Goal: Find contact information: Find contact information

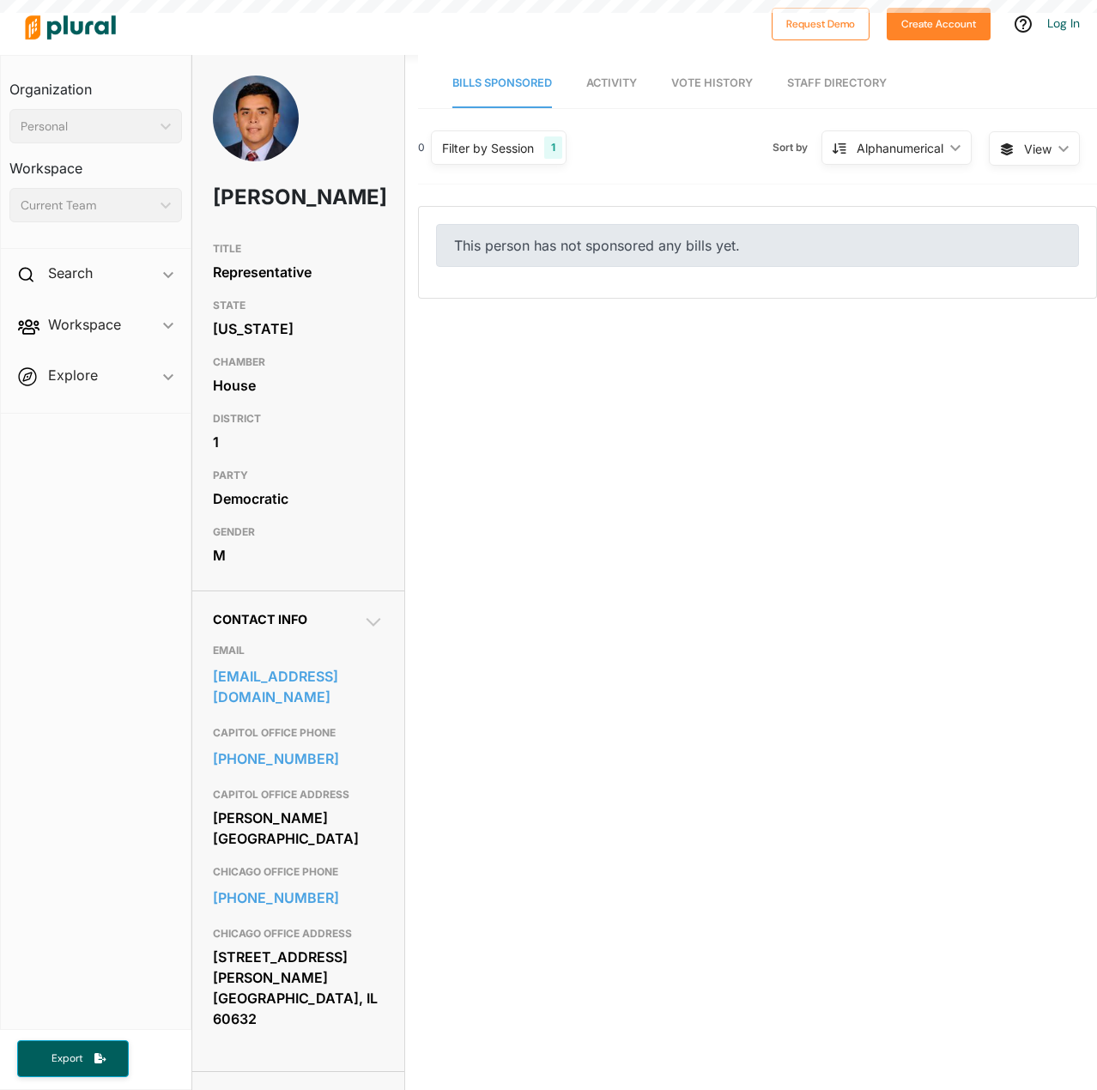
scroll to position [27016, 0]
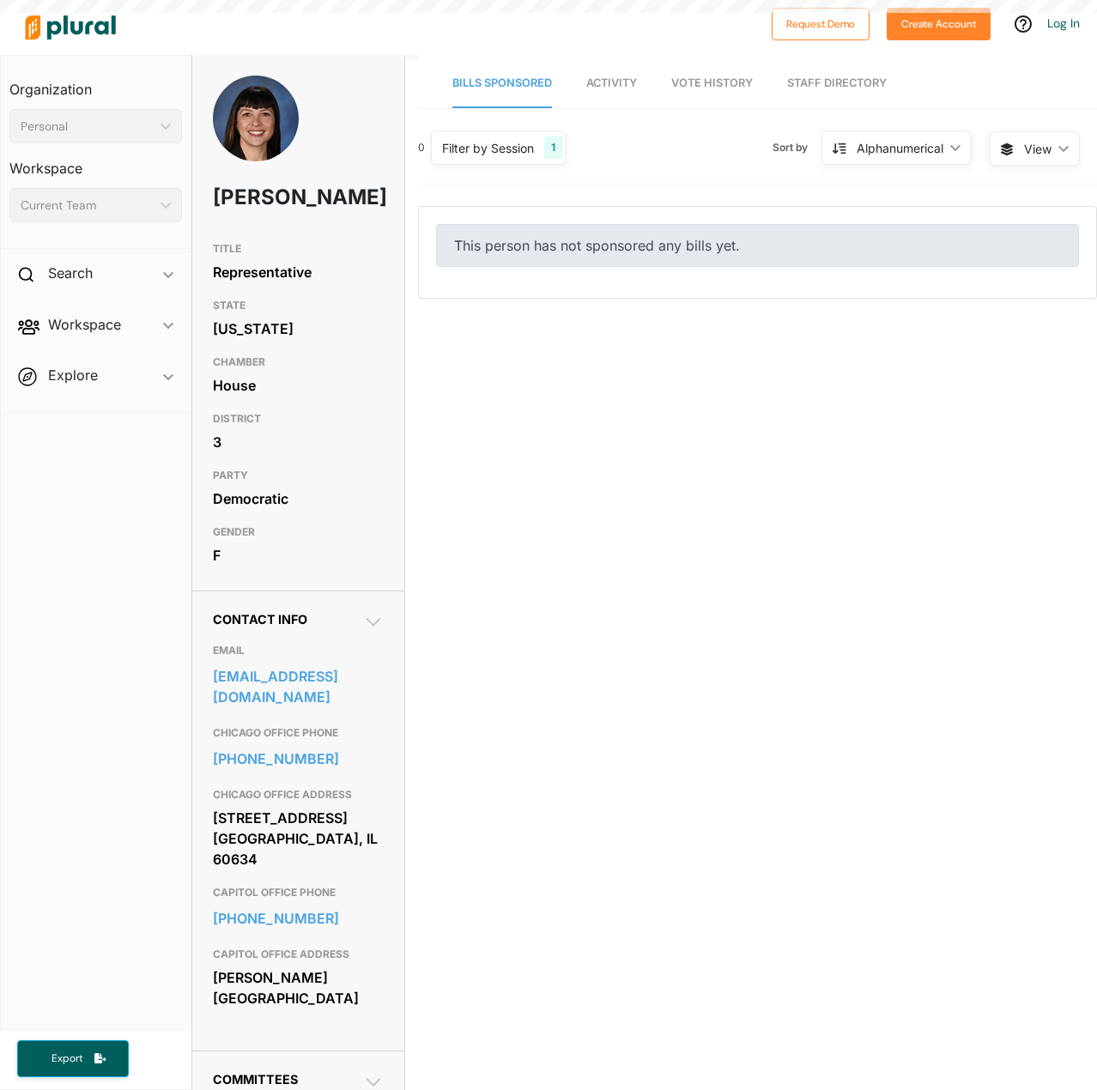
scroll to position [27016, 0]
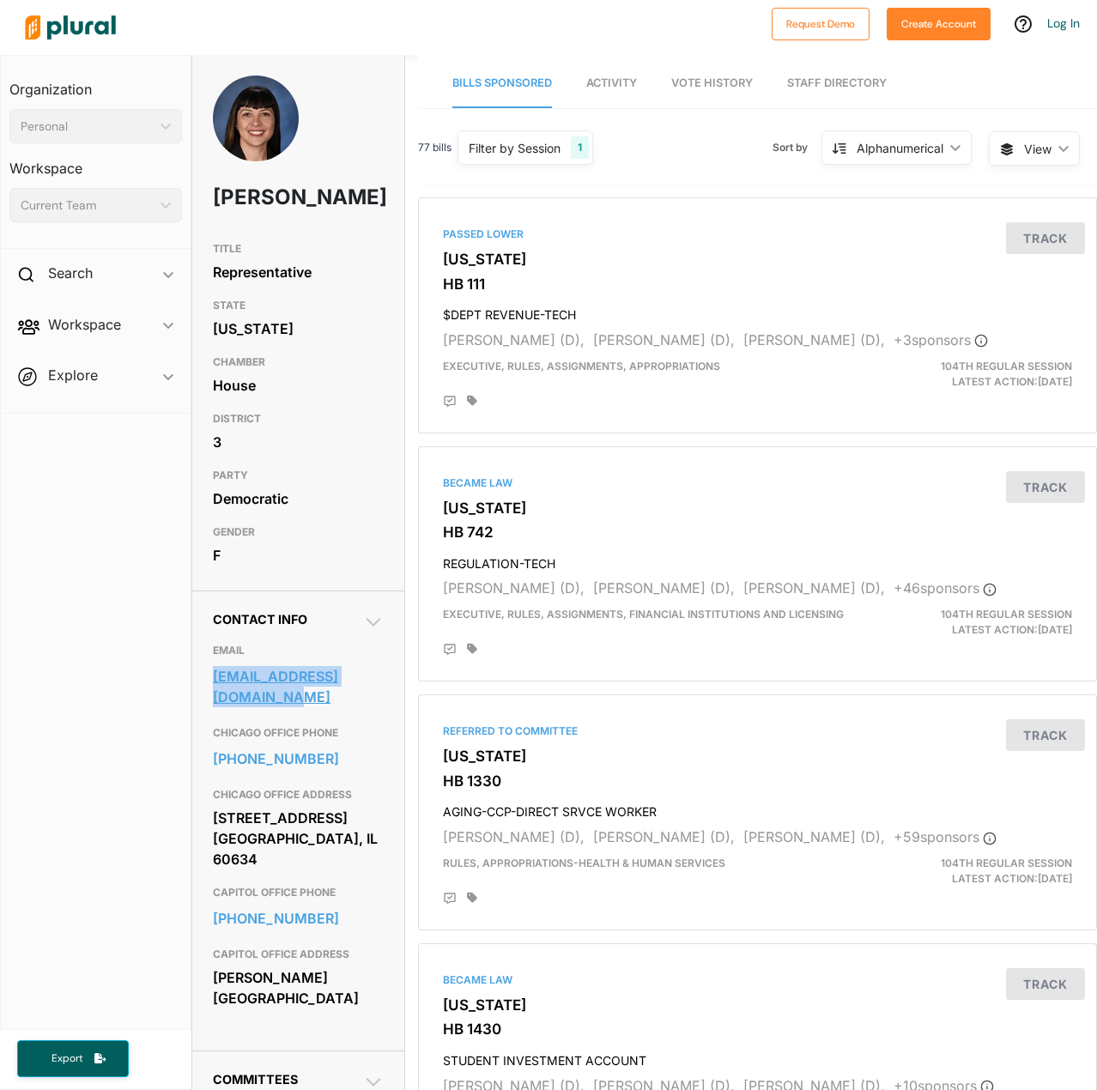
drag, startPoint x: 202, startPoint y: 706, endPoint x: 269, endPoint y: 723, distance: 69.9
type textarea "staterepdelgado@gmail.com"
click at [269, 723] on div "Contact Info EMAIL staterepdelgado@gmail.com CHICAGO OFFICE PHONE 773-237-4558 …" at bounding box center [298, 820] width 212 height 460
copy link "staterepdelgado@gmail.com"
click at [268, 987] on div "[PERSON_NAME][GEOGRAPHIC_DATA]" at bounding box center [298, 988] width 171 height 46
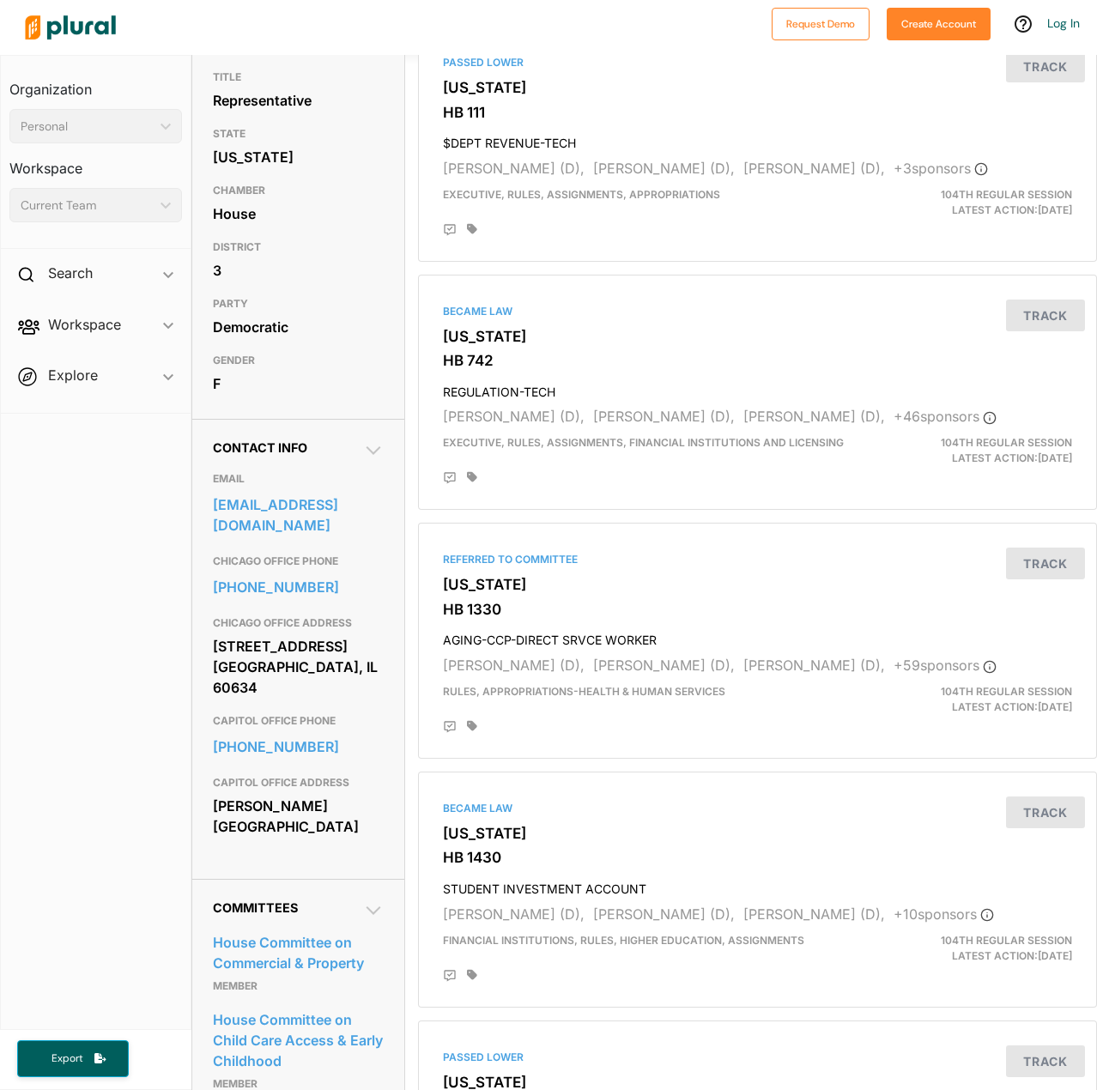
scroll to position [0, 0]
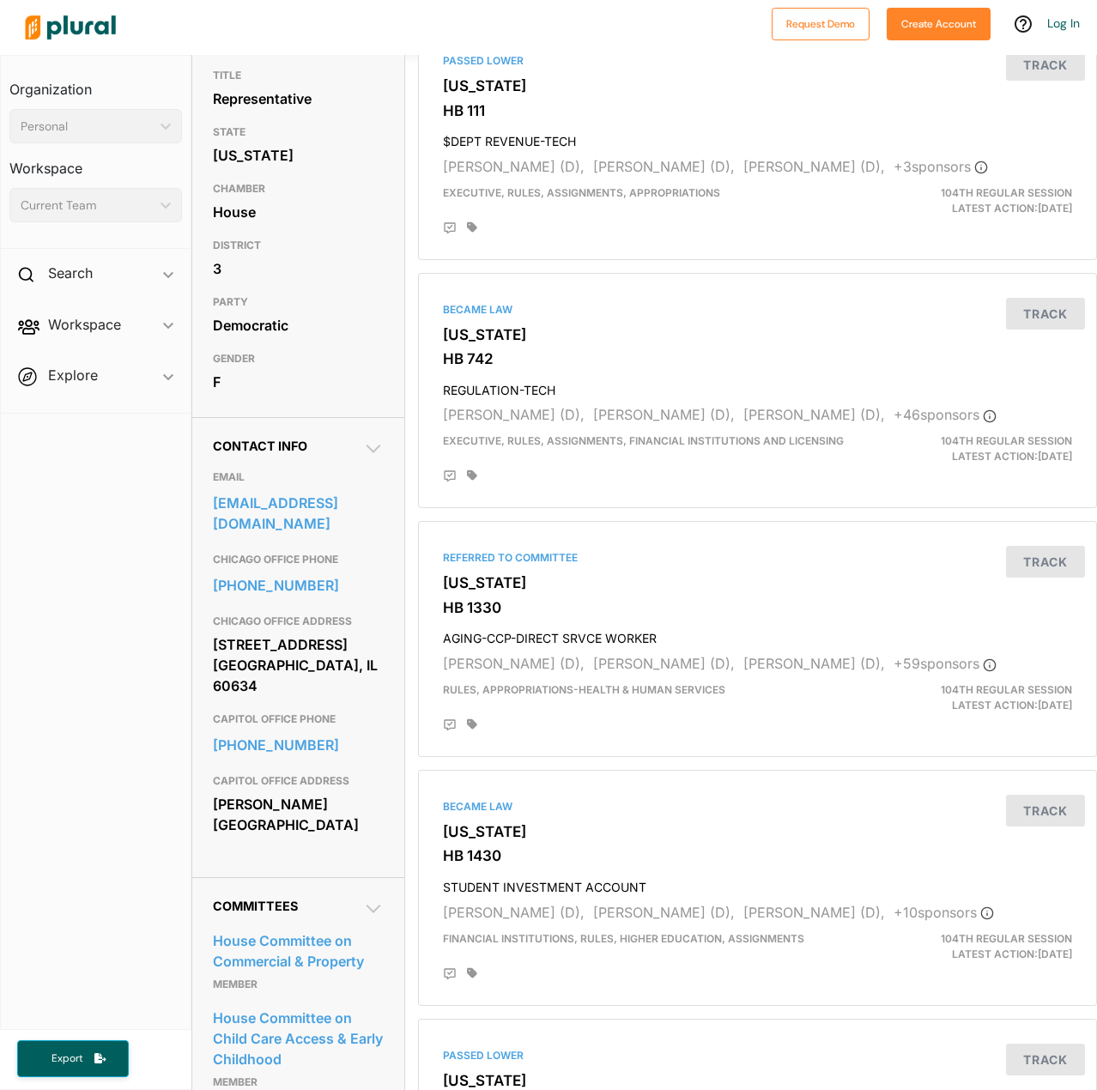
scroll to position [172, 0]
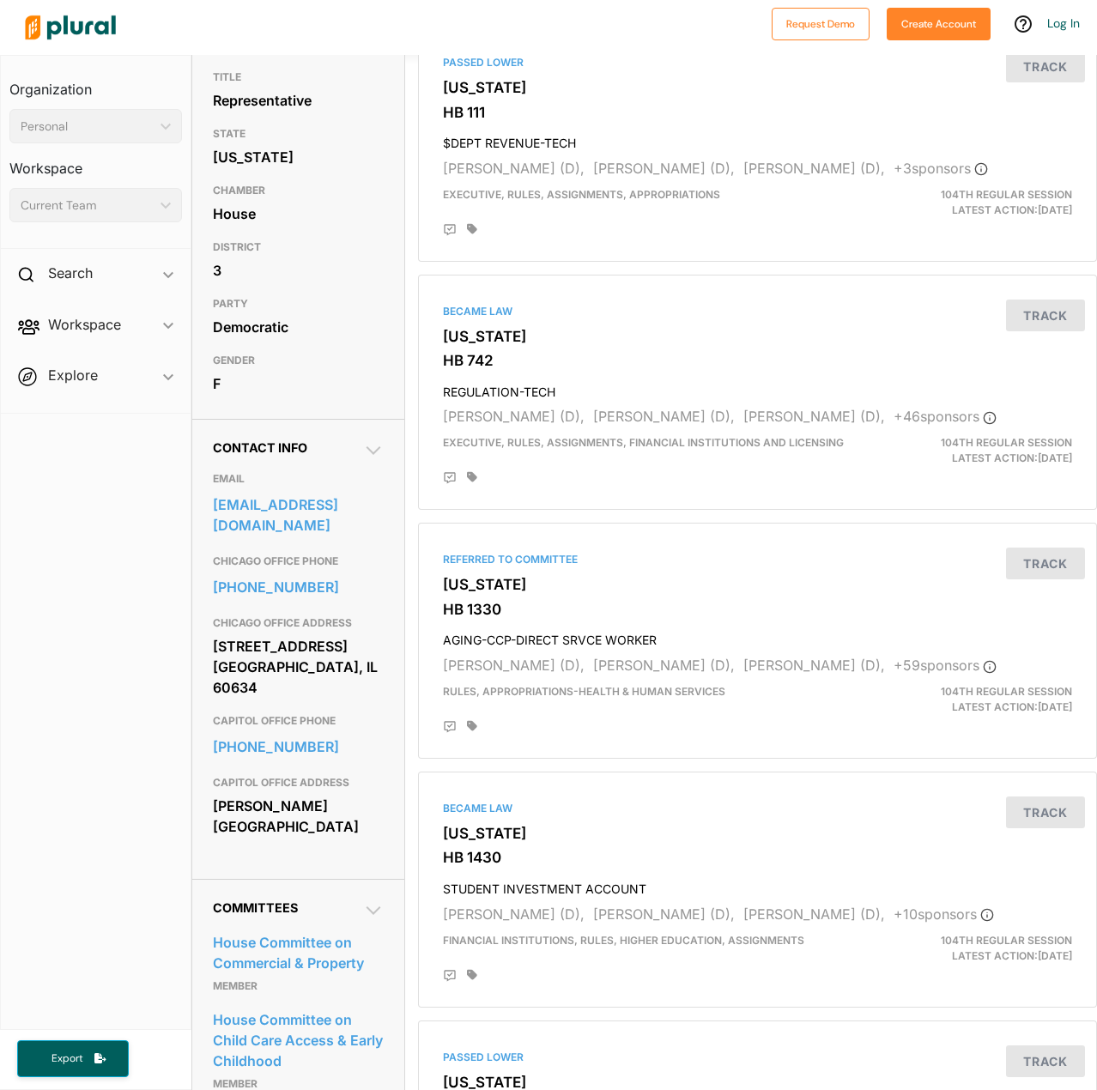
click at [225, 816] on div "Stratton Office Building Springfield, IL 62706" at bounding box center [298, 816] width 171 height 46
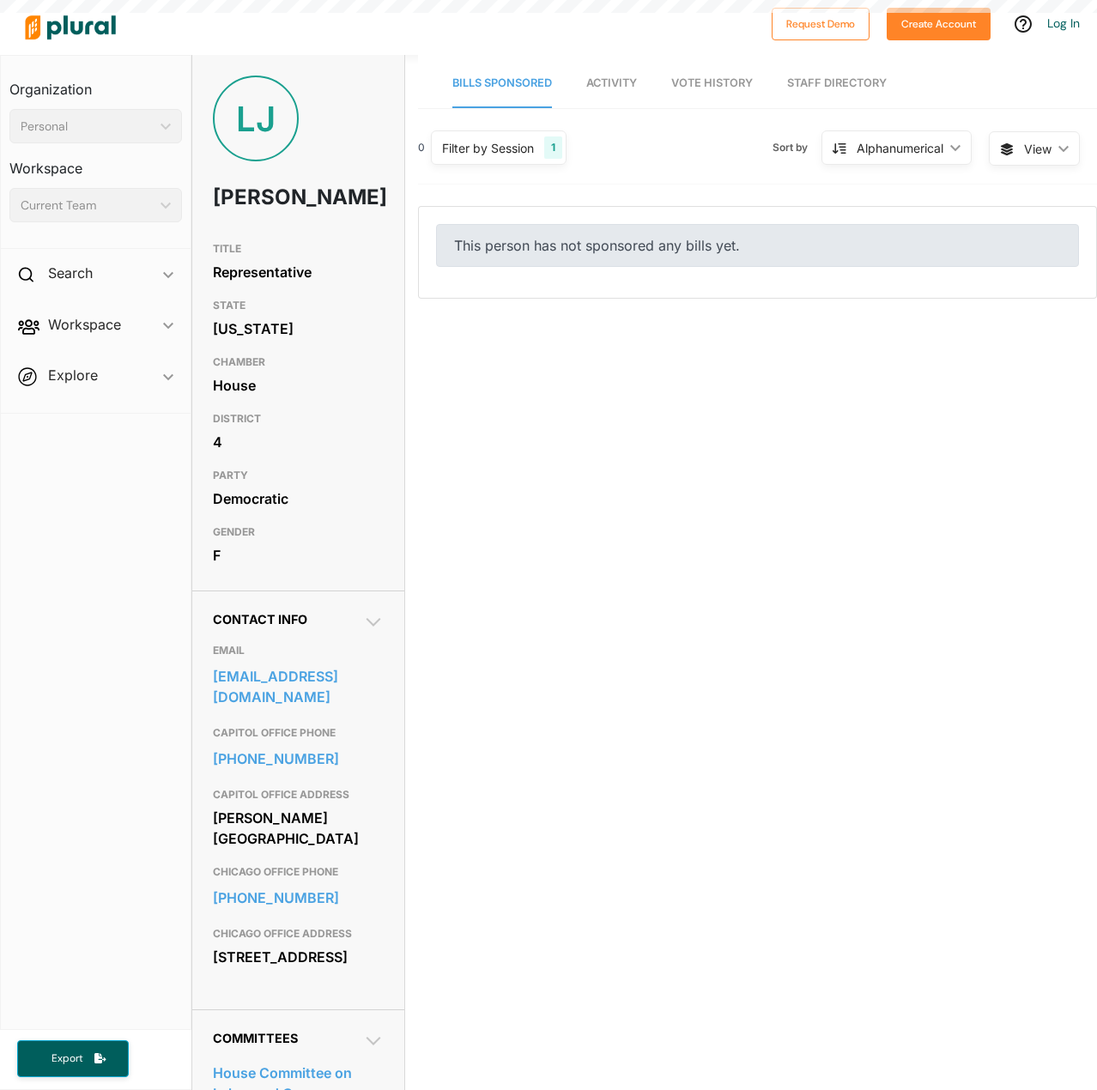
scroll to position [27016, 0]
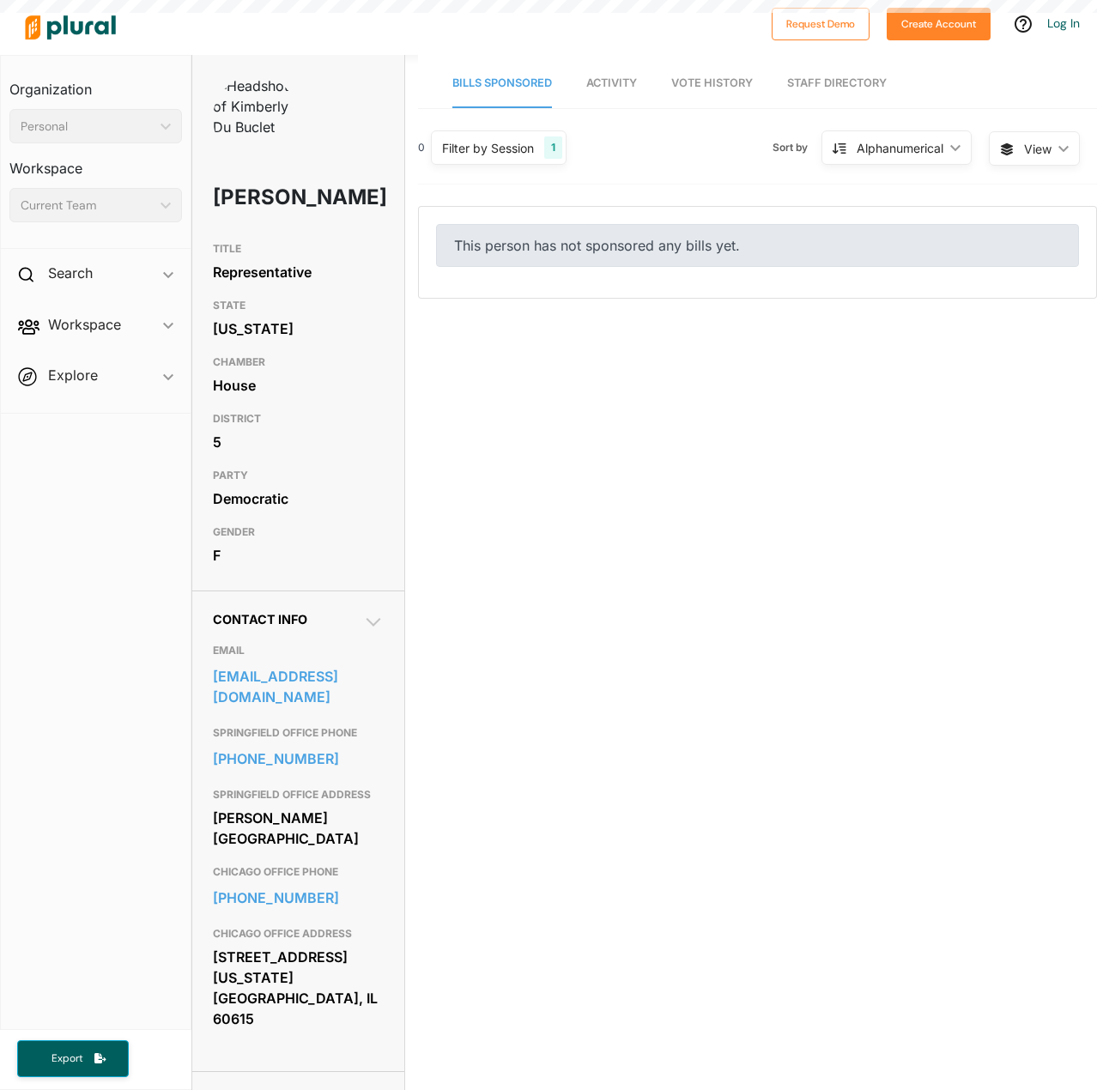
scroll to position [27016, 0]
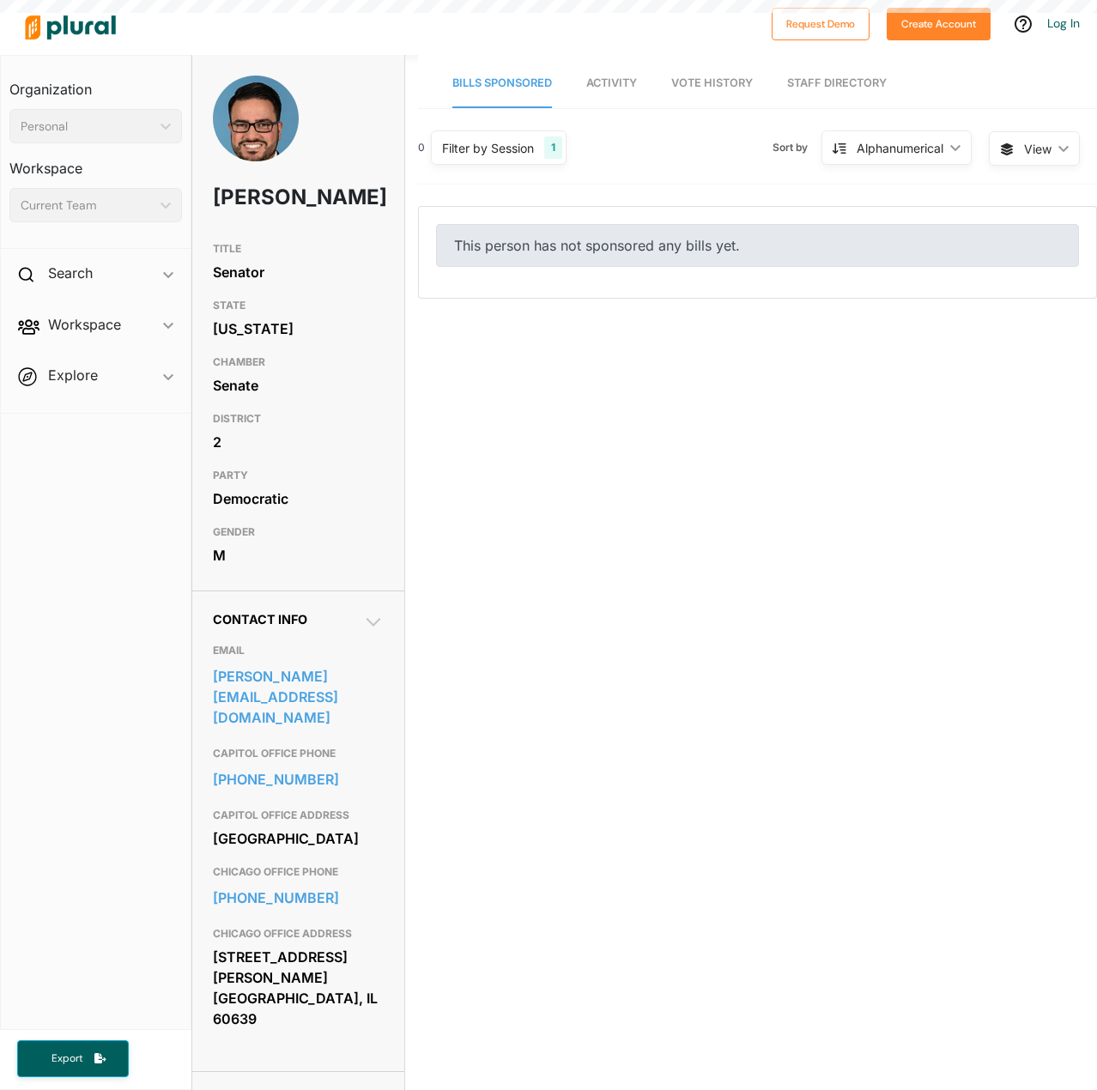
scroll to position [27016, 0]
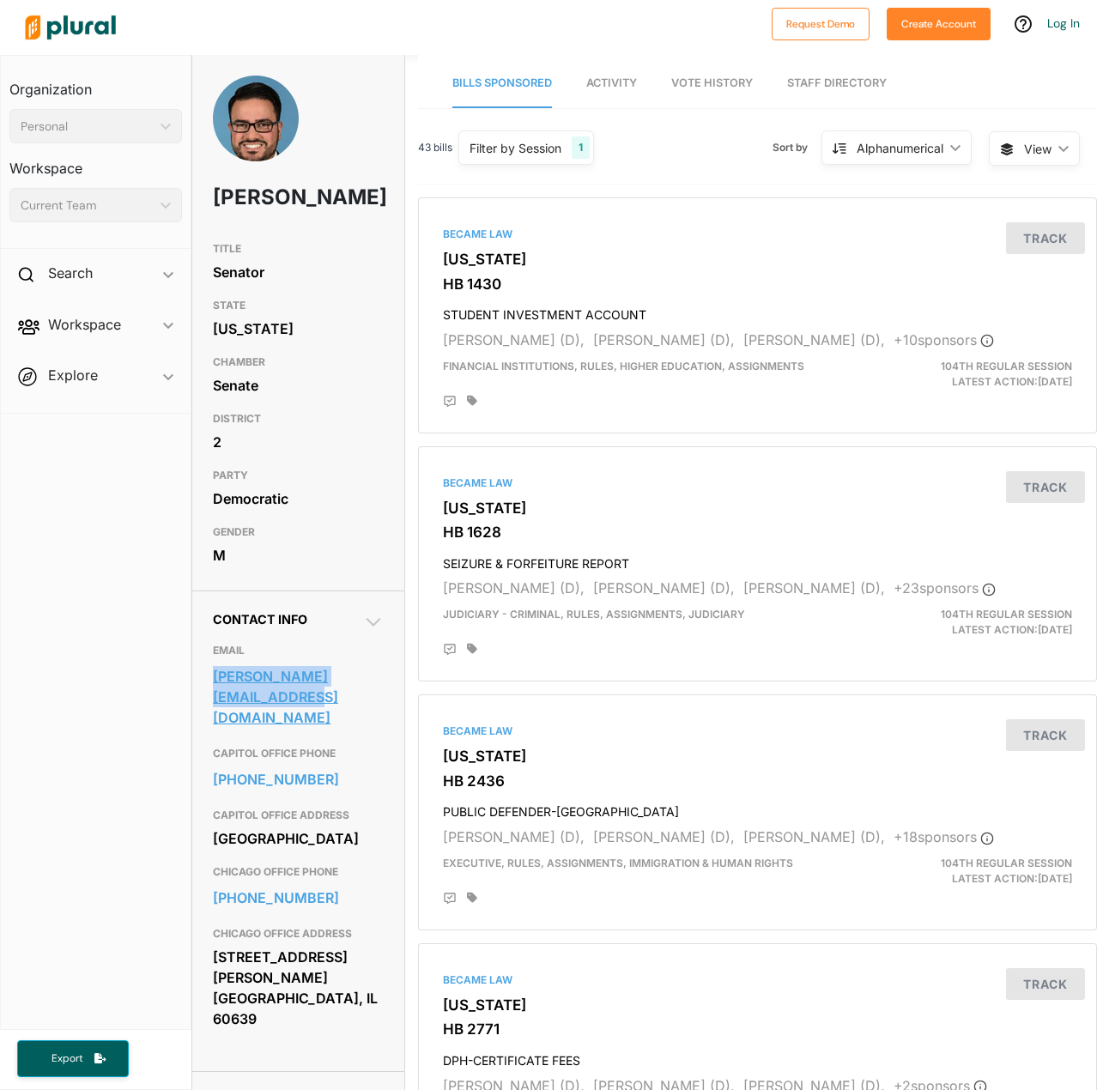
drag, startPoint x: 207, startPoint y: 705, endPoint x: 257, endPoint y: 732, distance: 56.8
type textarea "[PERSON_NAME][EMAIL_ADDRESS][DOMAIN_NAME]"
click at [257, 732] on div "Contact Info EMAIL [PERSON_NAME][EMAIL_ADDRESS][DOMAIN_NAME] CAPITOL OFFICE PHO…" at bounding box center [298, 830] width 212 height 481
copy link "[PERSON_NAME][EMAIL_ADDRESS][DOMAIN_NAME]"
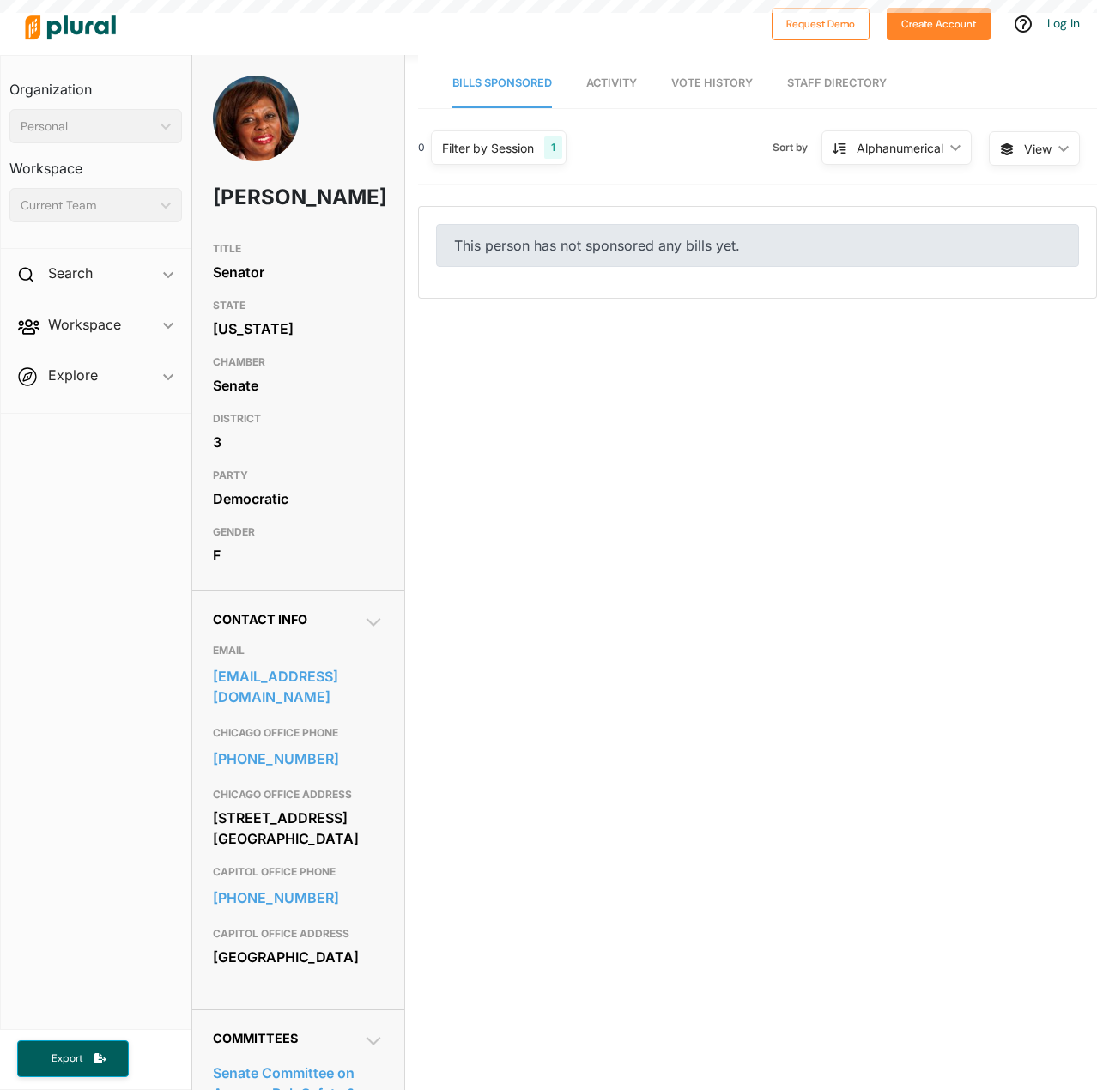
scroll to position [27016, 0]
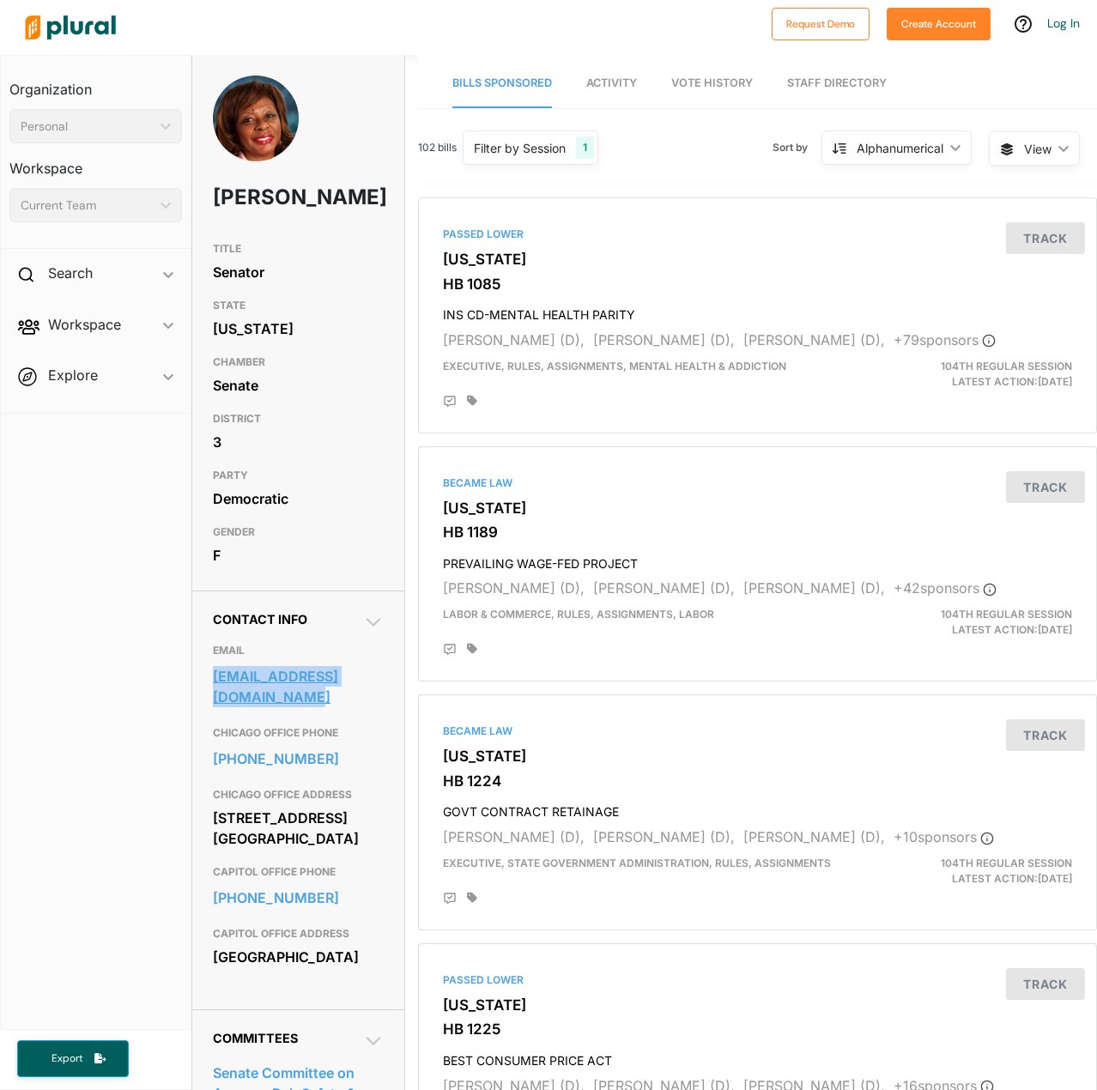
drag, startPoint x: 209, startPoint y: 705, endPoint x: 246, endPoint y: 728, distance: 43.9
type textarea "senator03district@gmail.com"
click at [246, 728] on div "Contact Info EMAIL senator03district@gmail.com CHICAGO OFFICE PHONE 312-949-190…" at bounding box center [298, 799] width 212 height 419
copy link "senator03district@gmail.com"
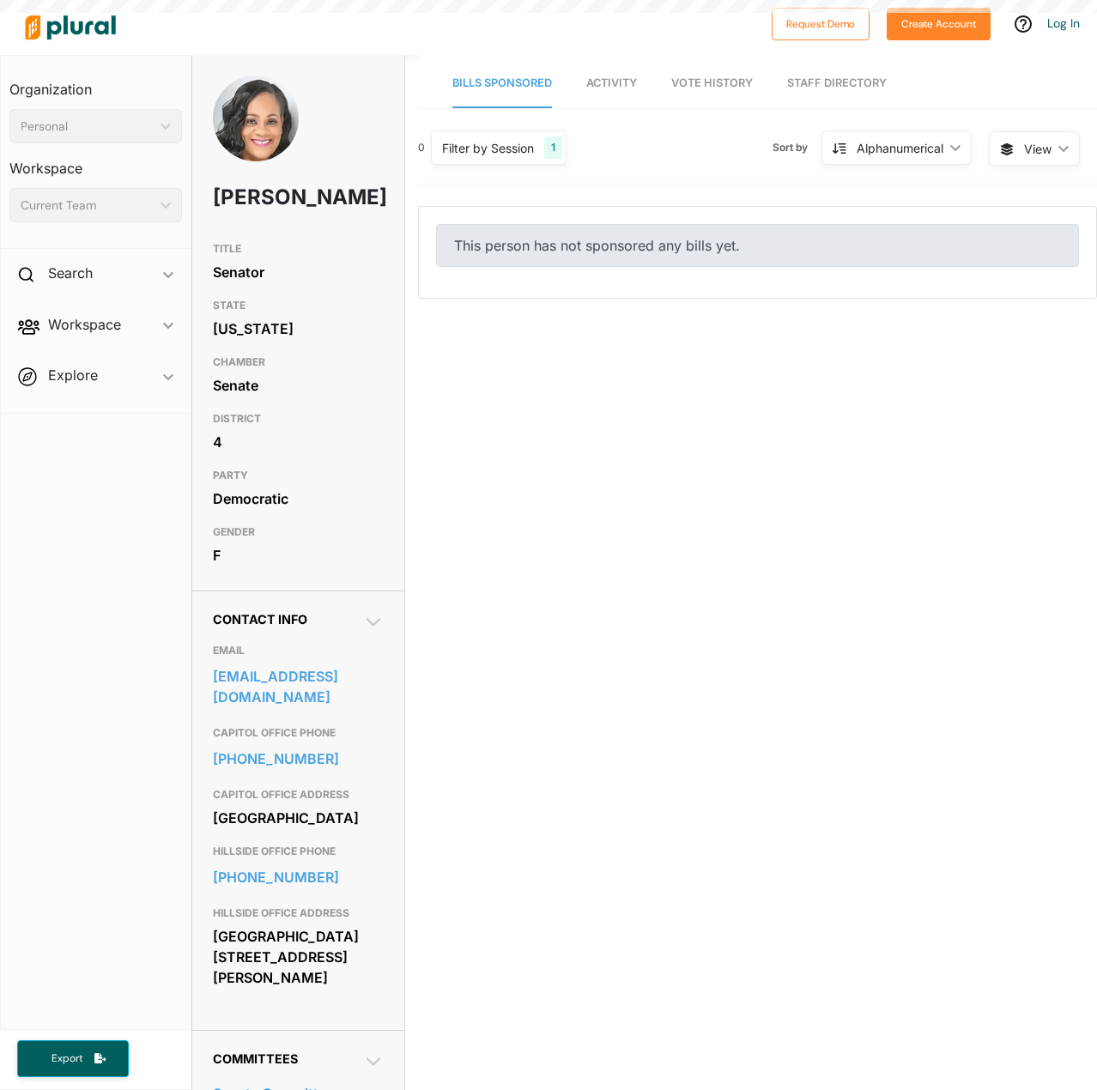
scroll to position [27016, 0]
drag, startPoint x: 209, startPoint y: 705, endPoint x: 264, endPoint y: 727, distance: 60.1
type textarea "klightford@senatedem.ilga.gov"
click at [264, 727] on div "Contact Info EMAIL klightford@senatedem.ilga.gov CAPITOL OFFICE PHONE 217-782-8…" at bounding box center [298, 809] width 212 height 439
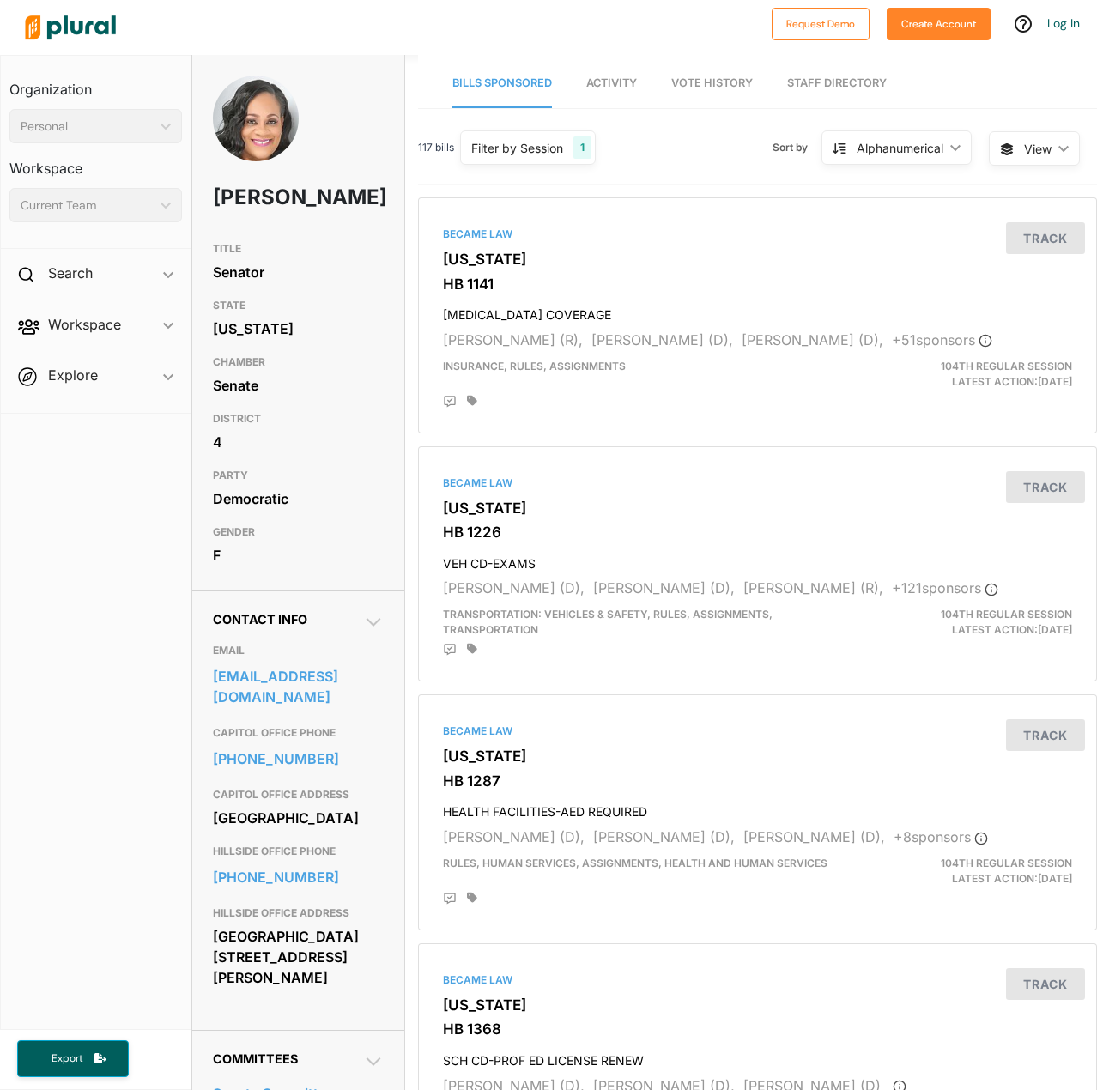
copy link "klightford@senatedem.ilga.gov"
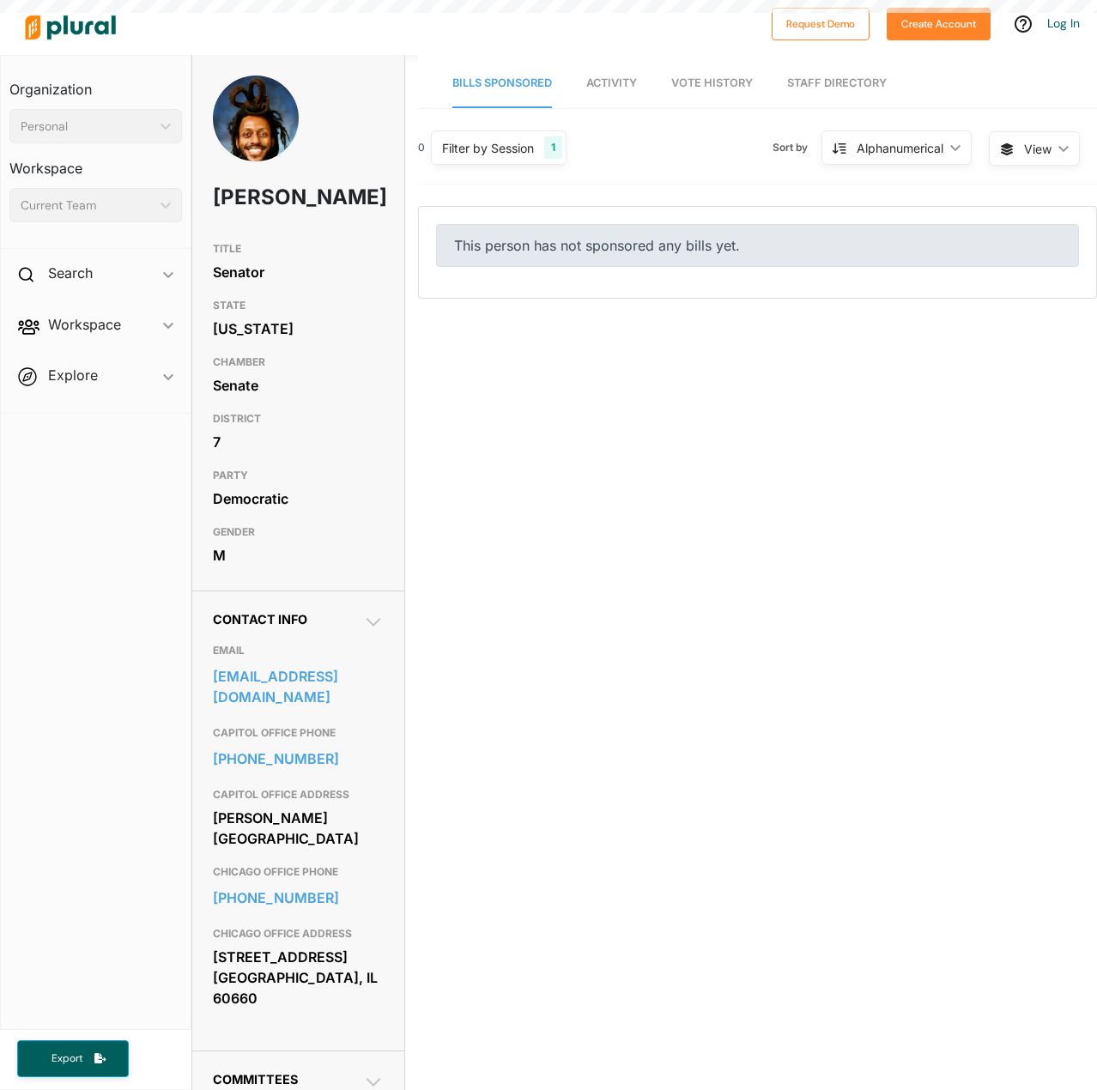
scroll to position [27016, 0]
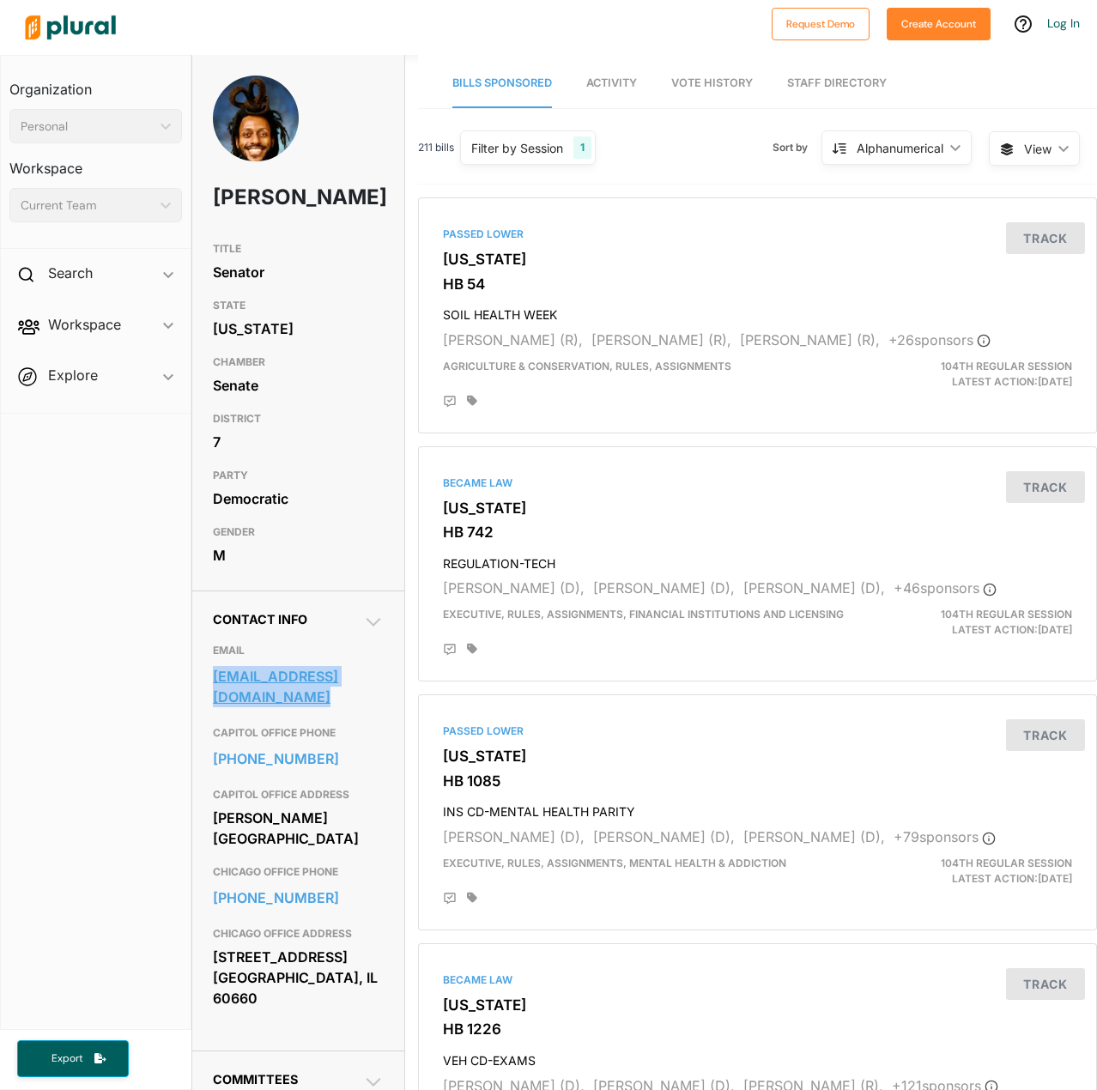
drag, startPoint x: 206, startPoint y: 737, endPoint x: 297, endPoint y: 766, distance: 95.3
type textarea "senatormikesimmons@gmail.com"
click at [297, 766] on div "Contact Info EMAIL senatormikesimmons@gmail.com CAPITOL OFFICE PHONE 217-782-84…" at bounding box center [298, 820] width 212 height 460
copy link "senatormikesimmons@gmail.com"
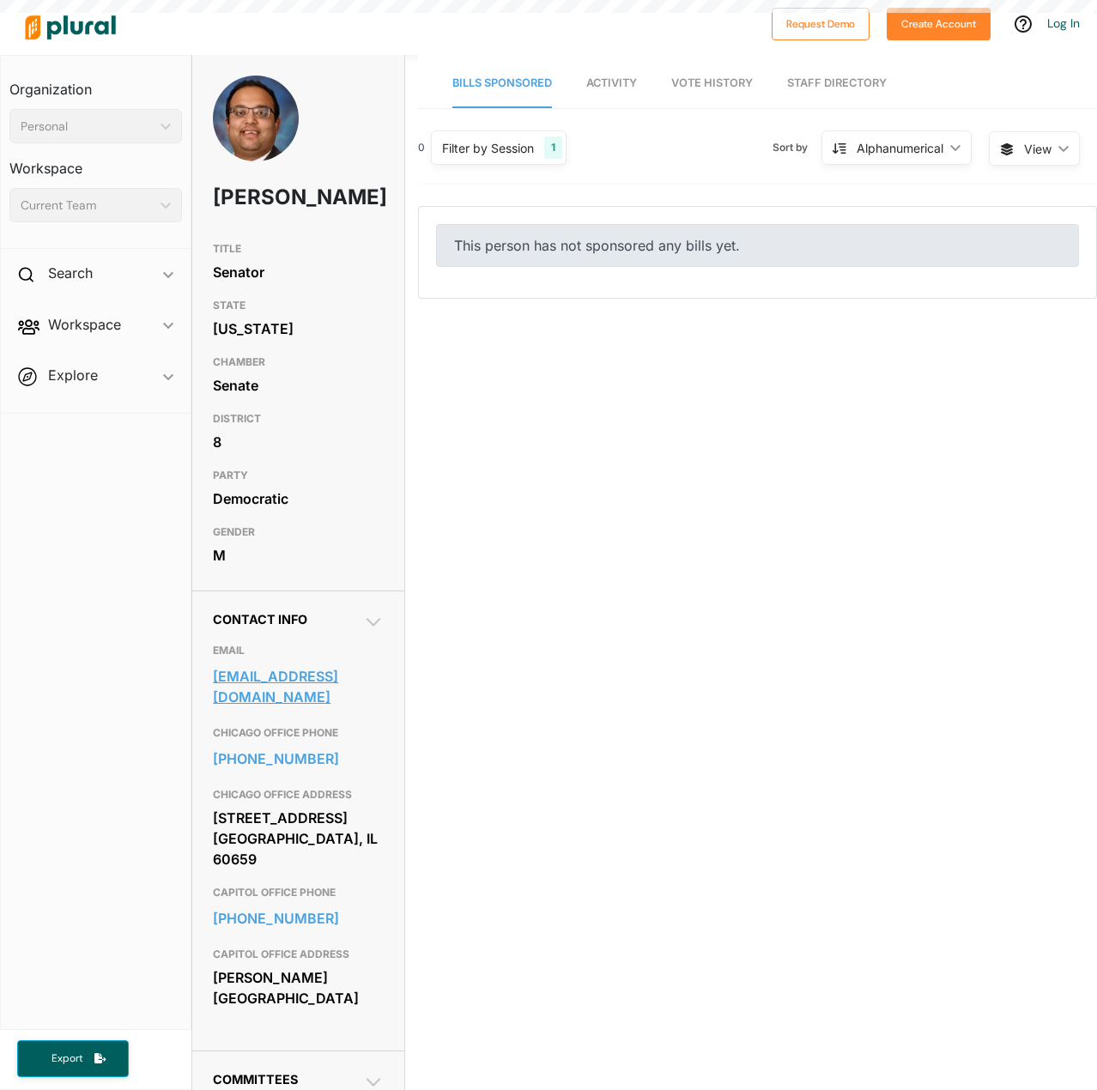
scroll to position [27016, 0]
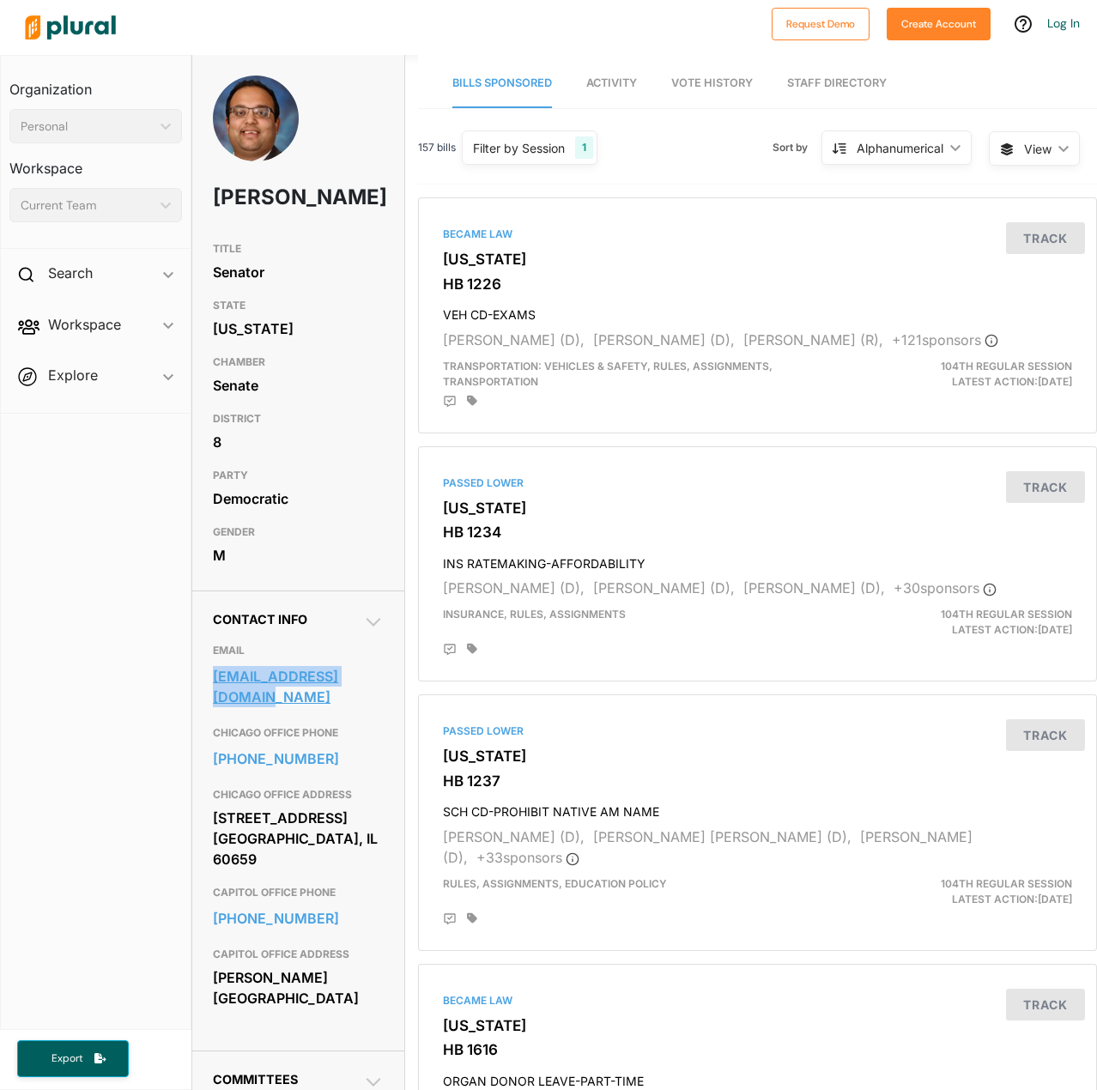
drag, startPoint x: 208, startPoint y: 705, endPoint x: 258, endPoint y: 728, distance: 55.7
type textarea "senator@senatorram.com"
click at [258, 728] on div "Contact Info EMAIL senator@senatorram.com CHICAGO OFFICE PHONE 872-208-5188 CHI…" at bounding box center [298, 820] width 212 height 460
click at [253, 24] on div at bounding box center [390, 27] width 746 height 60
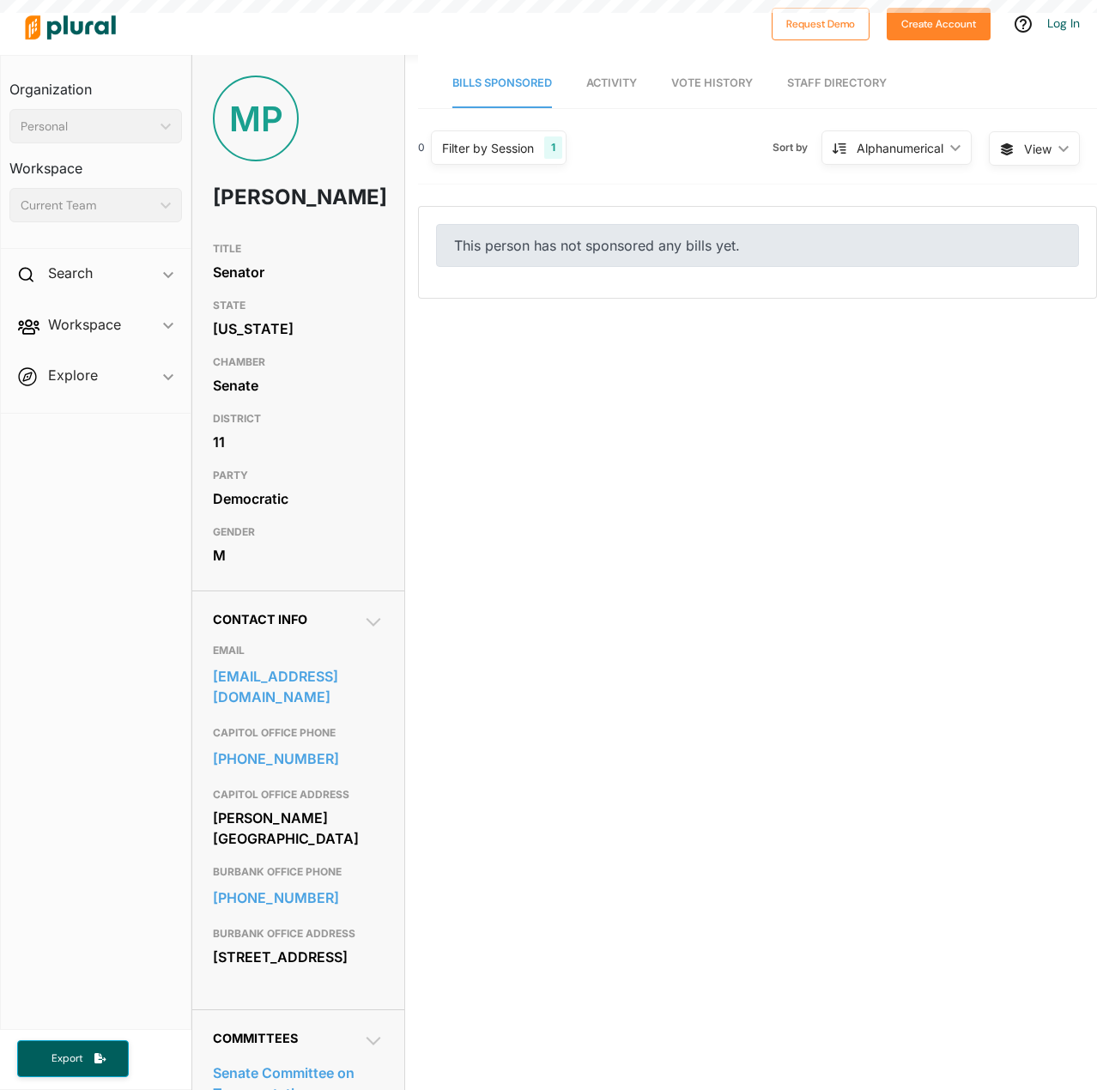
scroll to position [27016, 0]
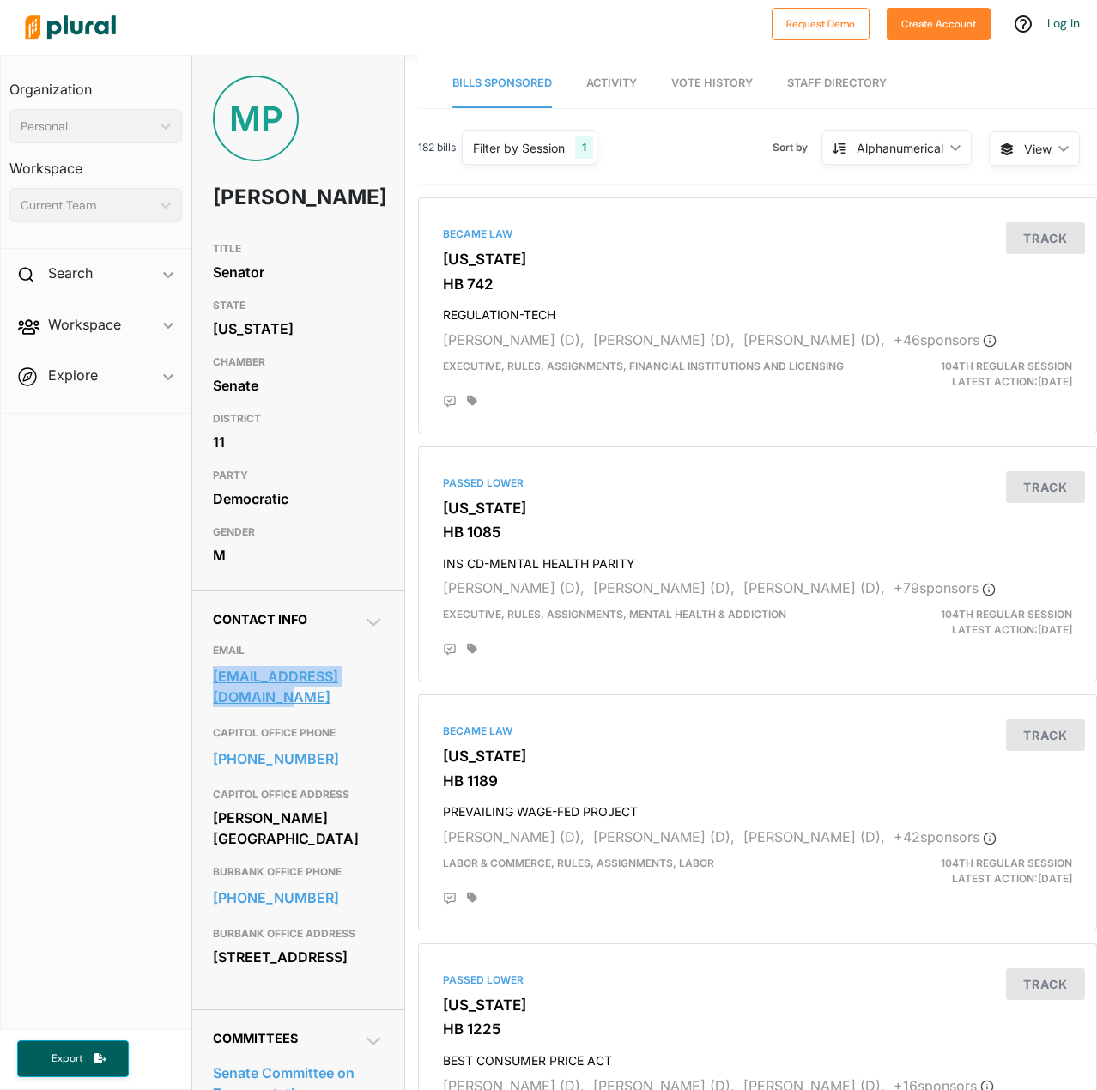
drag, startPoint x: 210, startPoint y: 703, endPoint x: 257, endPoint y: 734, distance: 55.7
type textarea "info@senatorporfirio.com"
click at [257, 734] on div "Contact Info EMAIL info@senatorporfirio.com CAPITOL OFFICE PHONE 217-782-0054 C…" at bounding box center [298, 799] width 212 height 419
copy link "info@senatorporfirio.com"
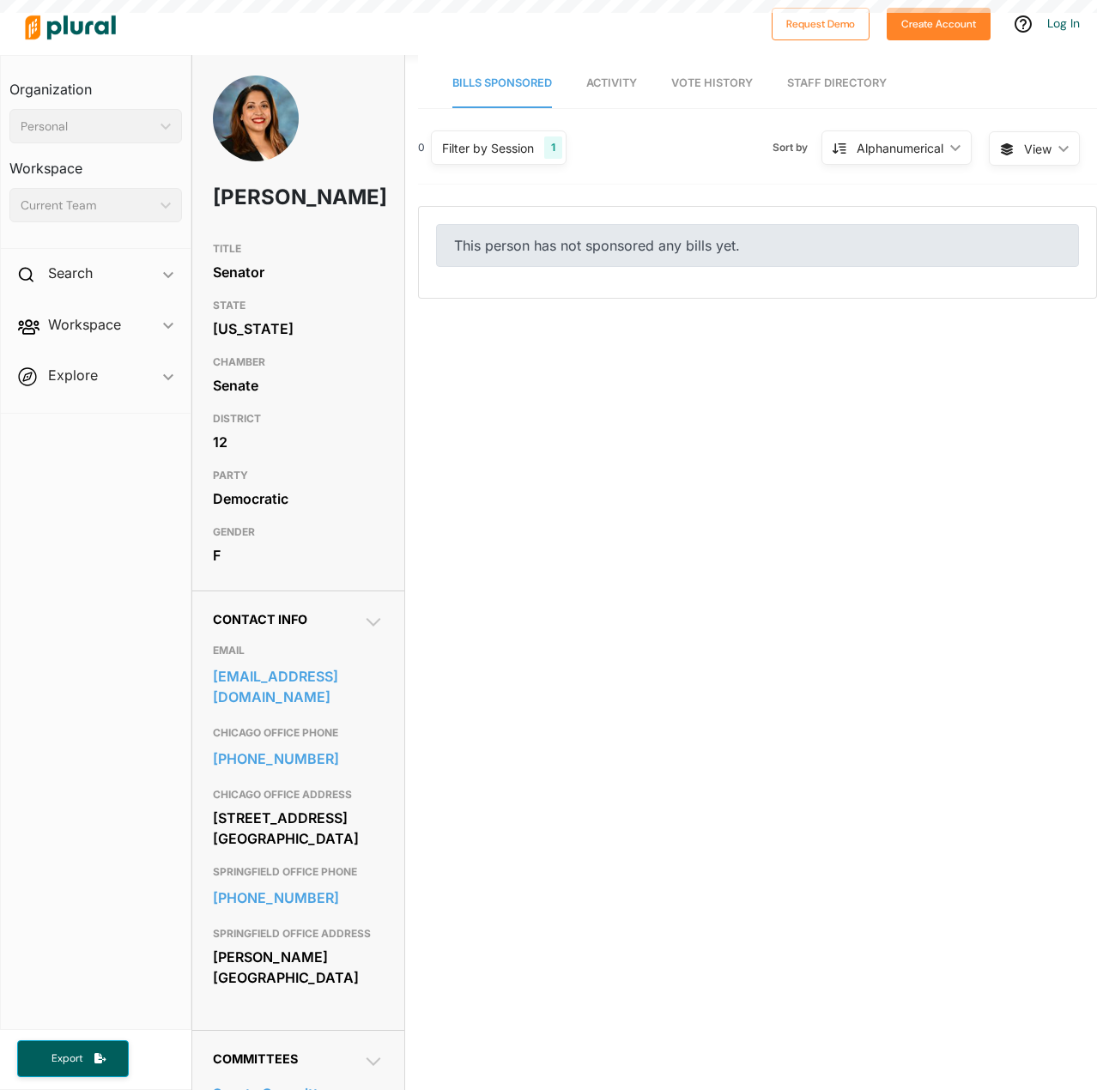
scroll to position [27016, 0]
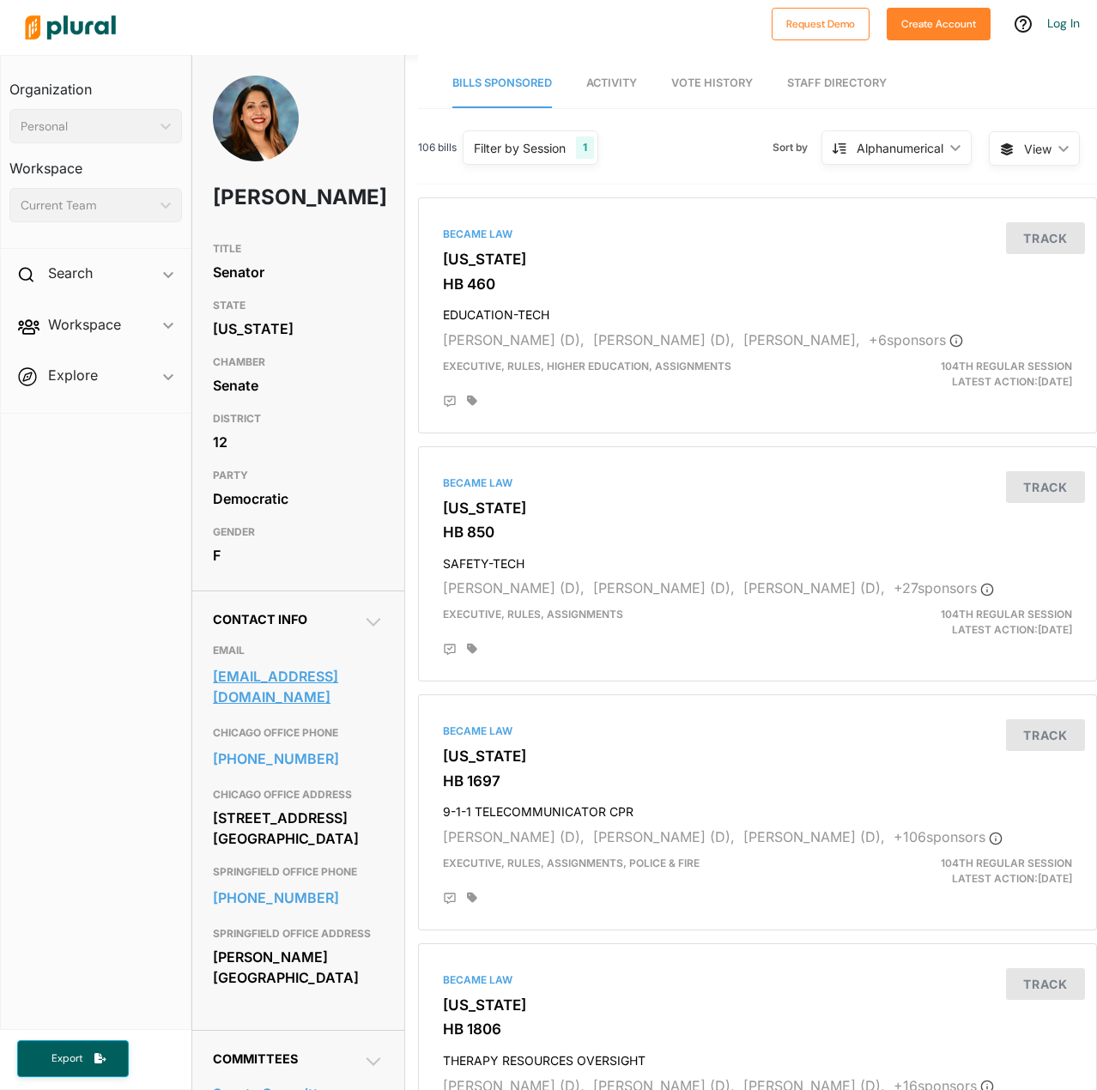
drag, startPoint x: 203, startPoint y: 710, endPoint x: 260, endPoint y: 732, distance: 61.7
type textarea "[EMAIL_ADDRESS][DOMAIN_NAME]"
click at [260, 732] on div "Contact Info EMAIL [EMAIL_ADDRESS][DOMAIN_NAME] [GEOGRAPHIC_DATA] OFFICE PHONE …" at bounding box center [298, 809] width 212 height 439
copy link "[EMAIL_ADDRESS][DOMAIN_NAME]"
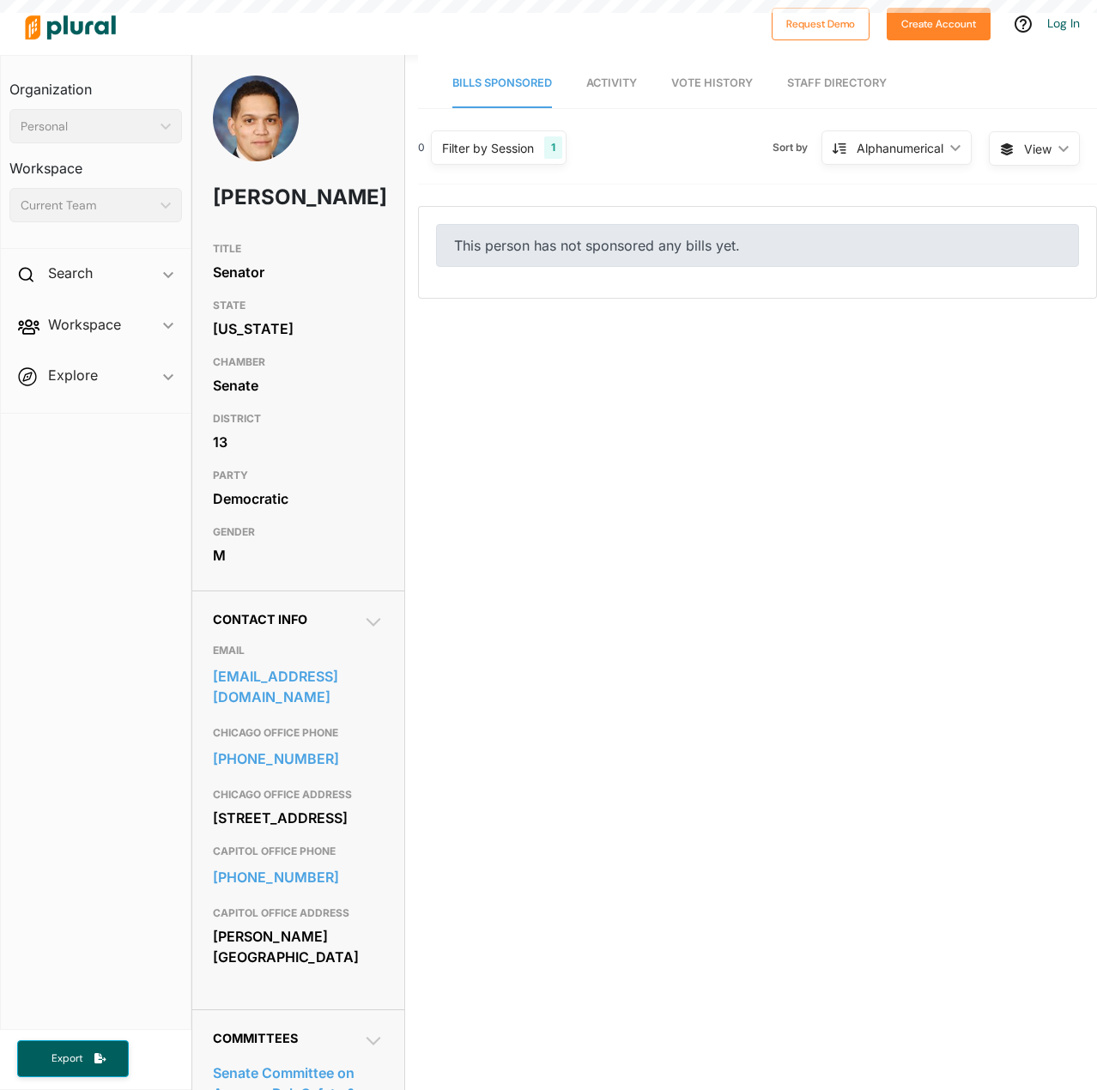
scroll to position [27016, 0]
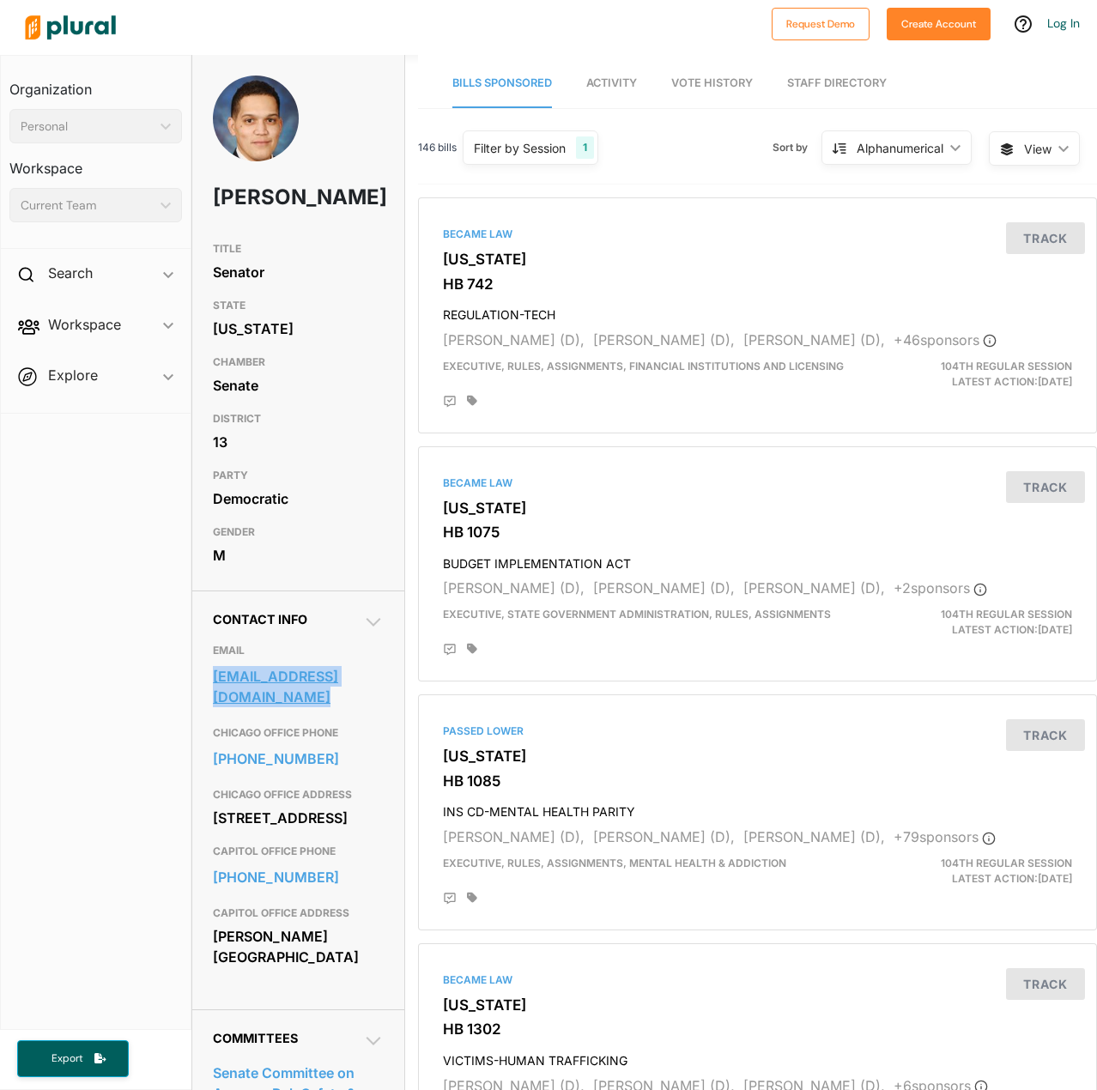
drag, startPoint x: 209, startPoint y: 708, endPoint x: 257, endPoint y: 725, distance: 50.2
type textarea "info@senatorrobertpeters.com"
click at [257, 725] on div "Contact Info EMAIL info@senatorrobertpeters.com CHICAGO OFFICE PHONE 773-363-19…" at bounding box center [298, 799] width 212 height 419
drag, startPoint x: 205, startPoint y: 947, endPoint x: 322, endPoint y: 950, distance: 116.8
click at [322, 950] on div "Contact Info EMAIL info@senatorrobertpeters.com CHICAGO OFFICE PHONE 773-363-19…" at bounding box center [298, 799] width 212 height 419
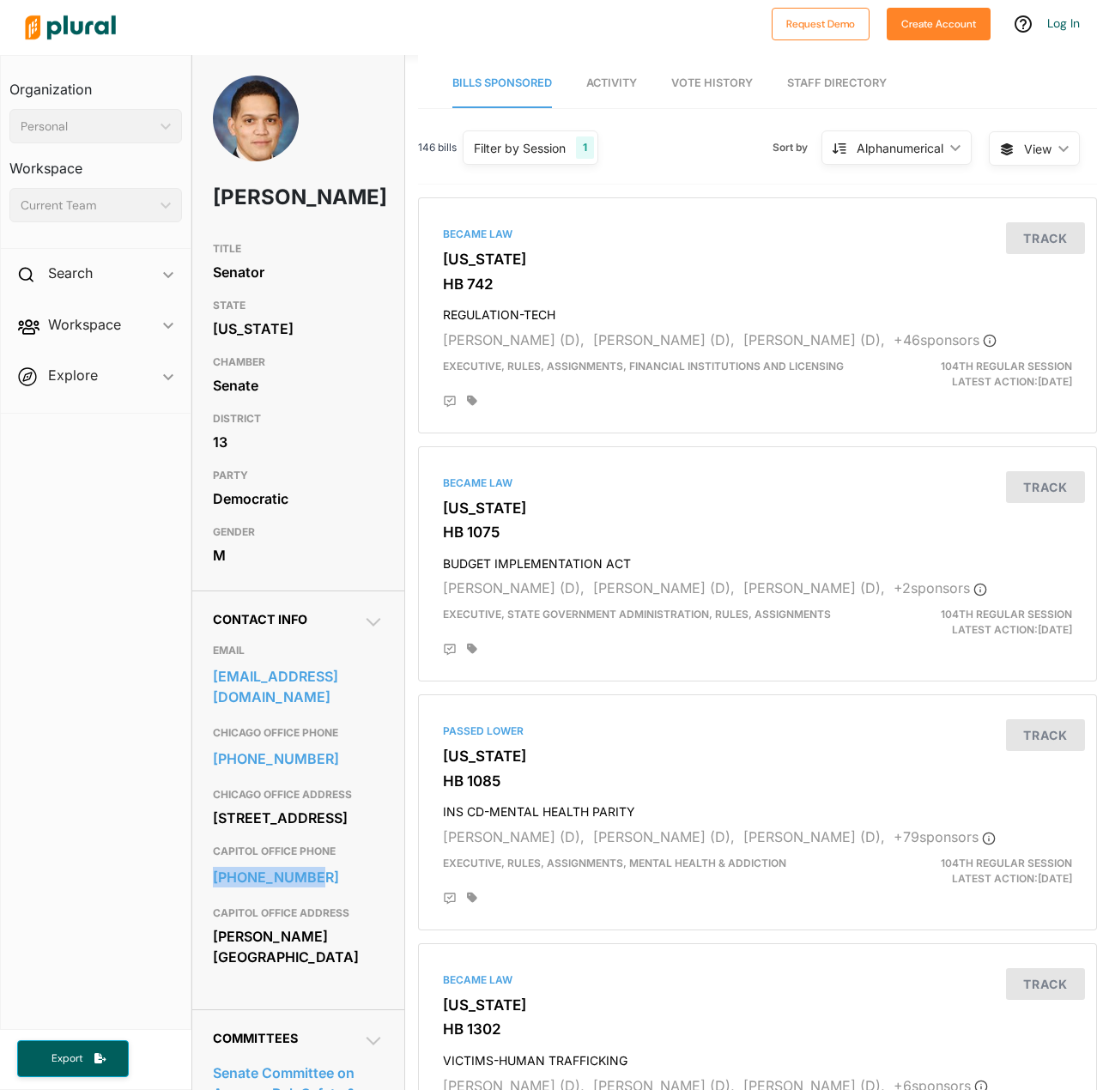
copy link "217-782-5338"
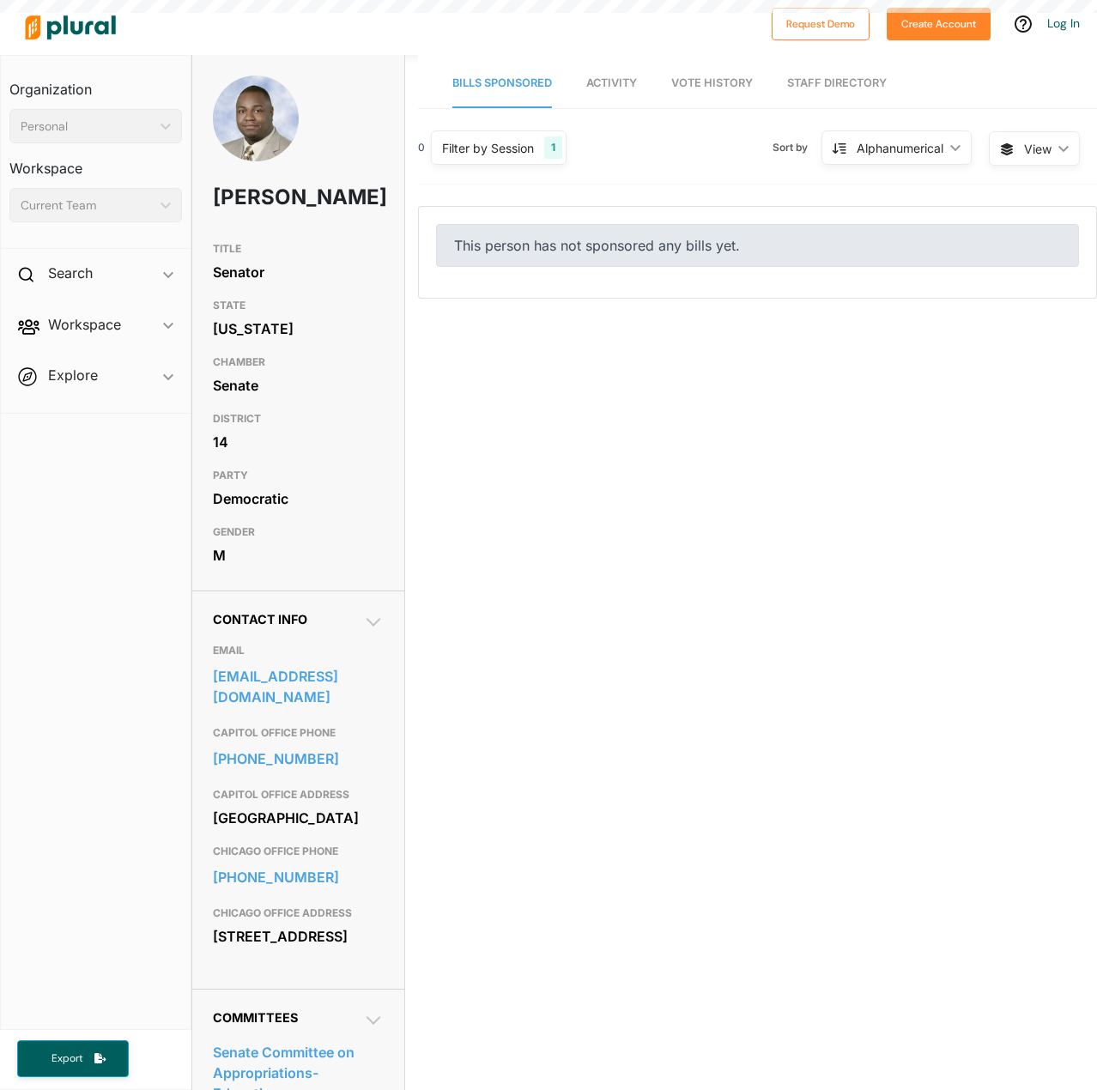
scroll to position [27016, 0]
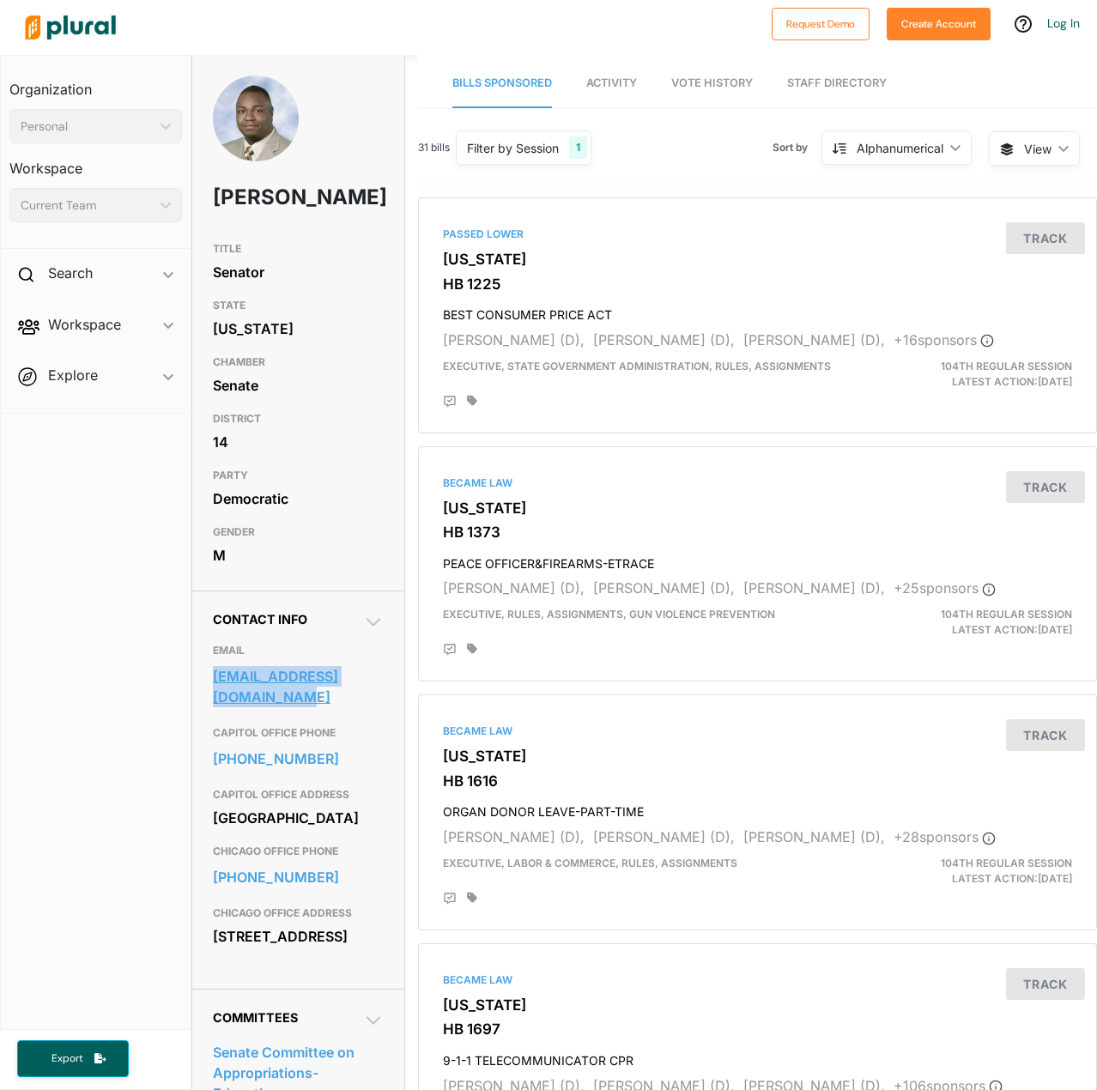
drag, startPoint x: 206, startPoint y: 707, endPoint x: 251, endPoint y: 721, distance: 46.7
type textarea "[EMAIL_ADDRESS][DOMAIN_NAME]"
click at [251, 721] on div "Contact Info EMAIL [EMAIL_ADDRESS][DOMAIN_NAME] CAPITOL OFFICE PHONE [PHONE_NUM…" at bounding box center [298, 789] width 212 height 398
copy link "[EMAIL_ADDRESS][DOMAIN_NAME]"
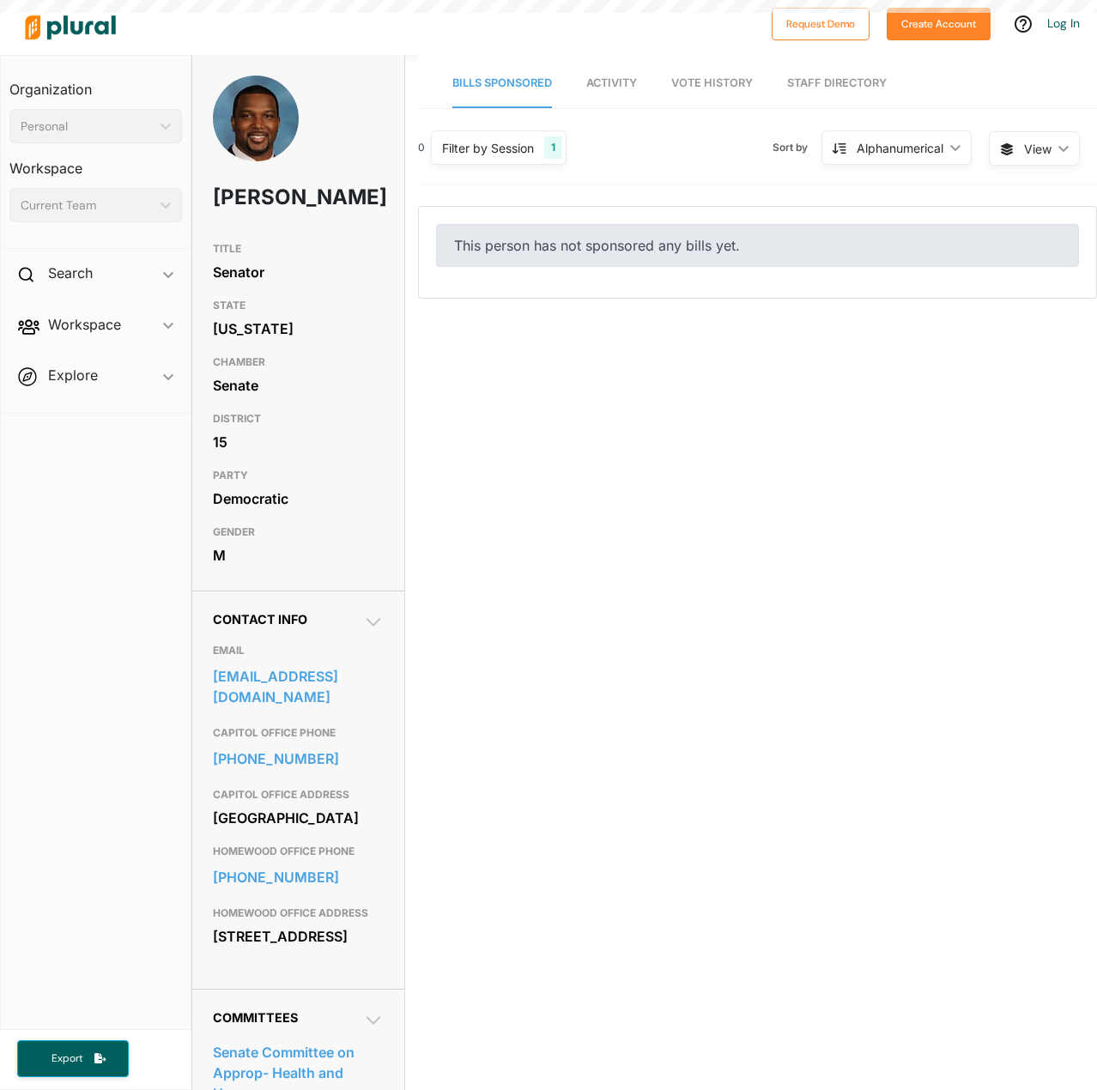
scroll to position [27016, 0]
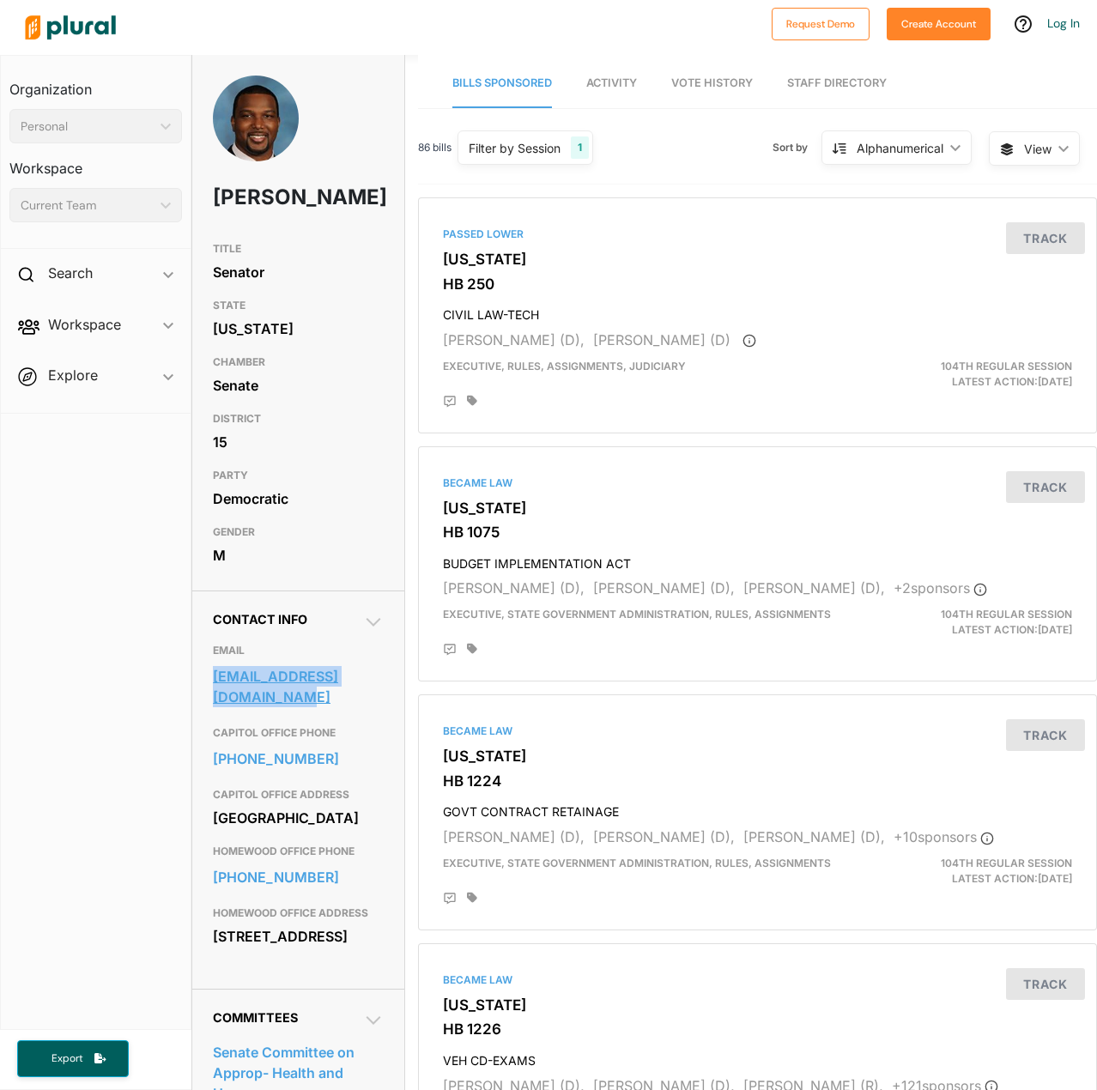
drag, startPoint x: 203, startPoint y: 699, endPoint x: 262, endPoint y: 734, distance: 68.4
type textarea "nharris@senatedem.ilga.gov"
click at [262, 734] on div "Contact Info EMAIL nharris@senatedem.ilga.gov CAPITOL OFFICE PHONE 217-782-8066…" at bounding box center [298, 789] width 212 height 398
copy link "nharris@senatedem.ilga.gov"
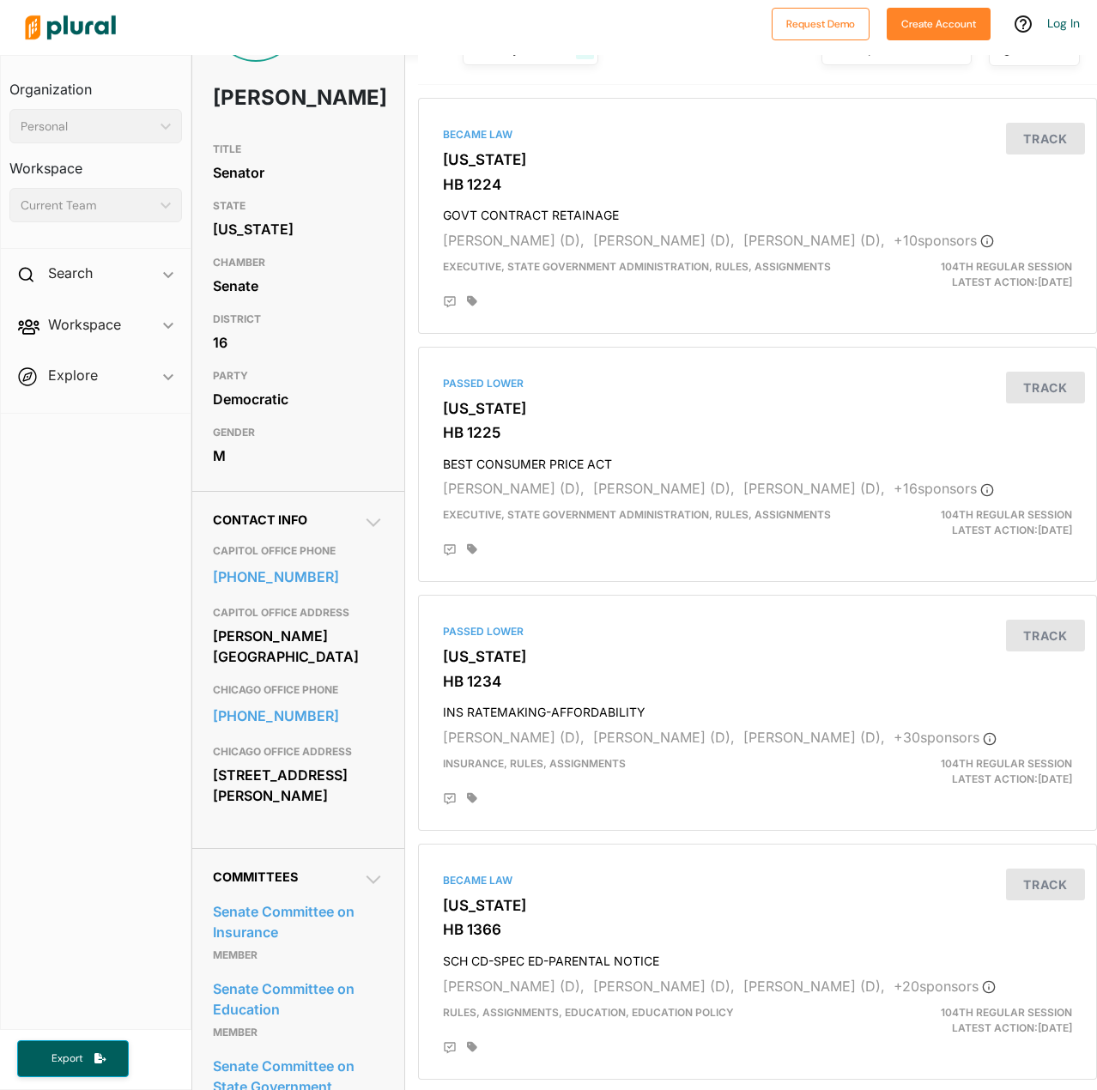
scroll to position [257, 0]
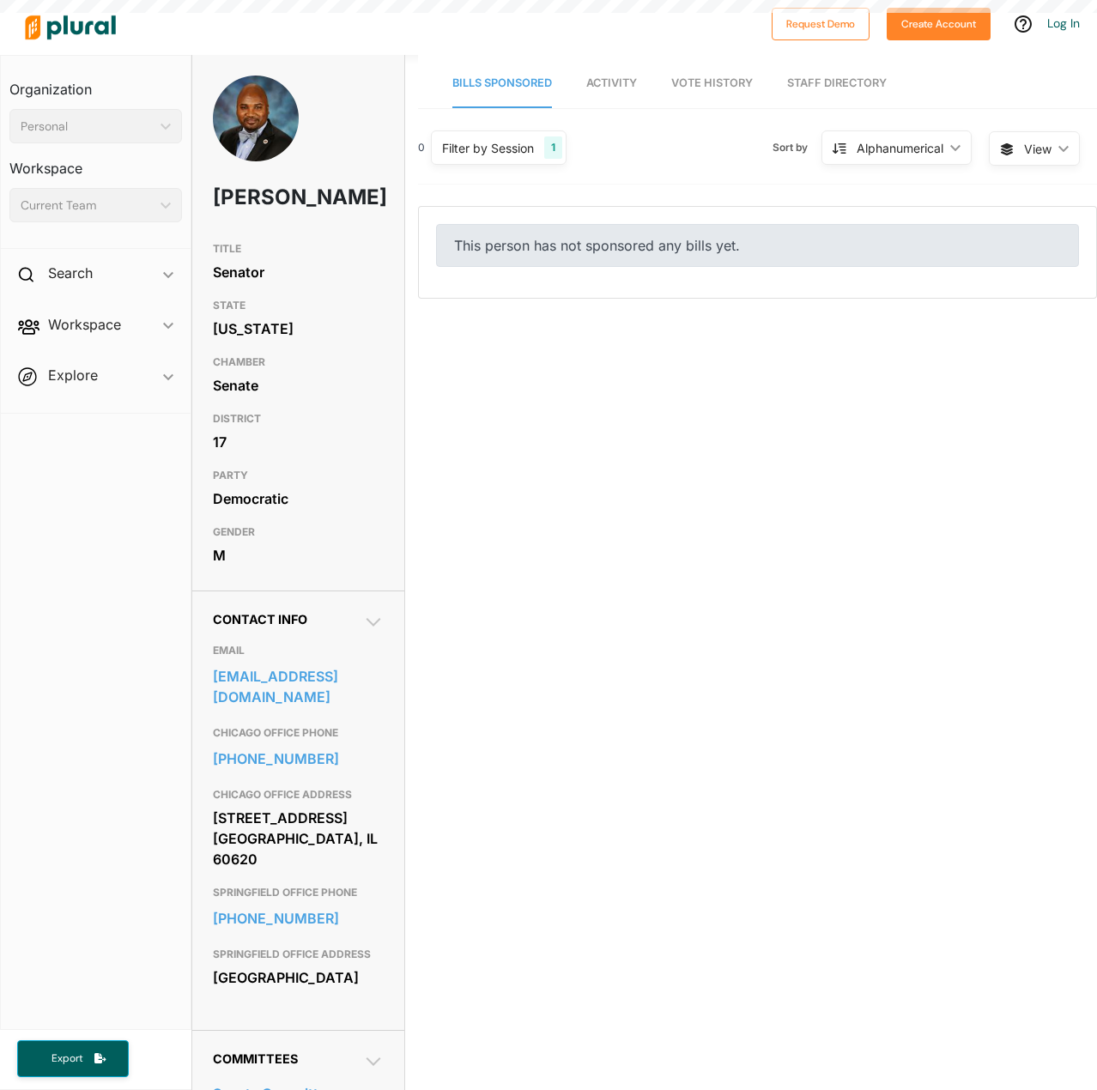
scroll to position [27016, 0]
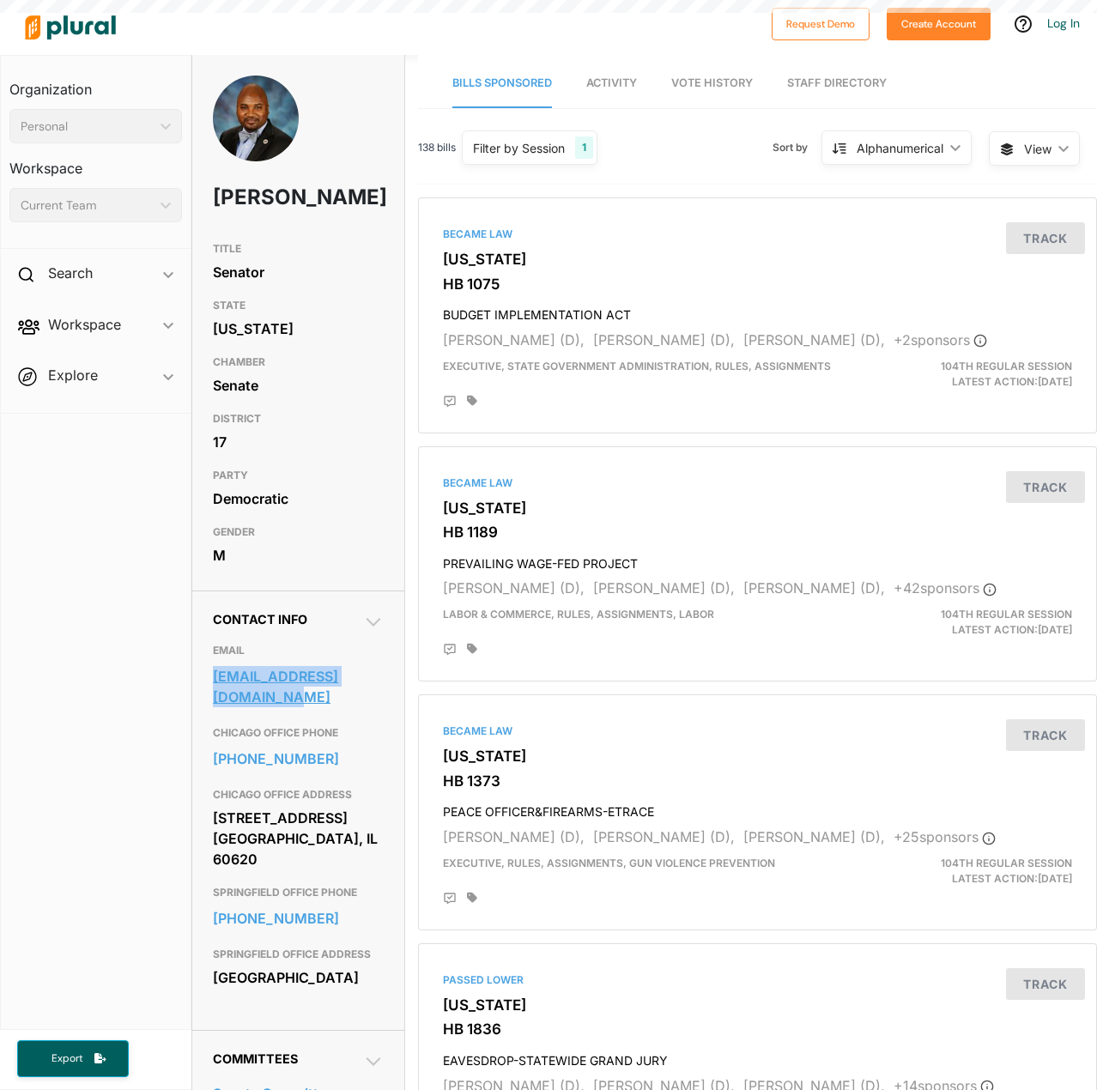
drag, startPoint x: 210, startPoint y: 705, endPoint x: 245, endPoint y: 724, distance: 39.2
type textarea "info@senatorelgiesims.com"
click at [245, 724] on div "Contact Info EMAIL info@senatorelgiesims.com CHICAGO OFFICE PHONE 773-933-7715 …" at bounding box center [298, 809] width 212 height 439
copy link "info@senatorelgiesims.com"
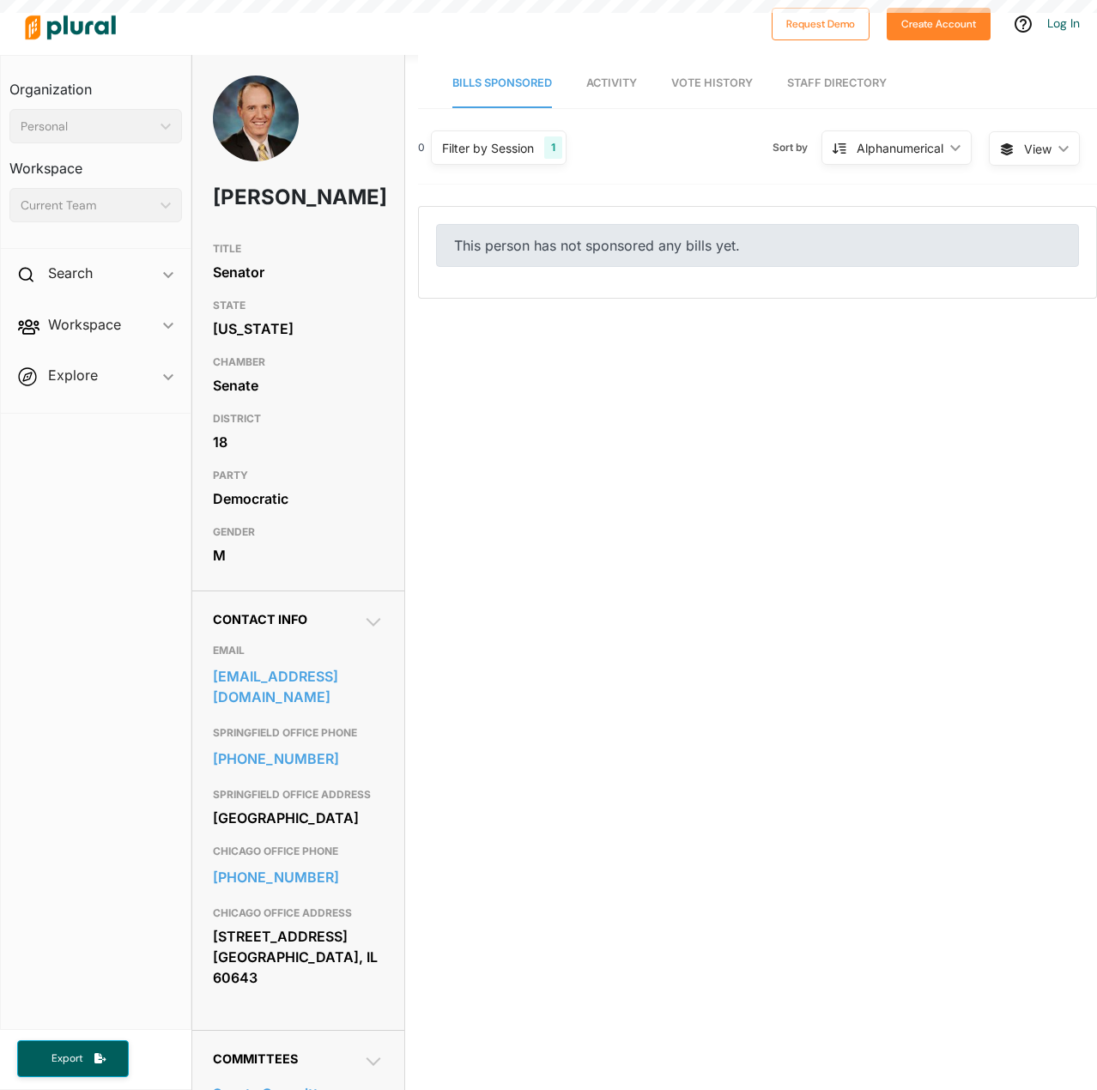
scroll to position [27016, 0]
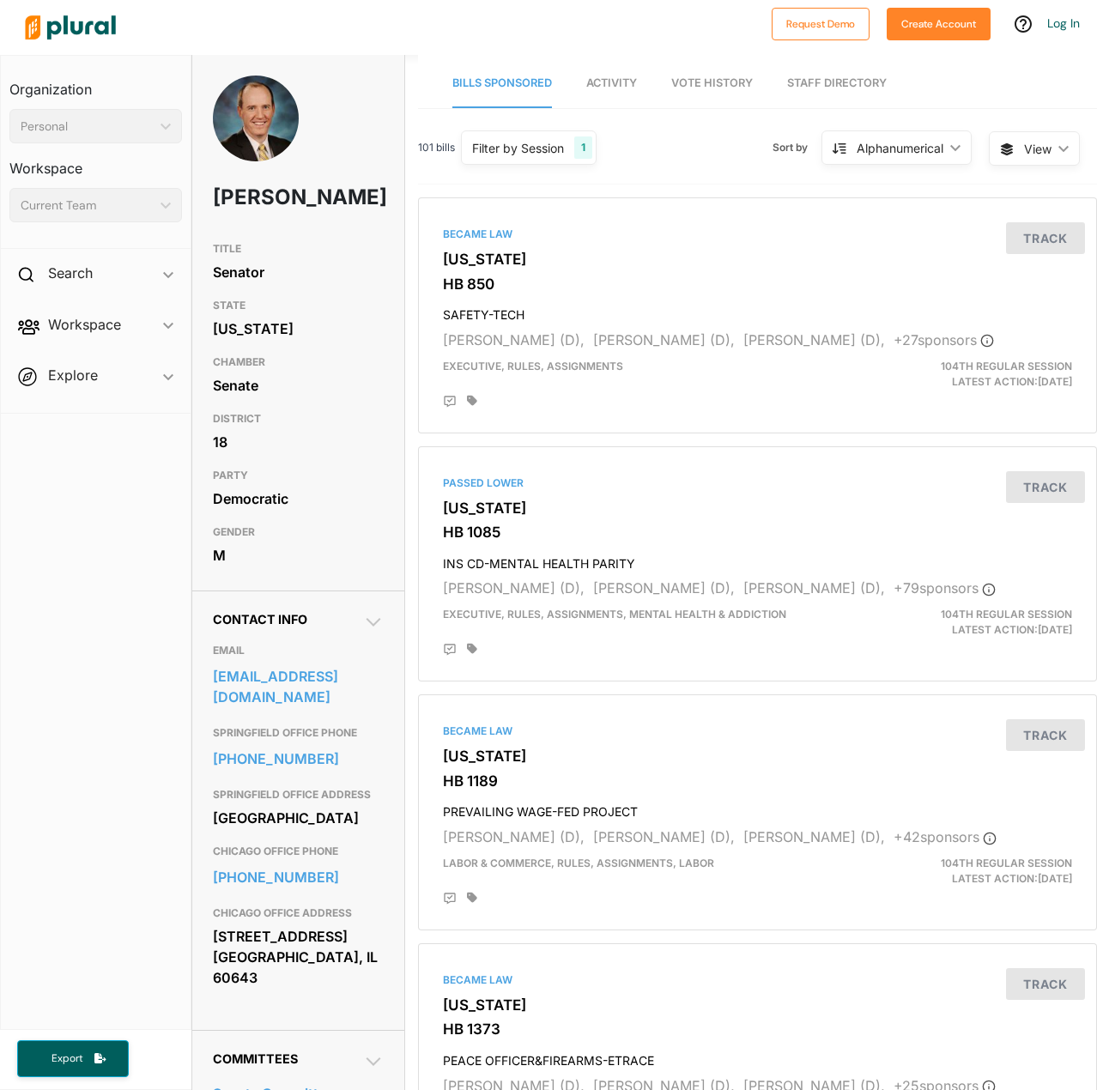
drag, startPoint x: 207, startPoint y: 702, endPoint x: 297, endPoint y: 742, distance: 98.7
type textarea "staterepbillcunningham@gmail.com"
click at [297, 742] on div "Contact Info EMAIL staterepbillcunningham@gmail.com SPRINGFIELD OFFICE PHONE 21…" at bounding box center [298, 809] width 212 height 439
copy link "staterepbillcunningham@gmail.com"
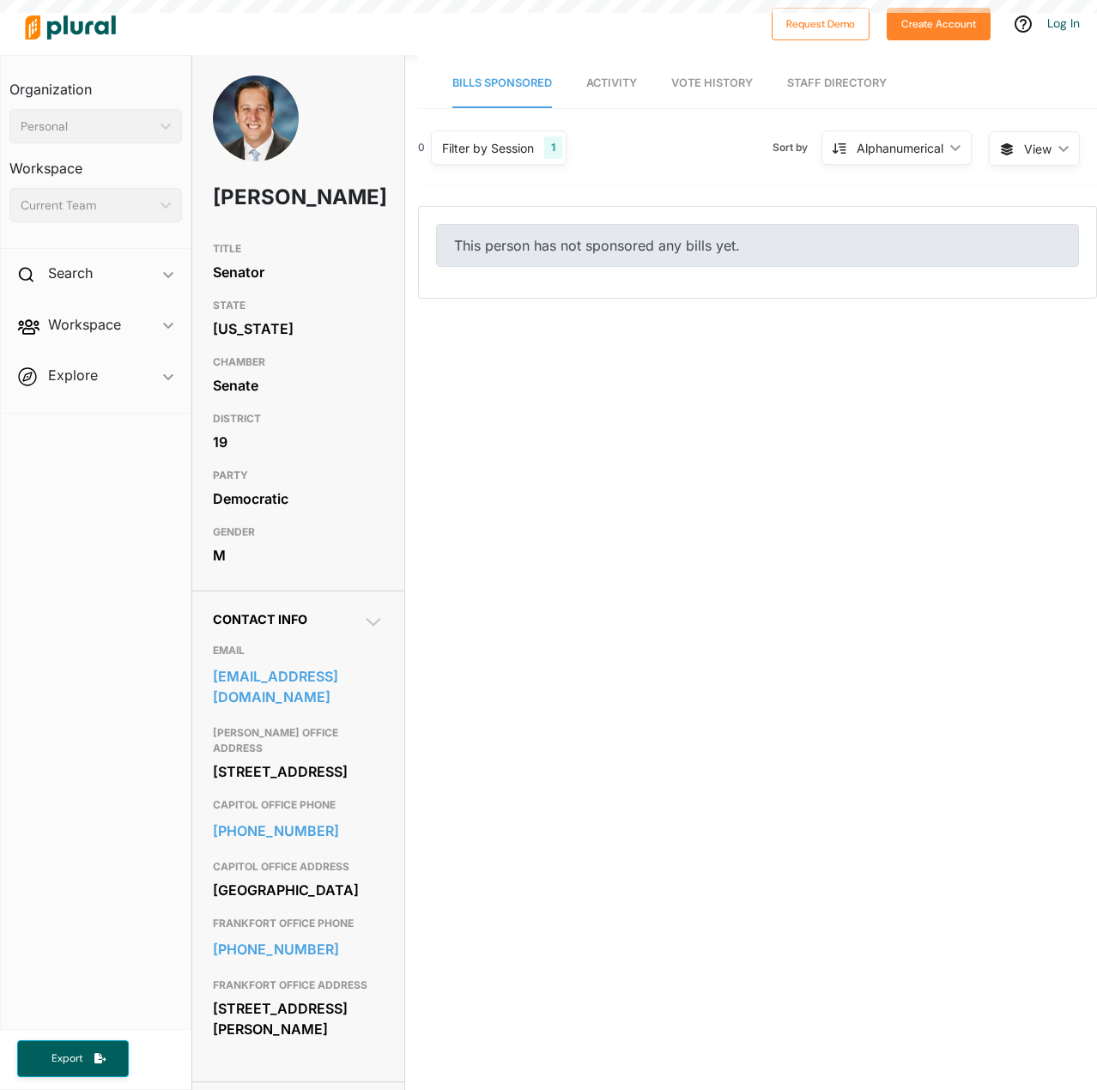
scroll to position [27016, 0]
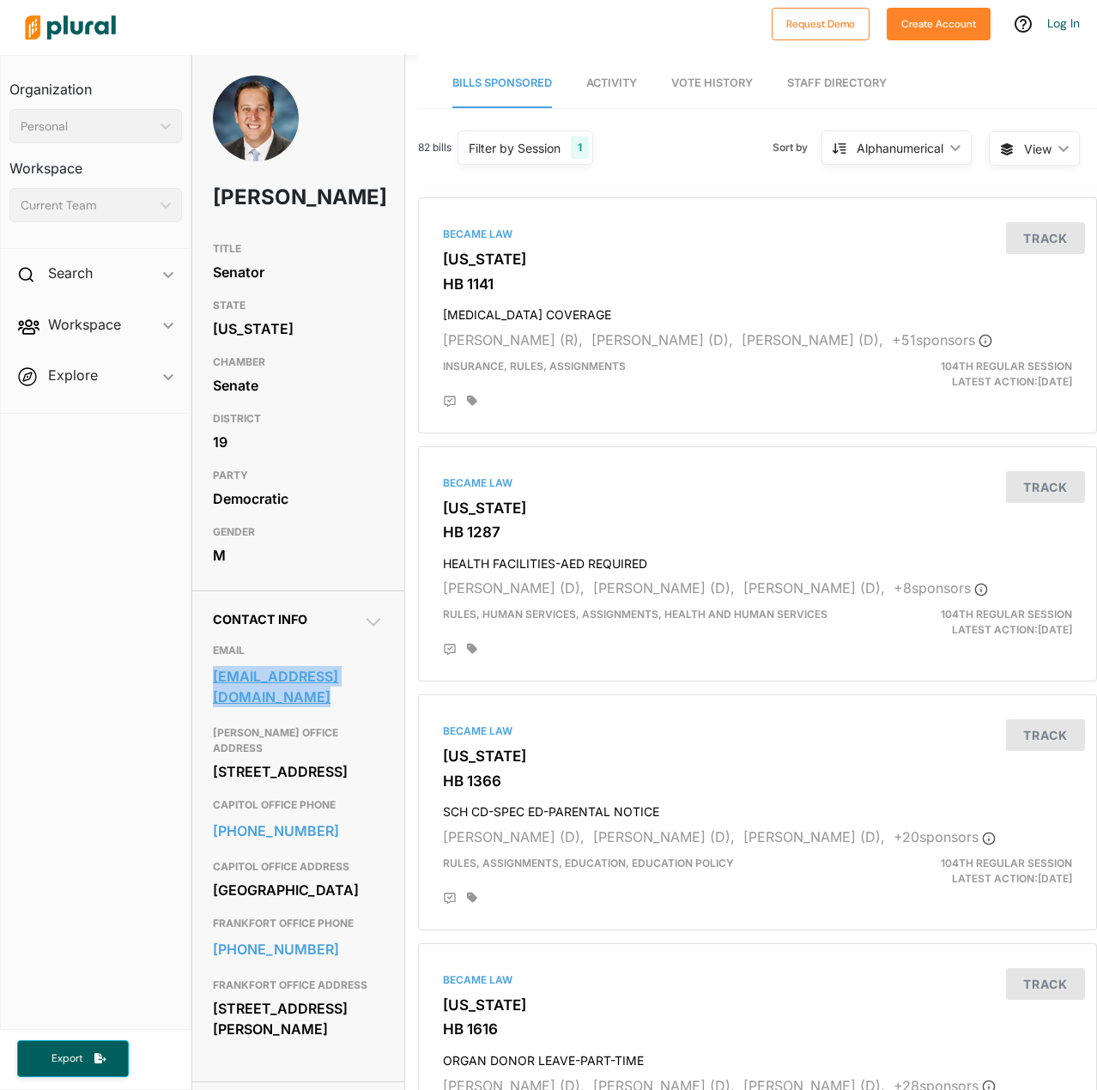
drag, startPoint x: 204, startPoint y: 707, endPoint x: 280, endPoint y: 735, distance: 80.4
type textarea "mhastings@senatedem.ilga.gov"
click at [280, 735] on div "Contact Info EMAIL mhastings@senatedem.ilga.gov MATTESON OFFICE ADDRESS 813 Sch…" at bounding box center [298, 835] width 212 height 491
copy link "mhastings@senatedem.ilga.gov"
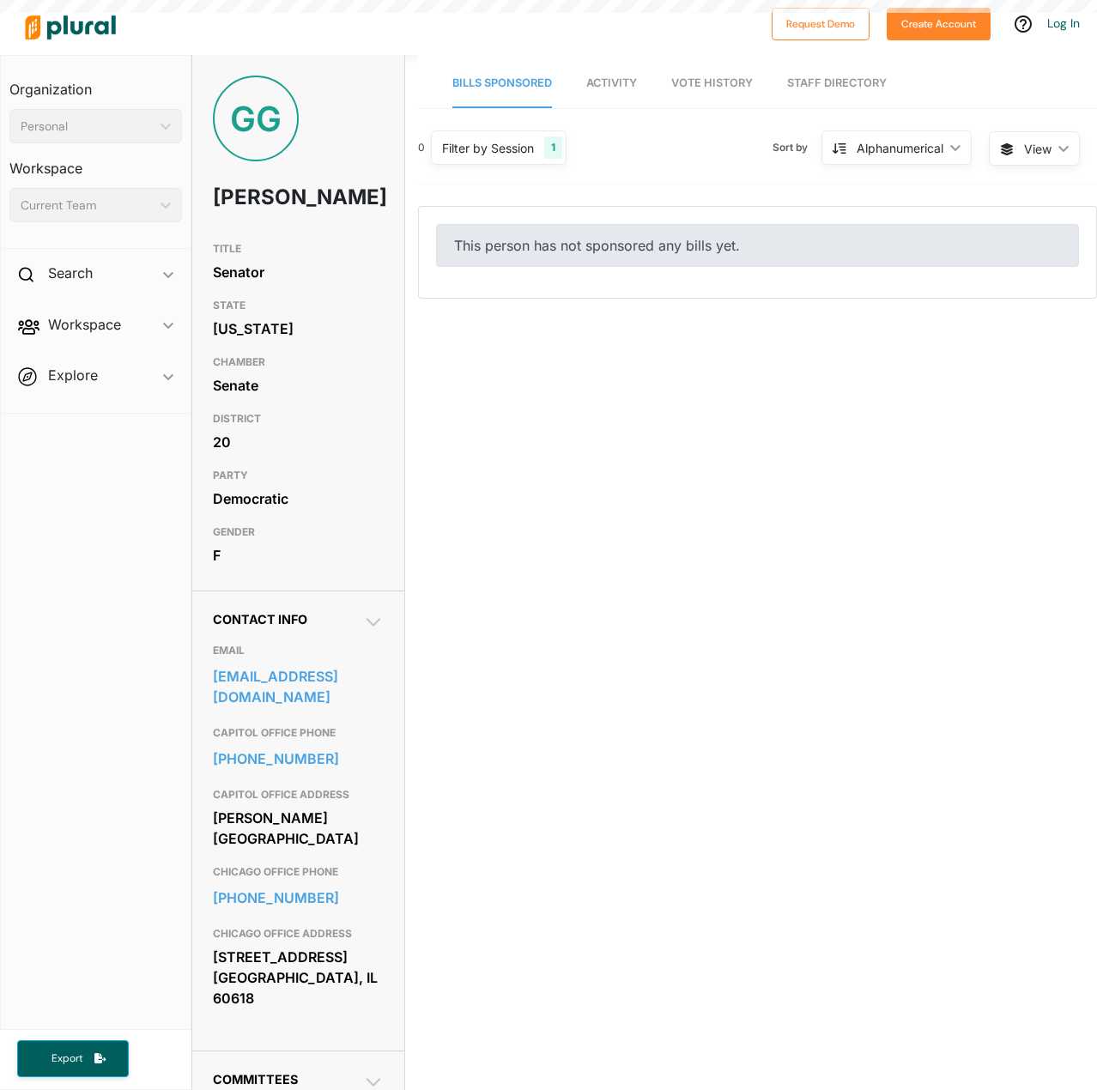
scroll to position [27016, 0]
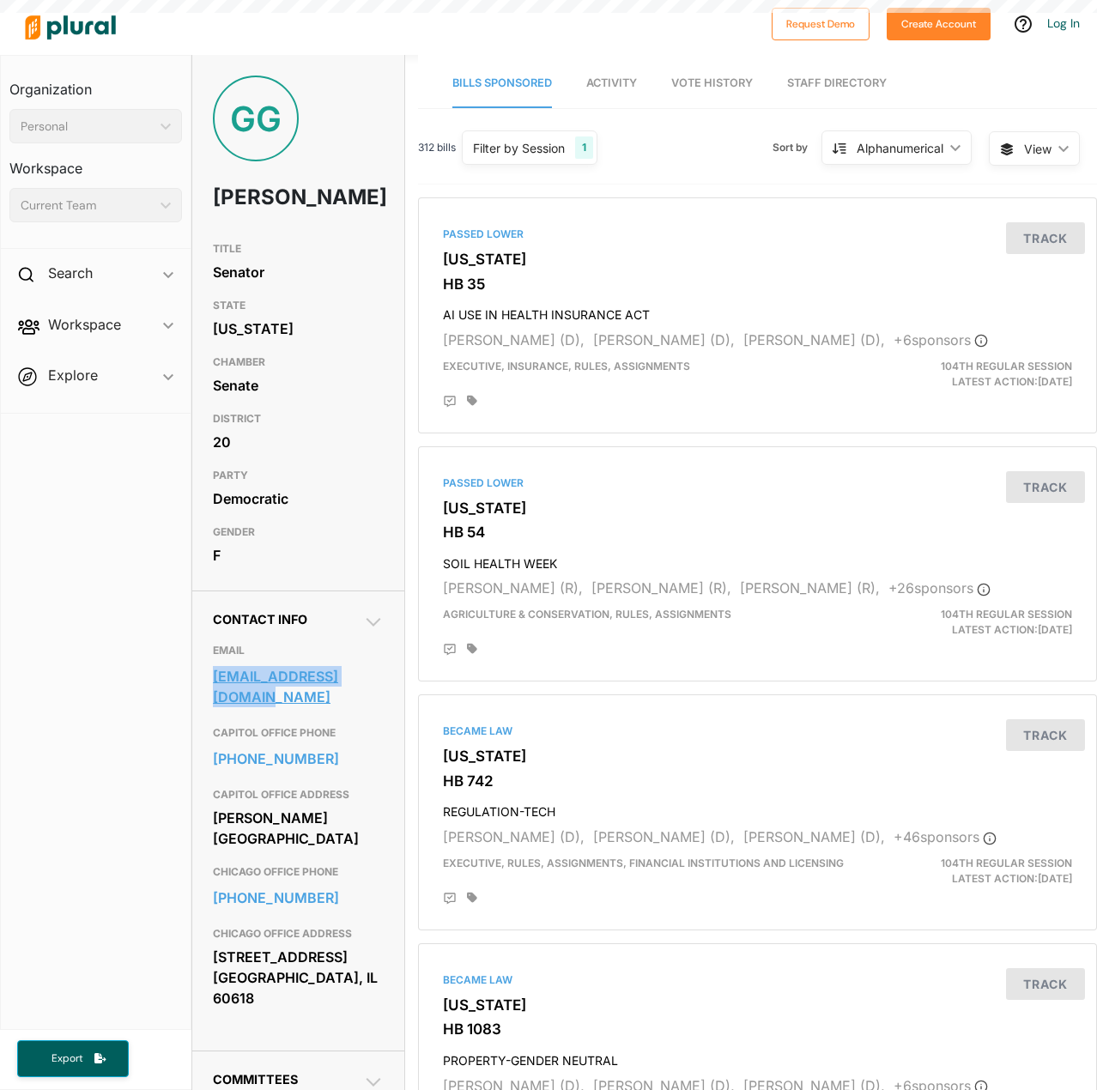
drag, startPoint x: 209, startPoint y: 703, endPoint x: 258, endPoint y: 727, distance: 55.3
type textarea "[EMAIL_ADDRESS][DOMAIN_NAME]"
click at [258, 727] on div "Contact Info EMAIL [EMAIL_ADDRESS][DOMAIN_NAME] CAPITOL OFFICE PHONE [PHONE_NUM…" at bounding box center [298, 820] width 212 height 460
copy link "[EMAIL_ADDRESS][DOMAIN_NAME]"
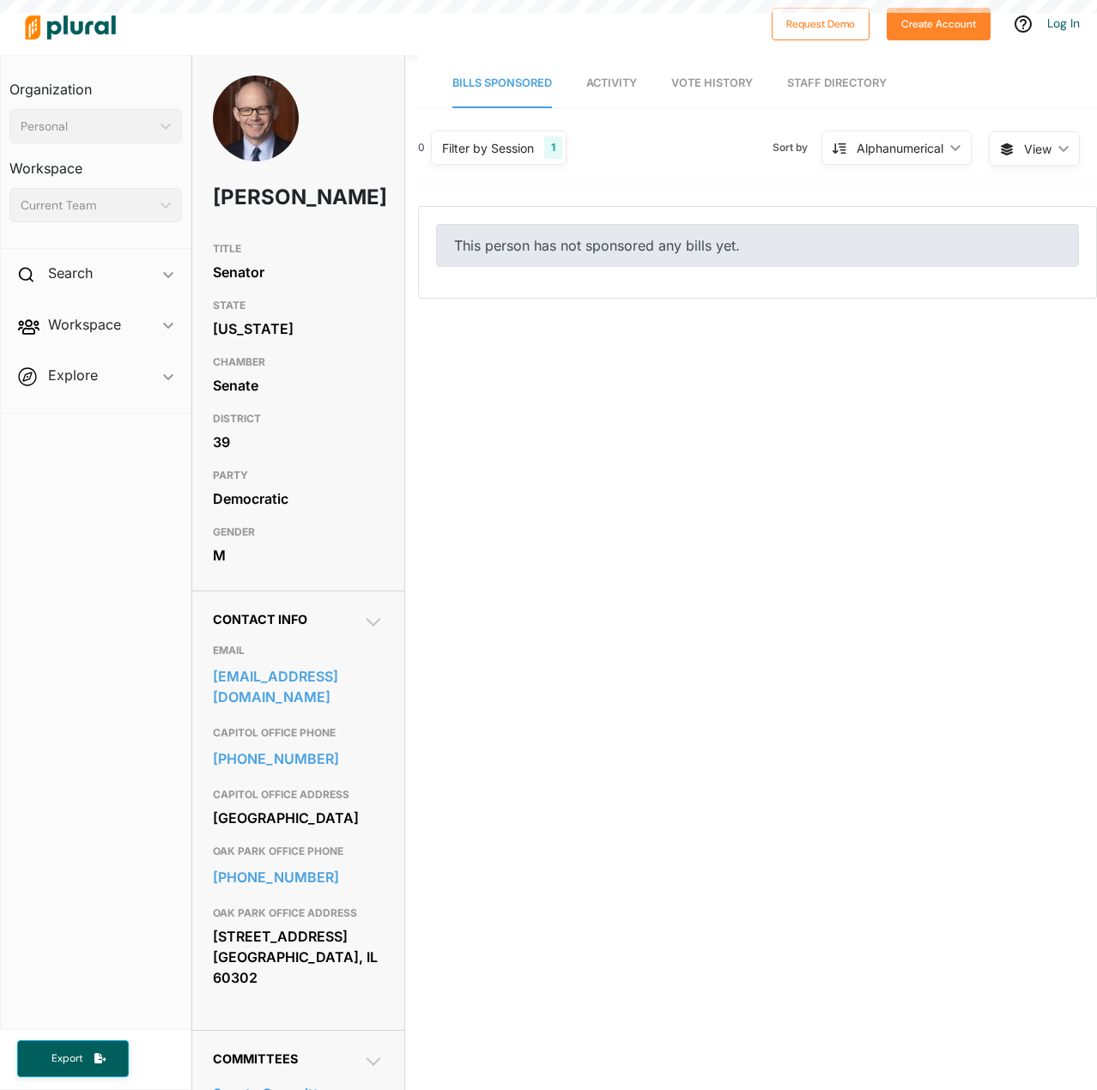
scroll to position [27016, 0]
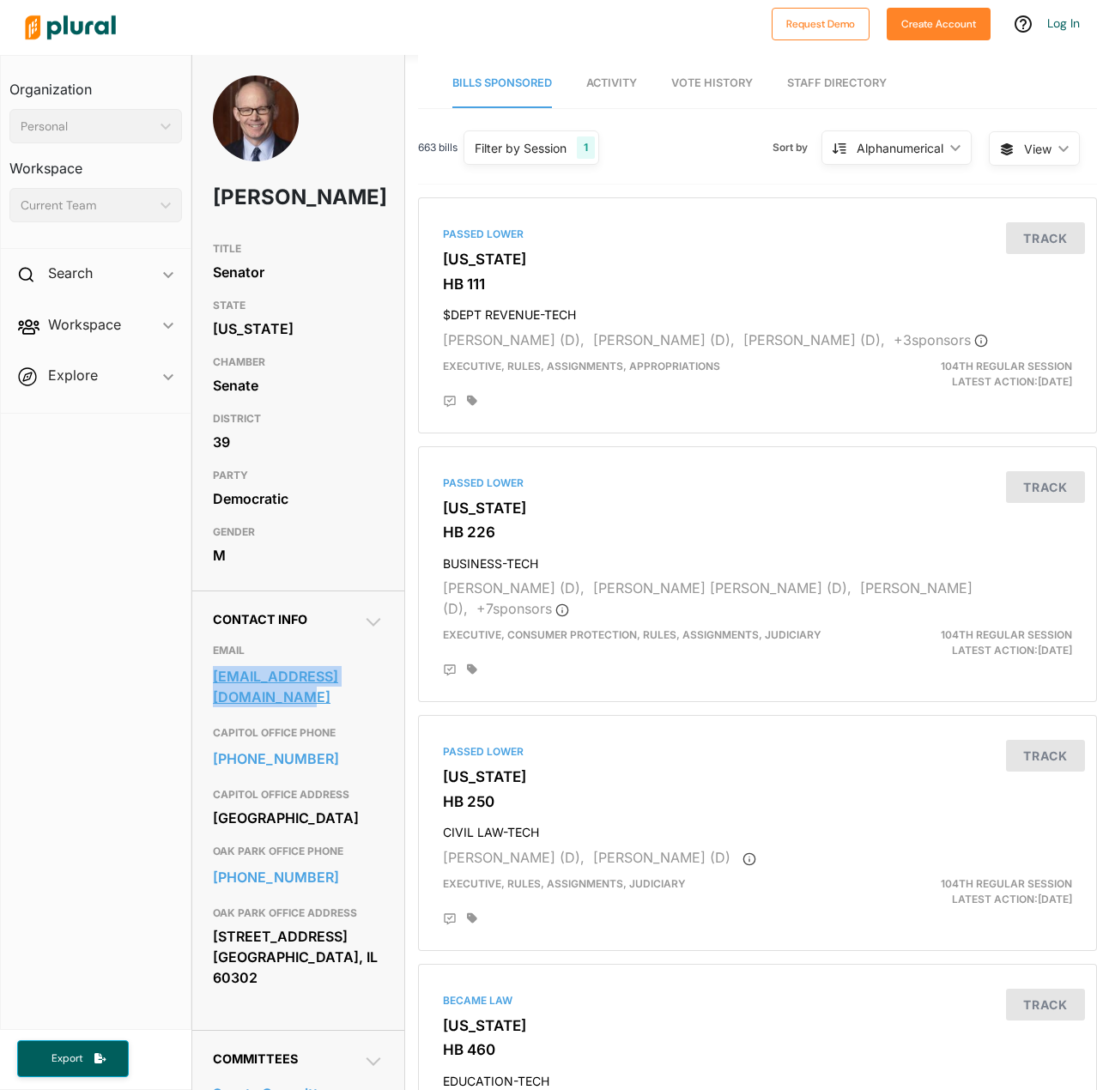
type textarea "[EMAIL_ADDRESS][DOMAIN_NAME]"
click at [248, 733] on div "Contact Info EMAIL [EMAIL_ADDRESS][DOMAIN_NAME] CAPITOL OFFICE PHONE [PHONE_NUM…" at bounding box center [298, 809] width 212 height 439
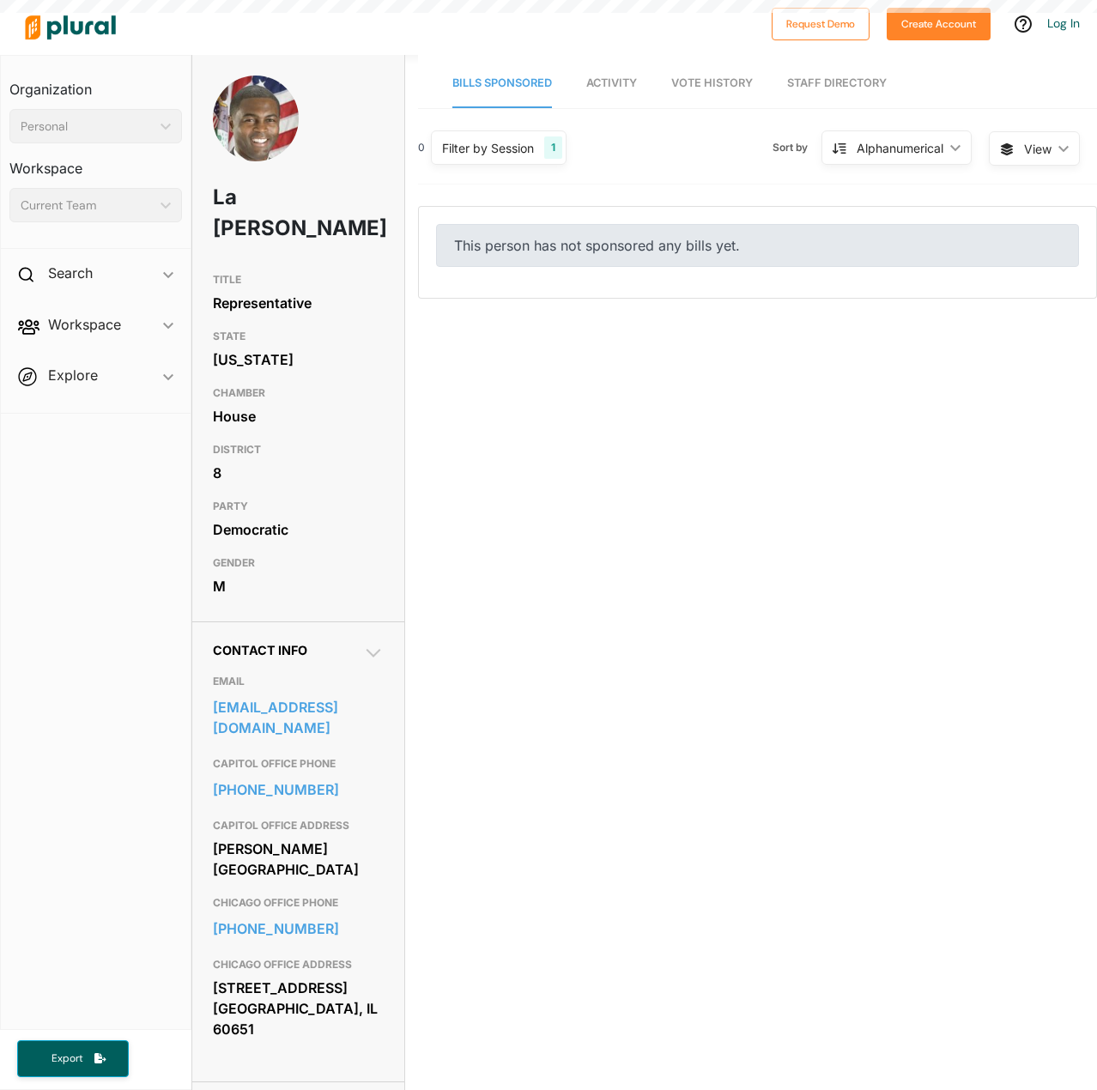
scroll to position [27016, 0]
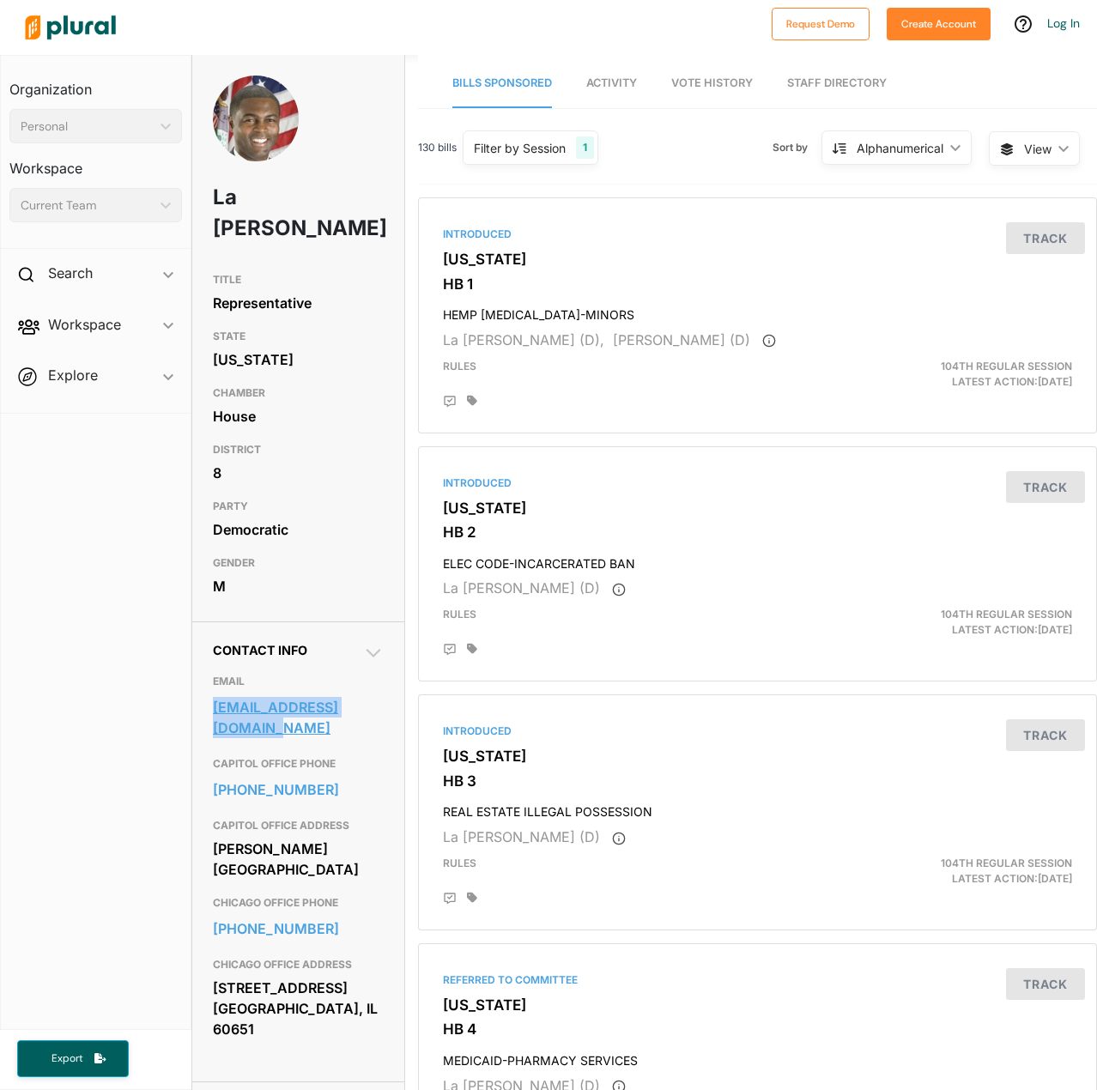
drag, startPoint x: 212, startPoint y: 709, endPoint x: 236, endPoint y: 728, distance: 30.6
type textarea "[EMAIL_ADDRESS][DOMAIN_NAME]"
click at [236, 728] on div "Contact Info EMAIL [EMAIL_ADDRESS][DOMAIN_NAME] CAPITOL OFFICE PHONE [PHONE_NUM…" at bounding box center [298, 851] width 212 height 460
copy link "[EMAIL_ADDRESS][DOMAIN_NAME]"
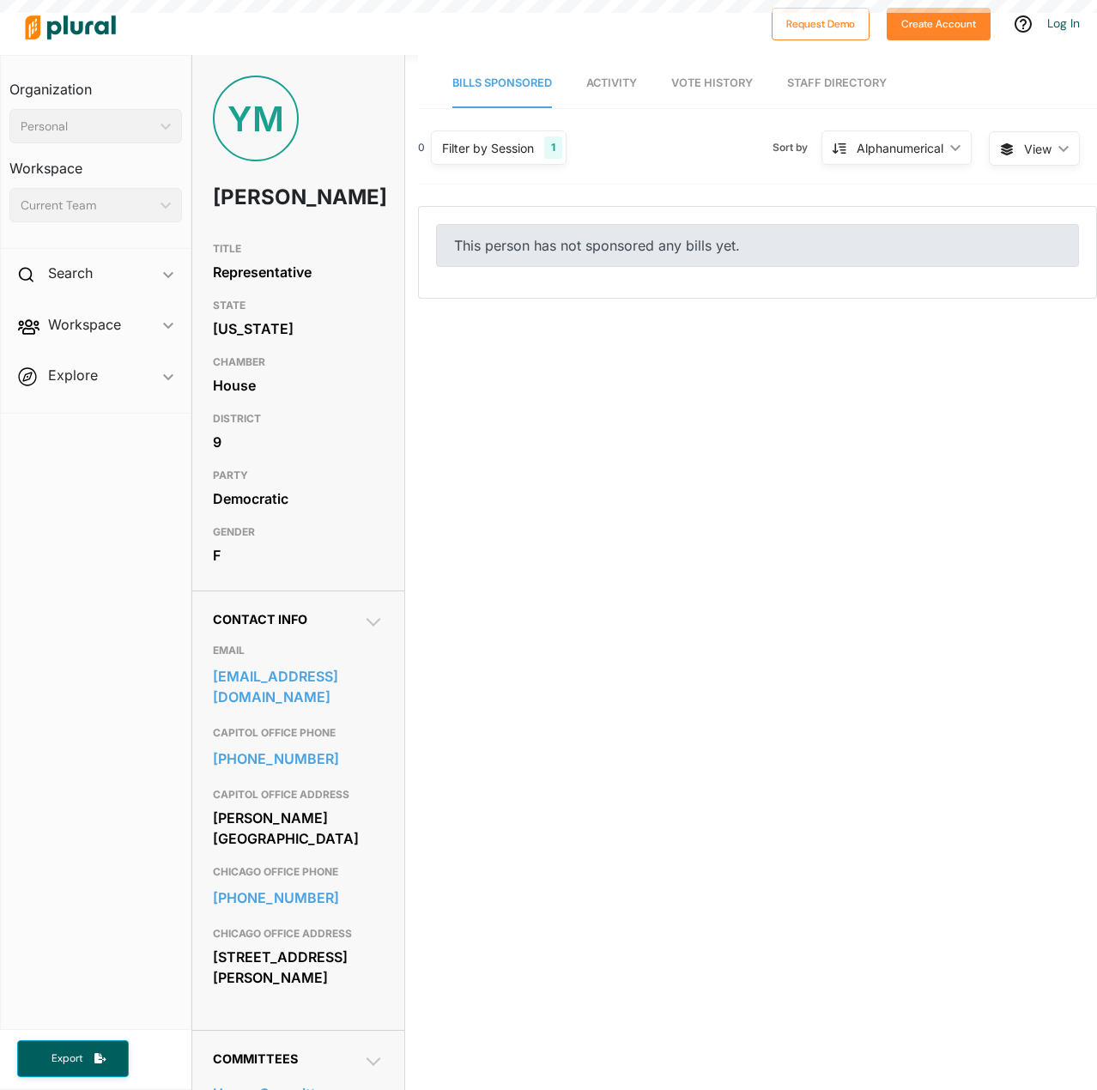
scroll to position [27016, 0]
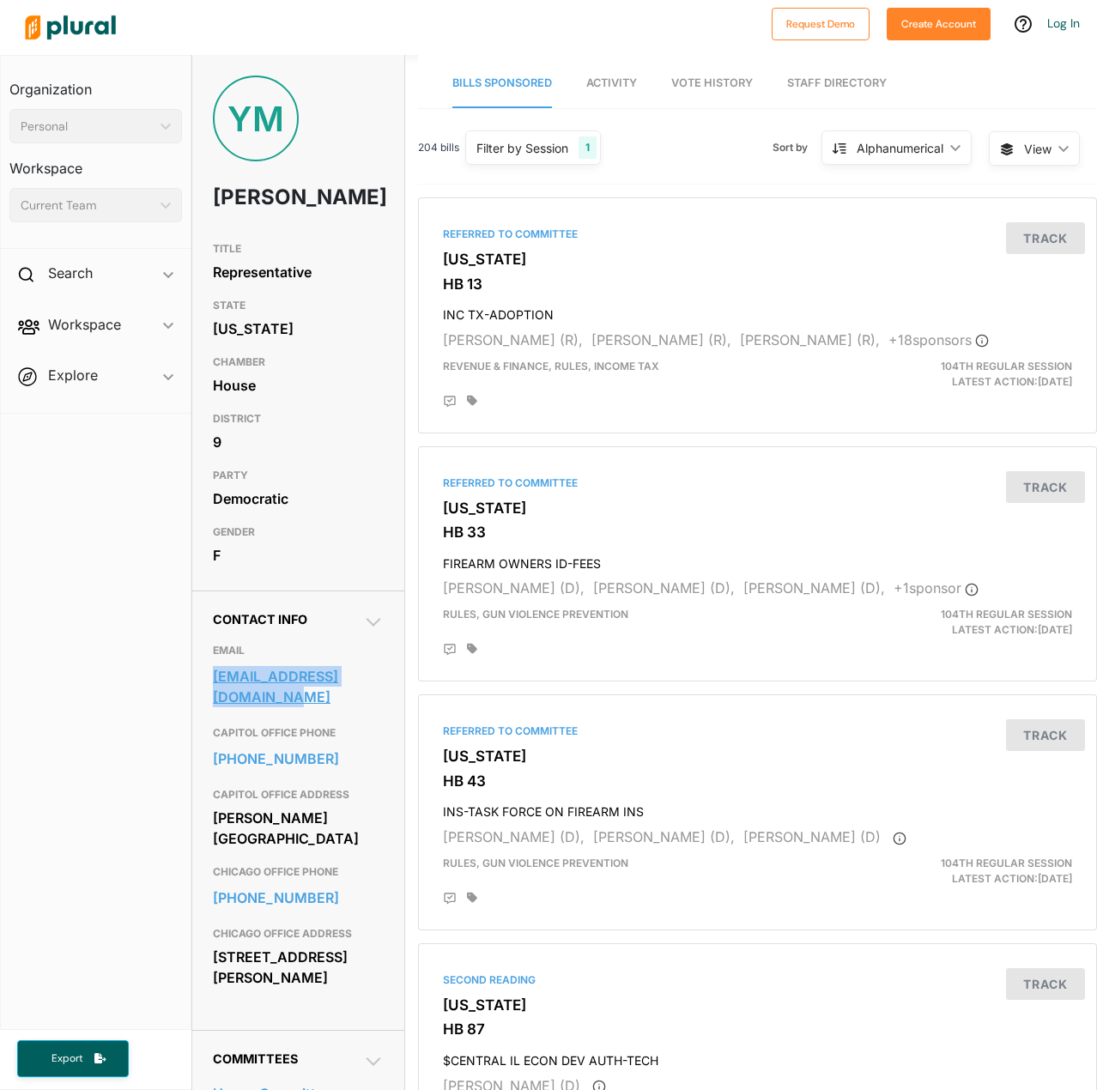
drag, startPoint x: 206, startPoint y: 705, endPoint x: 268, endPoint y: 734, distance: 68.0
type textarea "9thdistrictinfo@gmail.com"
click at [268, 734] on div "Contact Info EMAIL 9thdistrictinfo@gmail.com CAPITOL OFFICE PHONE 217-782-8116 …" at bounding box center [298, 809] width 212 height 439
copy link "9thdistrictinfo@gmail.com"
drag, startPoint x: 209, startPoint y: 790, endPoint x: 309, endPoint y: 795, distance: 100.5
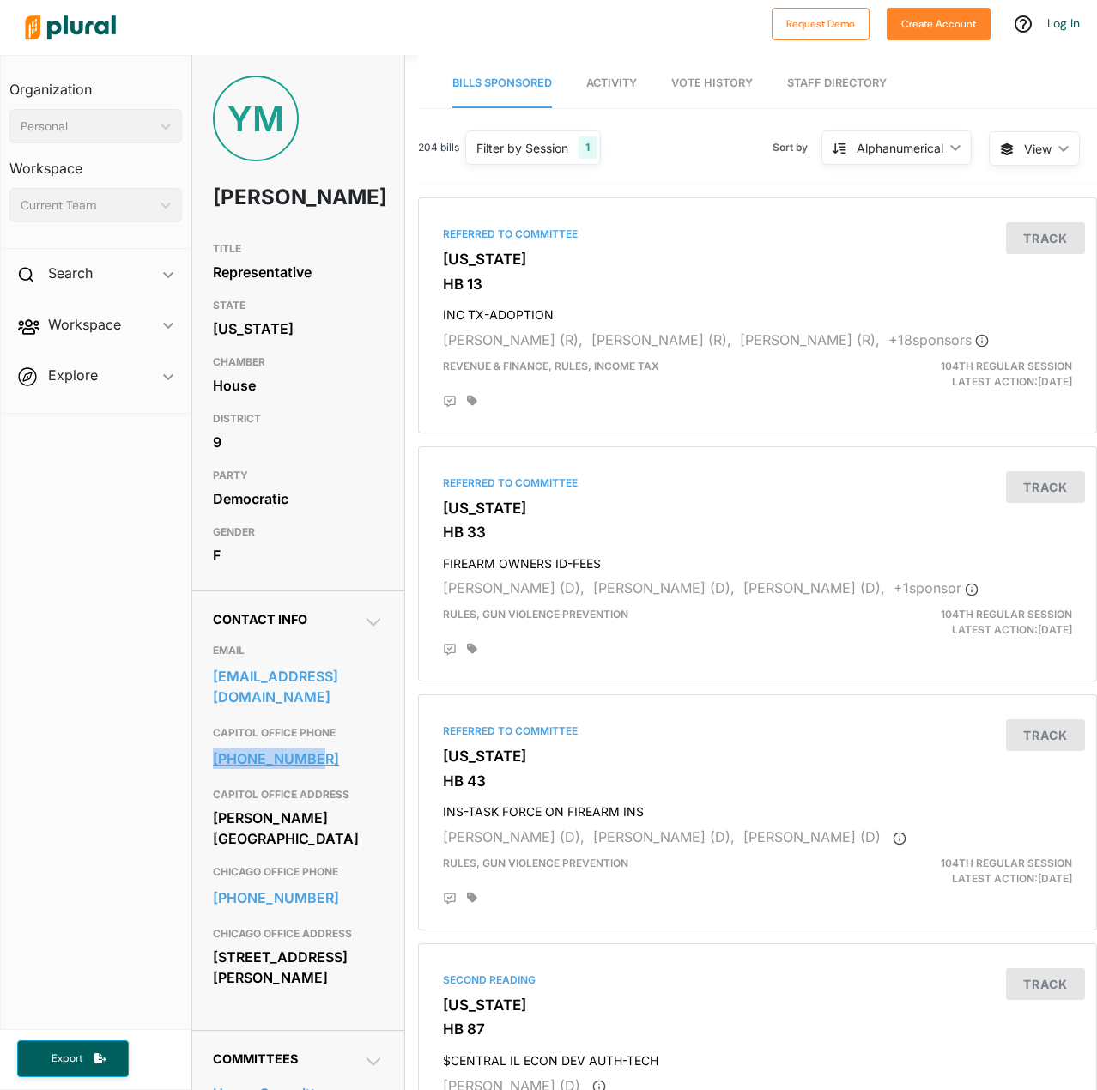
click at [309, 795] on div "Contact Info EMAIL 9thdistrictinfo@gmail.com CAPITOL OFFICE PHONE 217-782-8116 …" at bounding box center [298, 809] width 212 height 439
copy link "217-782-8116"
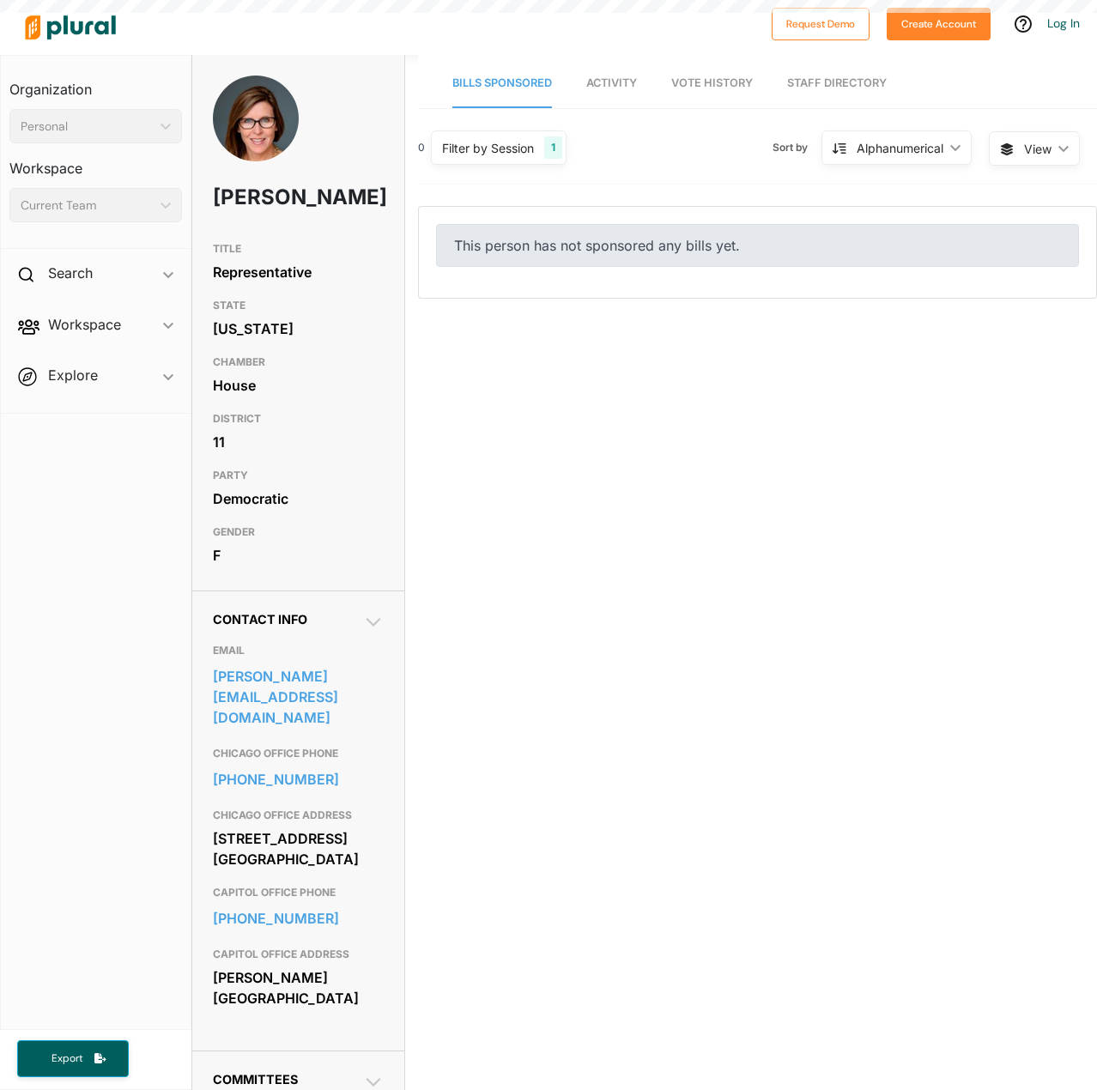
scroll to position [27016, 0]
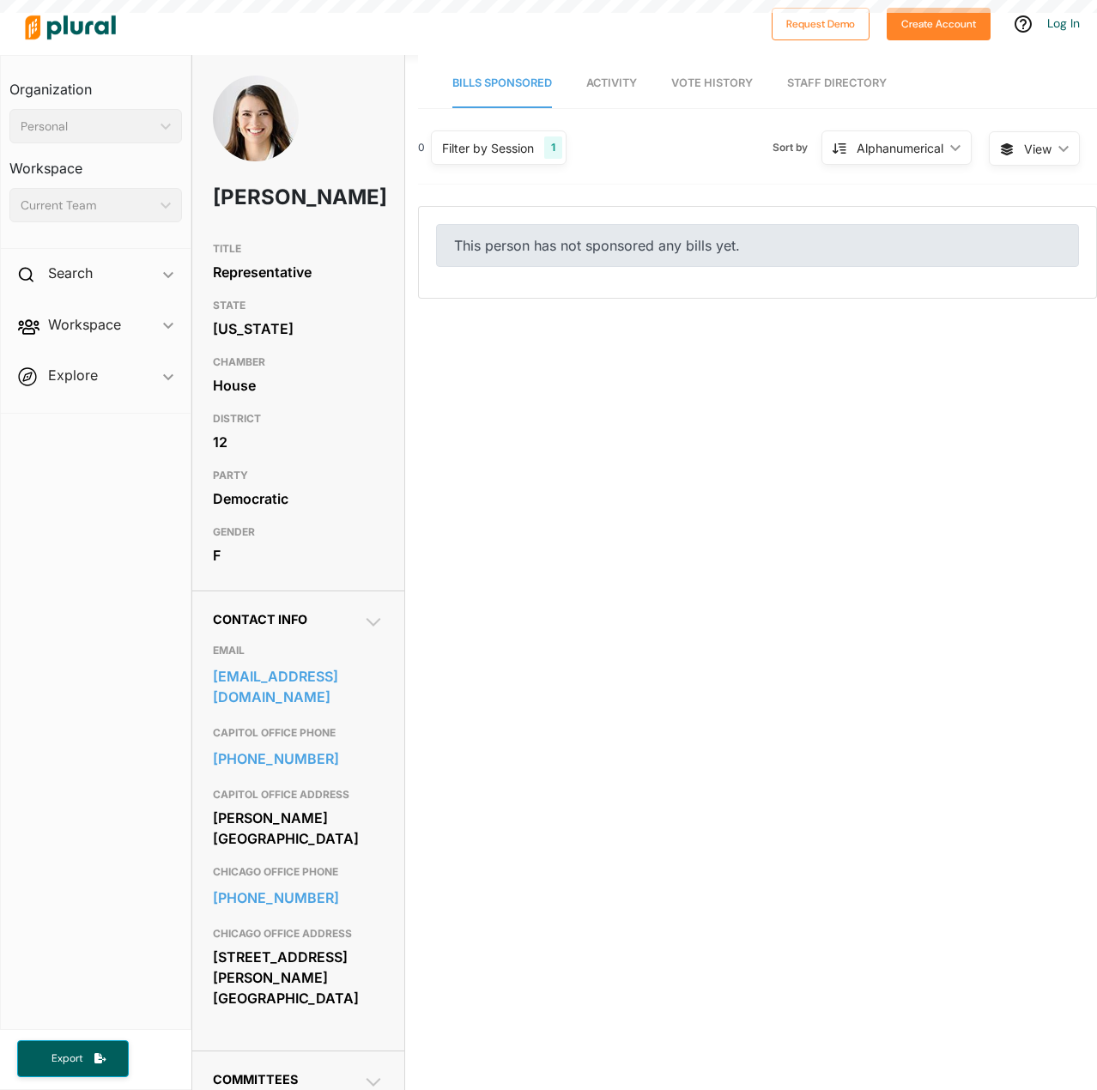
scroll to position [27016, 0]
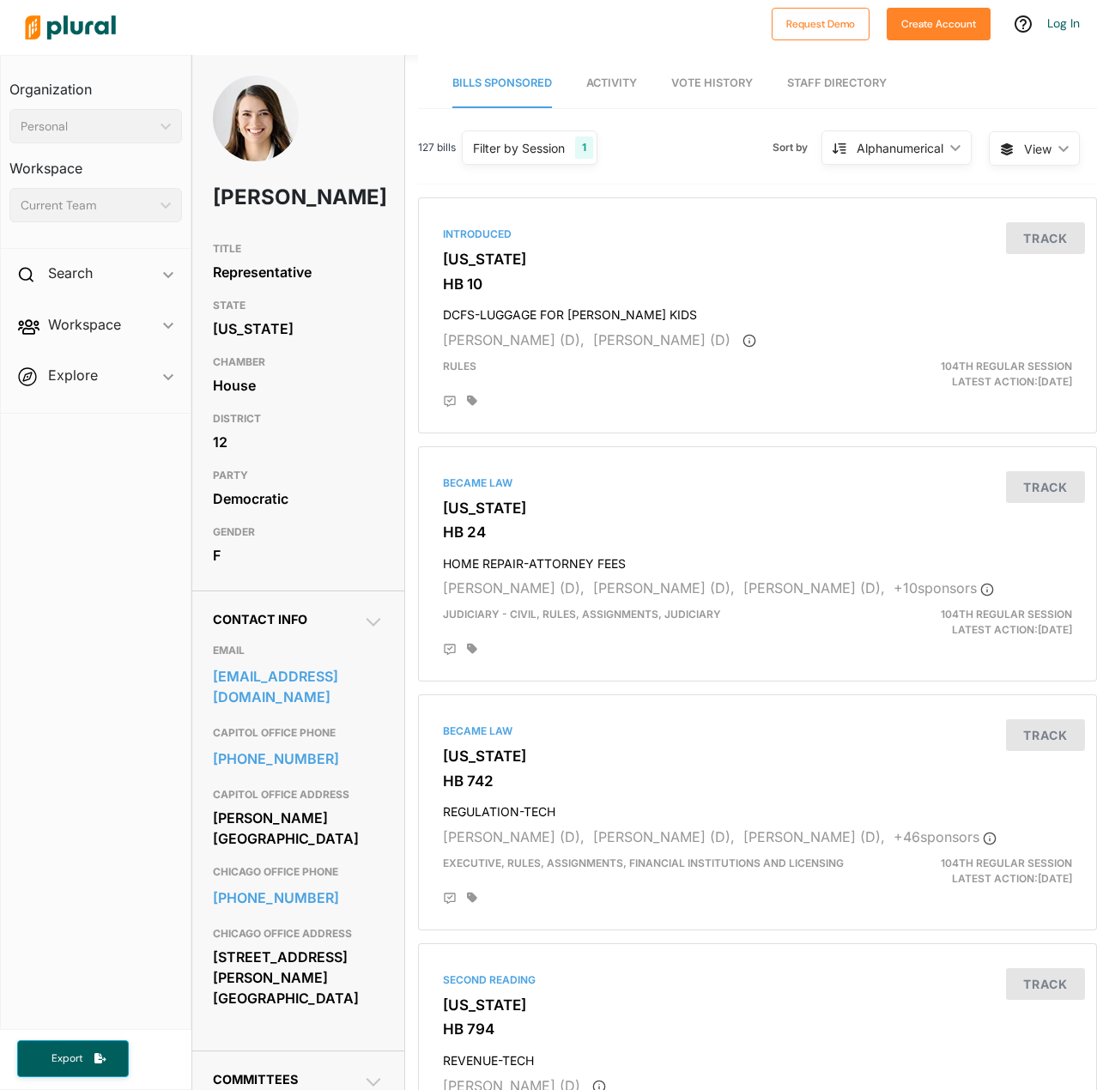
drag, startPoint x: 215, startPoint y: 846, endPoint x: 349, endPoint y: 849, distance: 133.9
type textarea "[GEOGRAPHIC_DATA], IL 62706"
click at [349, 849] on div "[PERSON_NAME][GEOGRAPHIC_DATA]" at bounding box center [298, 828] width 171 height 46
copy div "[GEOGRAPHIC_DATA], IL 62706"
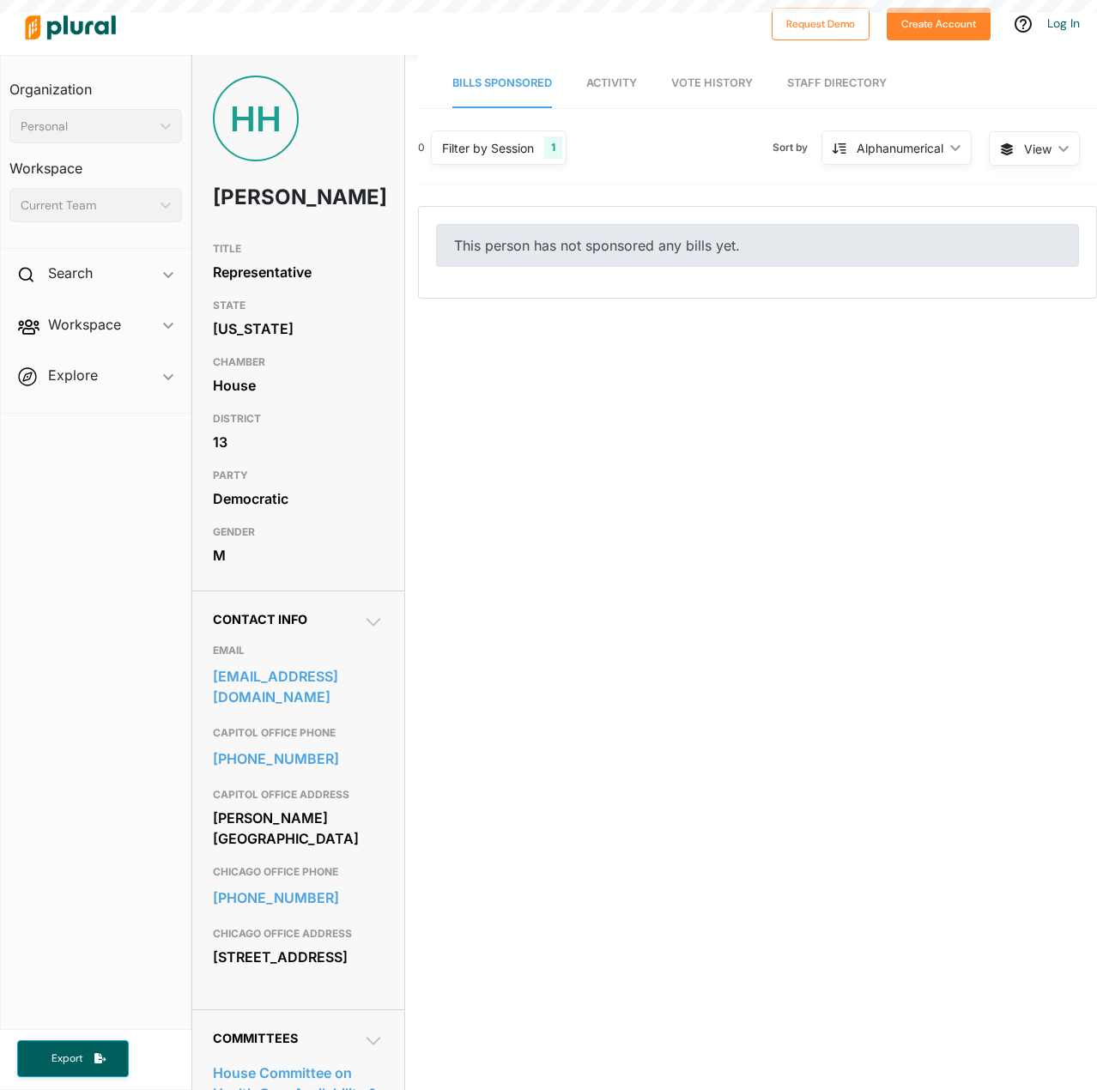
scroll to position [27016, 0]
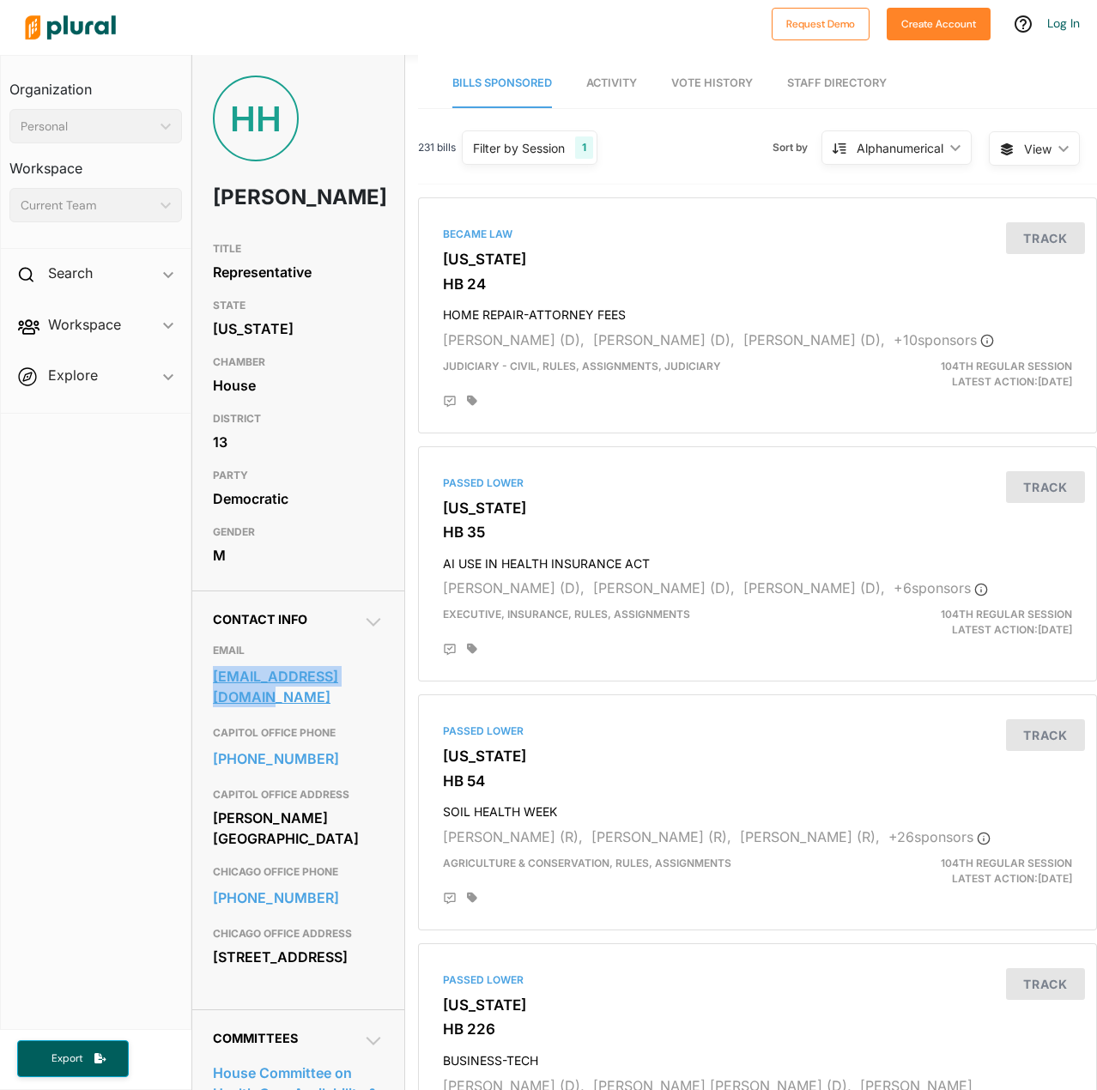
drag, startPoint x: 206, startPoint y: 704, endPoint x: 237, endPoint y: 721, distance: 35.3
type textarea "hello@rephoanhuynh.com"
click at [237, 721] on div "Contact Info EMAIL hello@rephoanhuynh.com CAPITOL OFFICE PHONE 217-782-4089 CAP…" at bounding box center [298, 799] width 212 height 419
copy link "hello@rephoanhuynh.com"
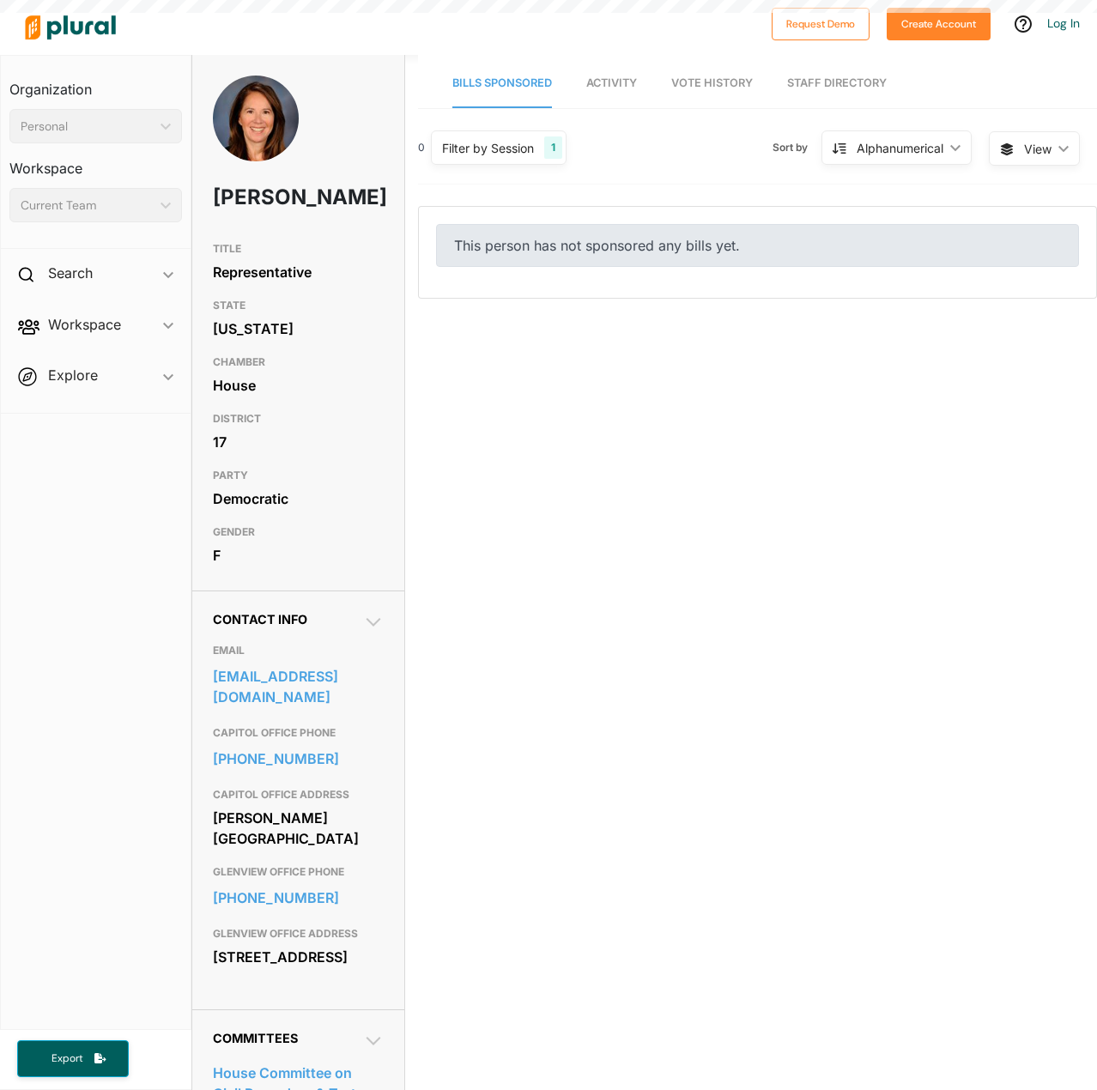
scroll to position [27016, 0]
click at [202, 27] on div at bounding box center [390, 27] width 746 height 60
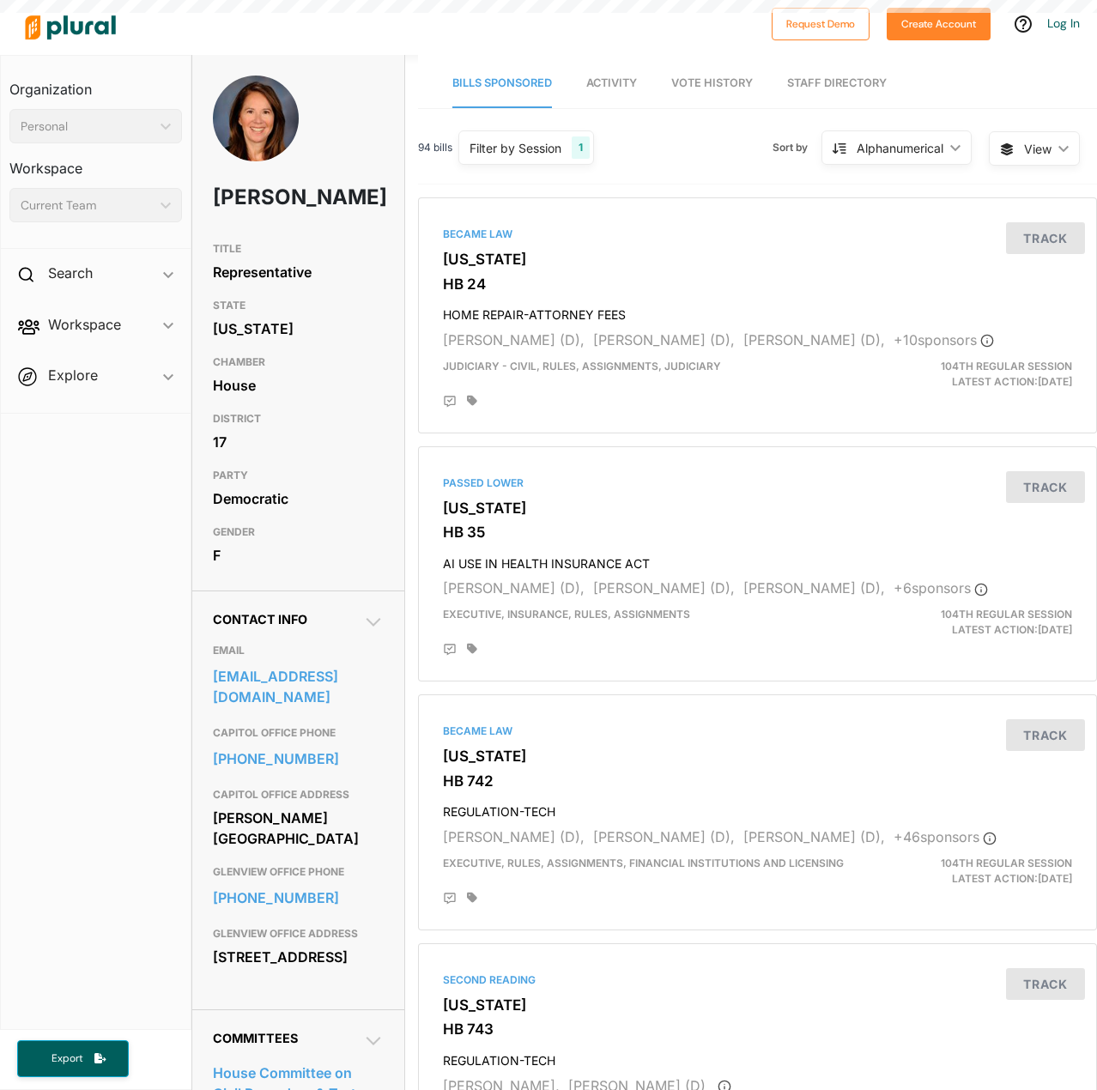
click at [202, 27] on div at bounding box center [390, 27] width 746 height 60
click at [203, 27] on div at bounding box center [390, 27] width 746 height 60
click at [375, 42] on div at bounding box center [390, 27] width 746 height 60
click at [376, 99] on div "Jen Gong-Gershowitz" at bounding box center [298, 155] width 212 height 158
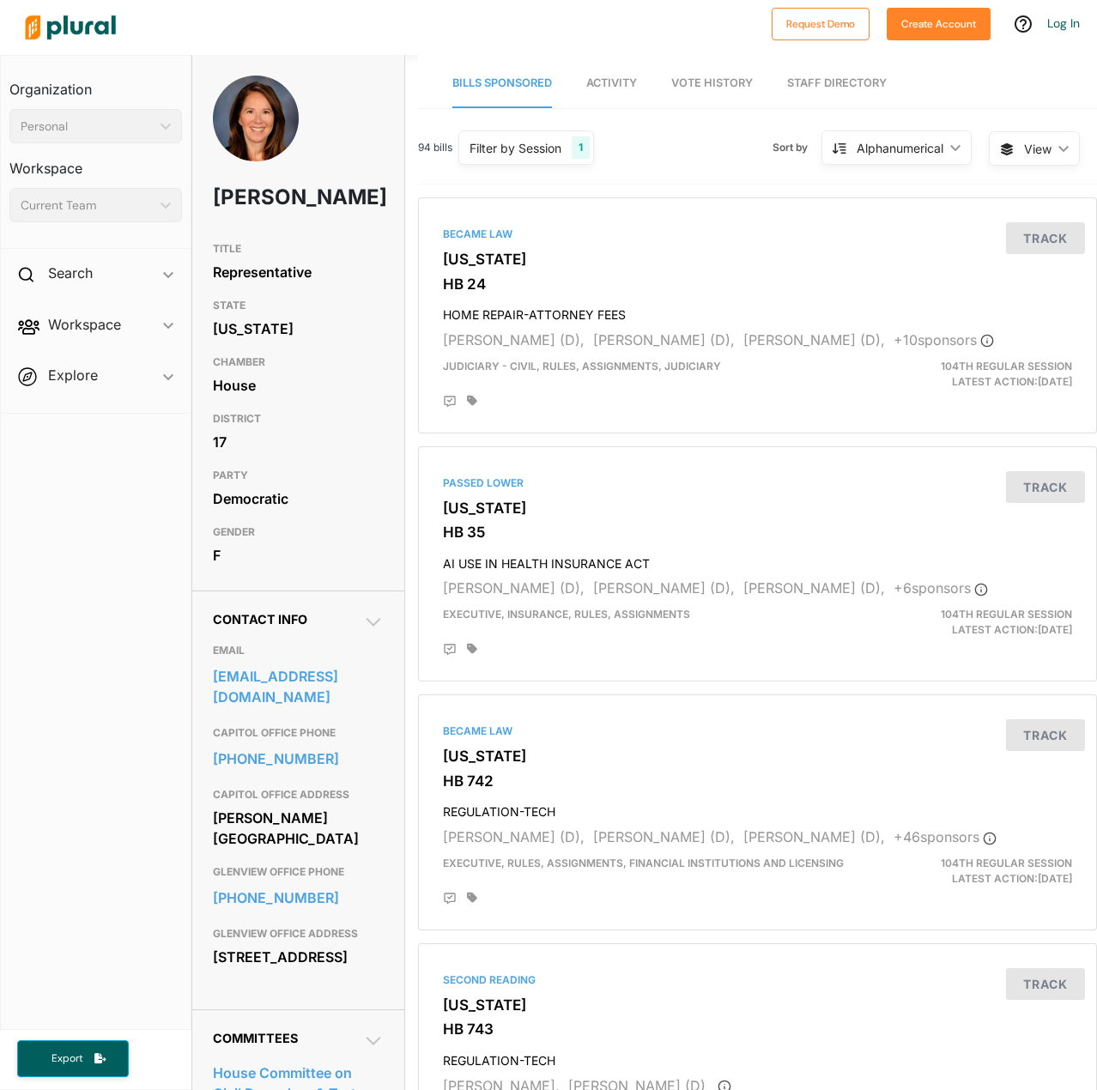
click at [376, 137] on div "Jen Gong-Gershowitz" at bounding box center [298, 155] width 212 height 158
drag, startPoint x: 204, startPoint y: 731, endPoint x: 255, endPoint y: 773, distance: 65.8
type textarea "info@gonggershowitz.com"
click at [255, 773] on div "Contact Info EMAIL info@gonggershowitz.com CAPITOL OFFICE PHONE 217-782-4194 CA…" at bounding box center [298, 799] width 212 height 419
copy link "info@gonggershowitz.com"
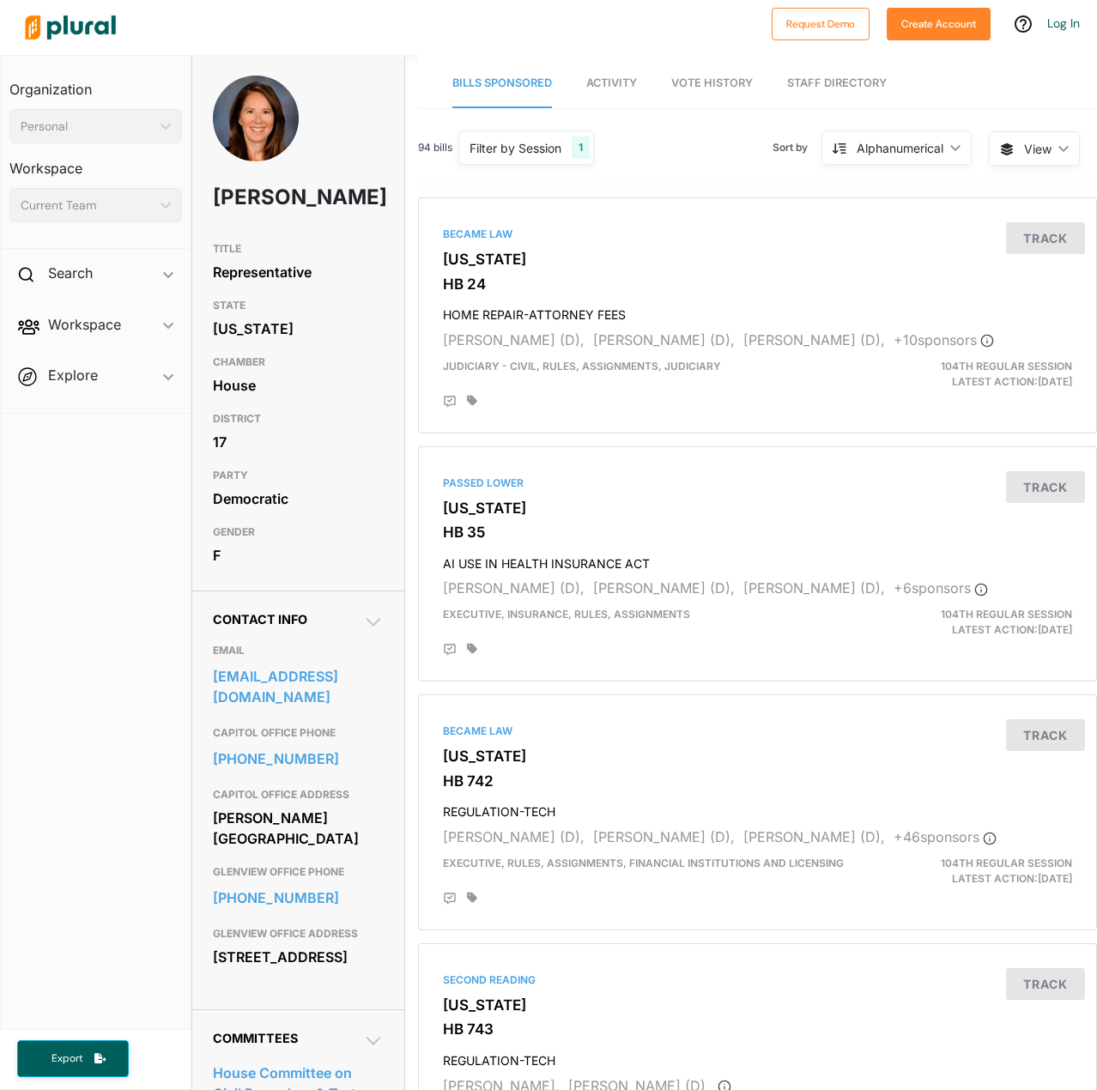
click at [345, 48] on div at bounding box center [390, 27] width 746 height 60
click at [190, 30] on div at bounding box center [390, 27] width 746 height 60
click at [189, 30] on div at bounding box center [390, 27] width 746 height 60
click at [194, 31] on div at bounding box center [390, 27] width 746 height 60
click at [194, 15] on div at bounding box center [390, 27] width 746 height 60
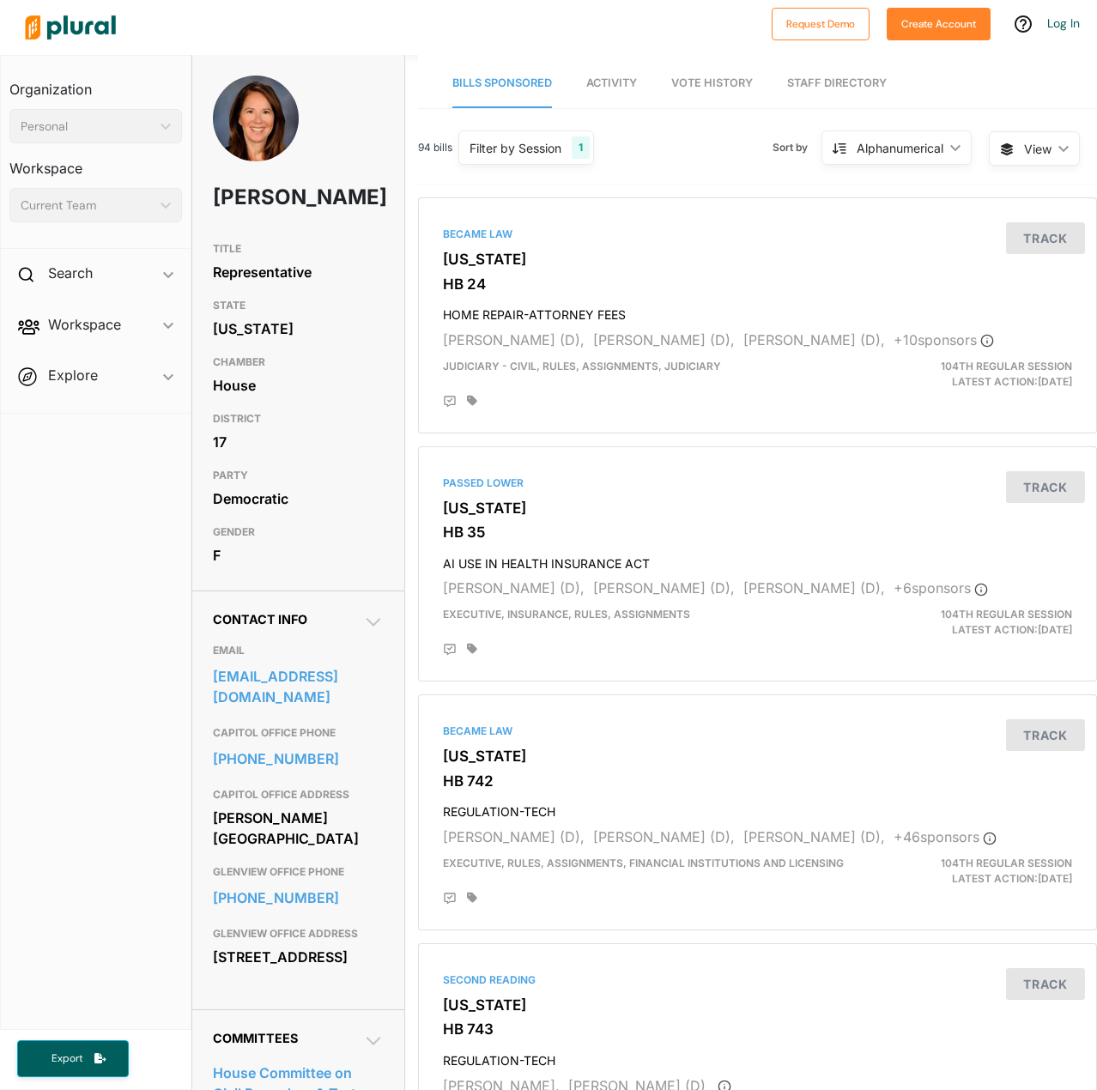
click at [227, 20] on div at bounding box center [390, 27] width 746 height 60
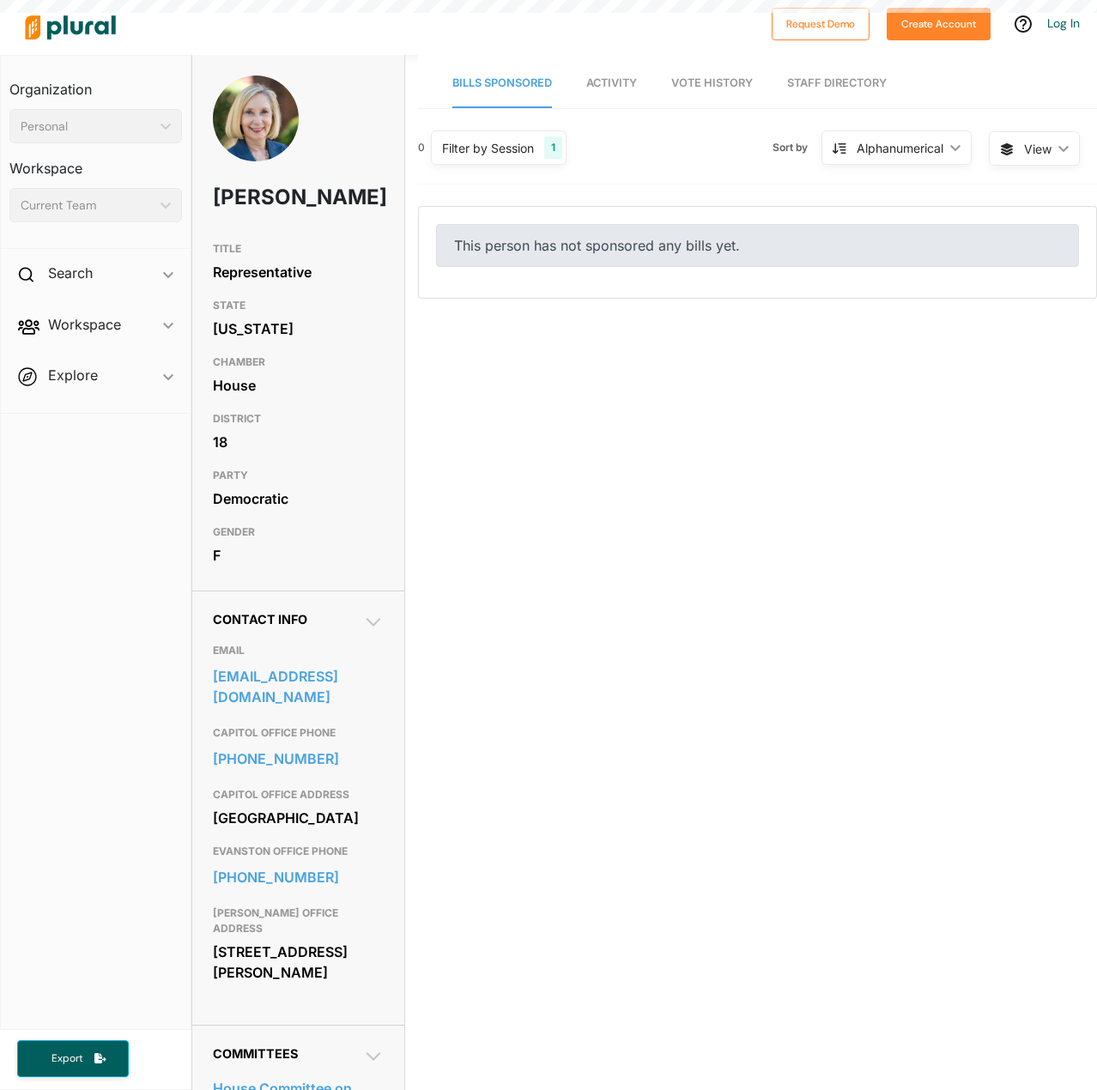
scroll to position [27016, 0]
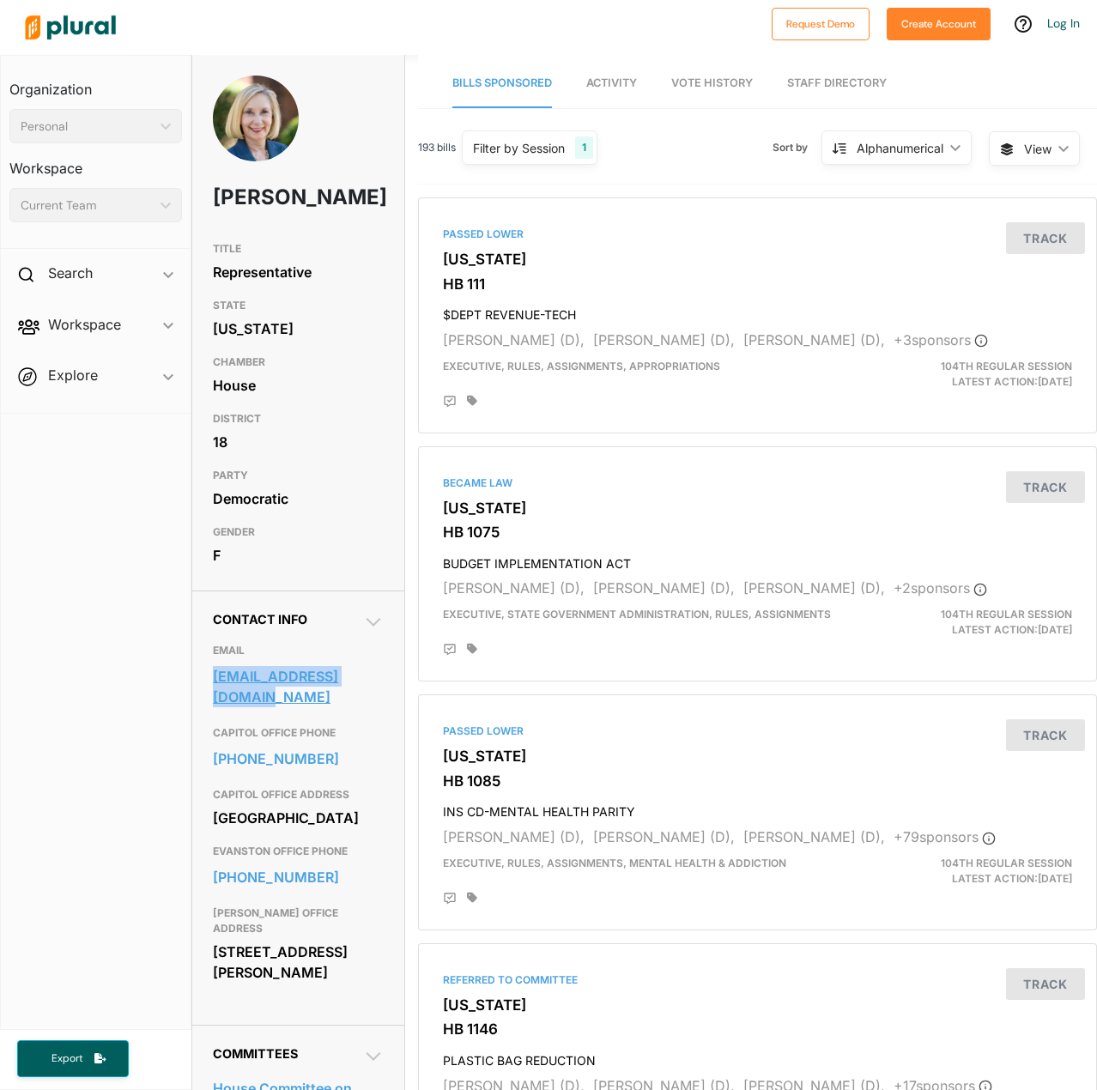
drag, startPoint x: 208, startPoint y: 706, endPoint x: 242, endPoint y: 724, distance: 38.8
type textarea "contact@robyngabel.com"
click at [242, 724] on div "Contact Info EMAIL contact@robyngabel.com CAPITOL OFFICE PHONE 217-782-8052 CAP…" at bounding box center [298, 807] width 212 height 434
copy link "contact@robyngabel.com"
click at [261, 285] on div "Representative" at bounding box center [298, 272] width 171 height 26
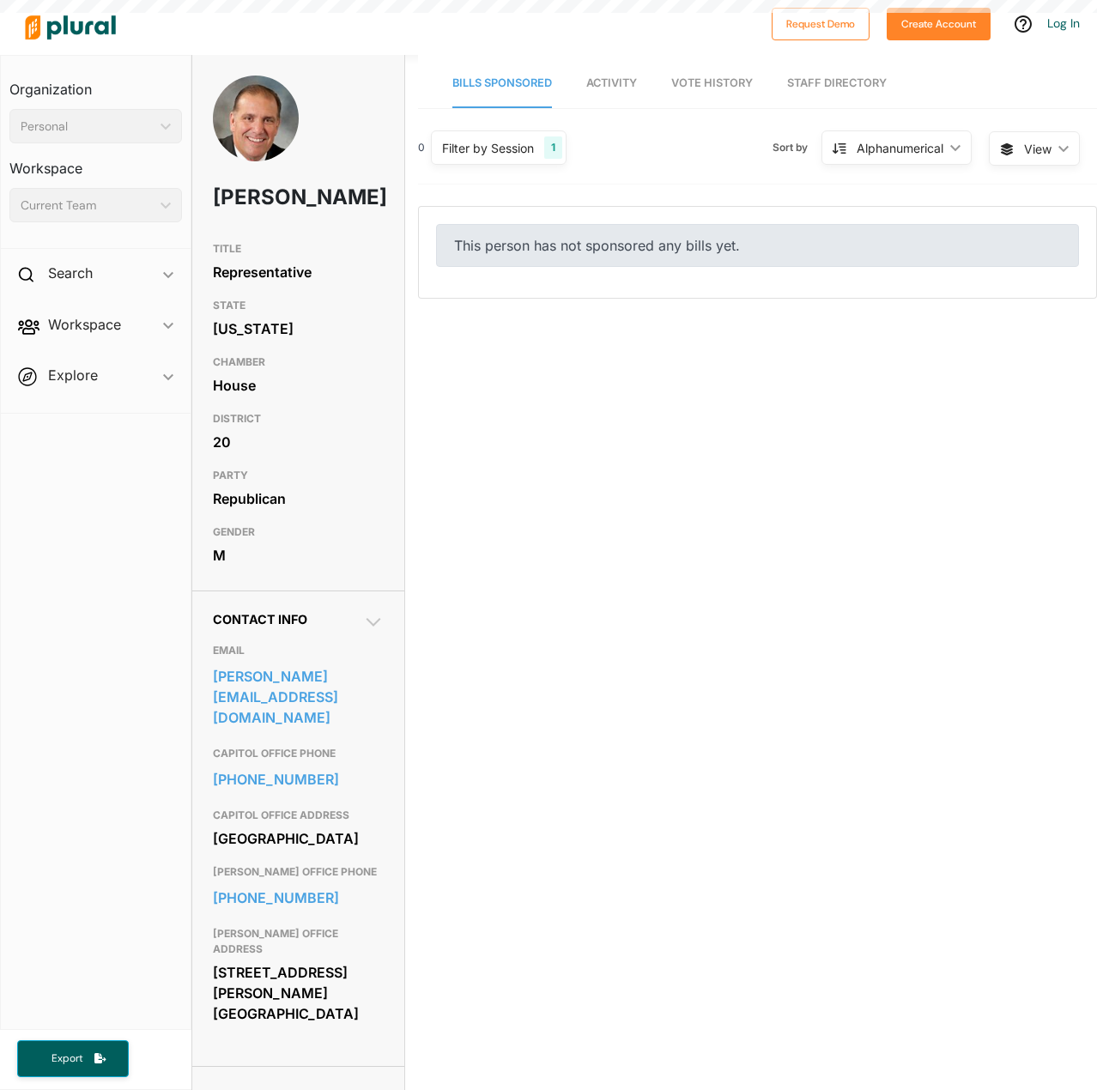
scroll to position [27016, 0]
drag, startPoint x: 212, startPoint y: 704, endPoint x: 232, endPoint y: 730, distance: 33.1
type textarea "stephens@ilhousegop.org"
click at [232, 730] on div "Contact Info EMAIL stephens@ilhousegop.org CAPITOL OFFICE PHONE 217-782-8182 CA…" at bounding box center [298, 827] width 212 height 475
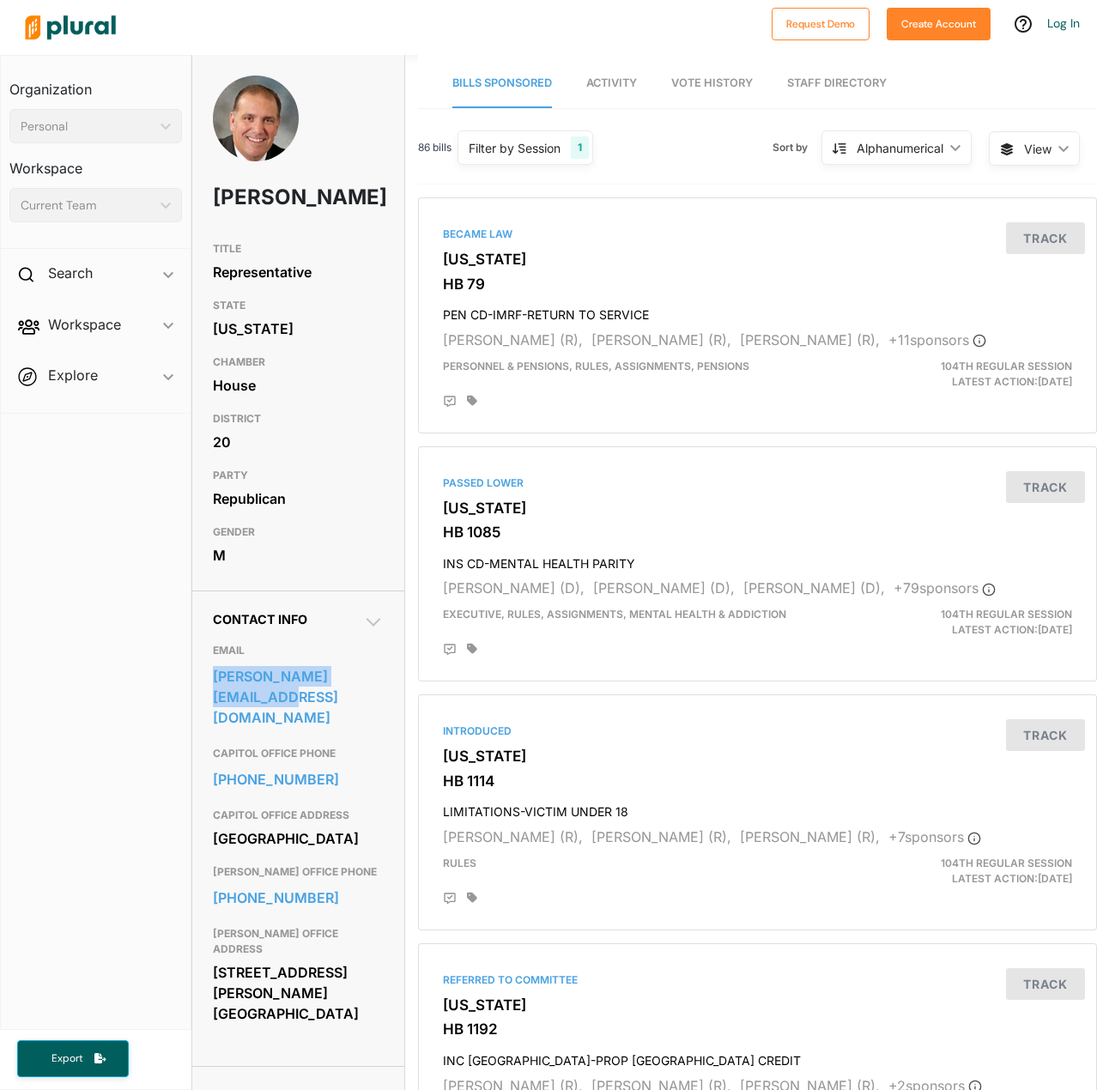
copy link "stephens@ilhousegop.org"
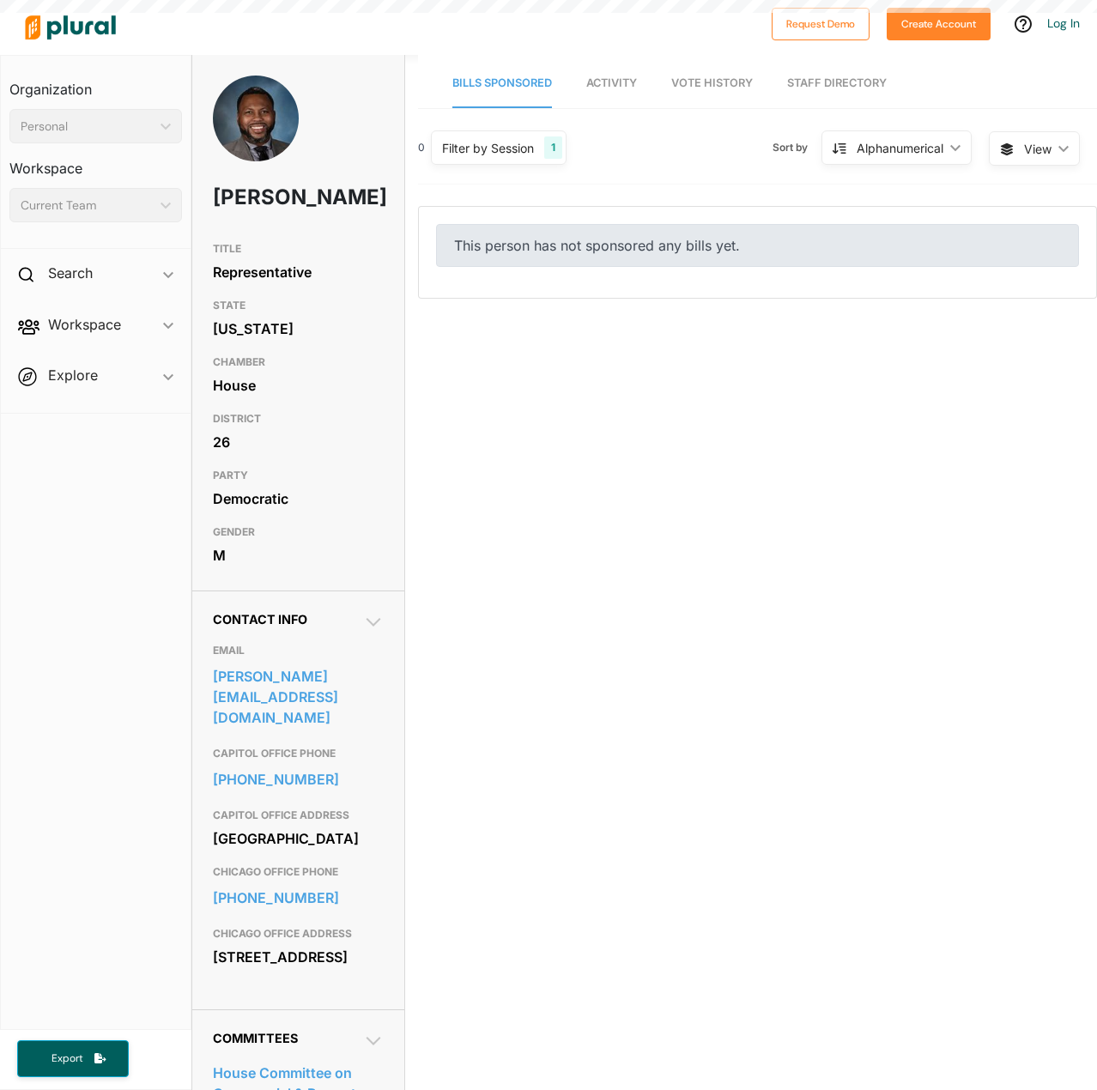
scroll to position [27016, 0]
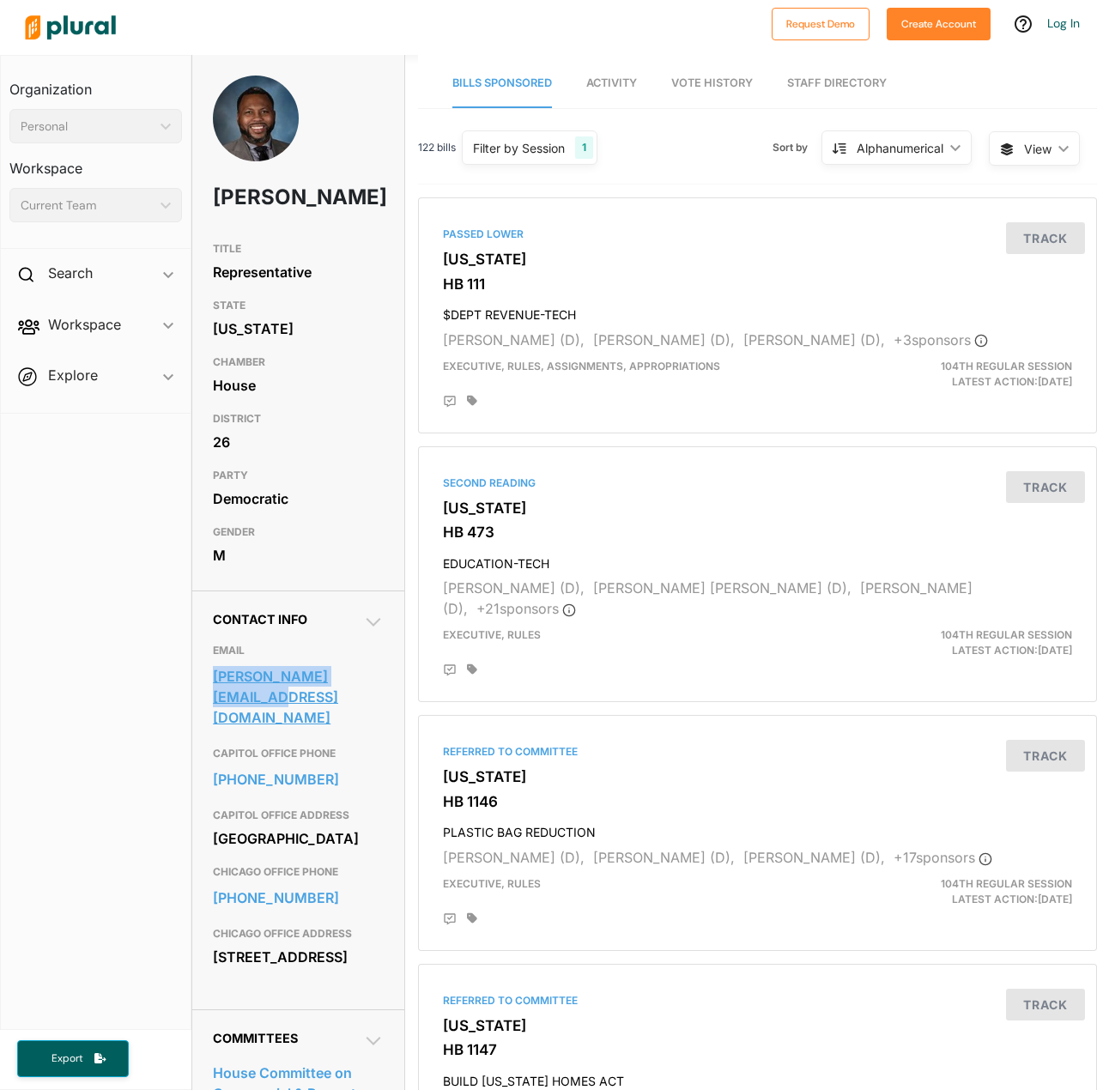
drag, startPoint x: 203, startPoint y: 706, endPoint x: 376, endPoint y: 718, distance: 173.8
type textarea "[PERSON_NAME][EMAIL_ADDRESS][DOMAIN_NAME]"
click at [376, 718] on div "Contact Info EMAIL buckner@illinois26.com CAPITOL OFFICE PHONE 217-782-2023 CAP…" at bounding box center [298, 799] width 212 height 419
copy link "buckner@illinois26.com"
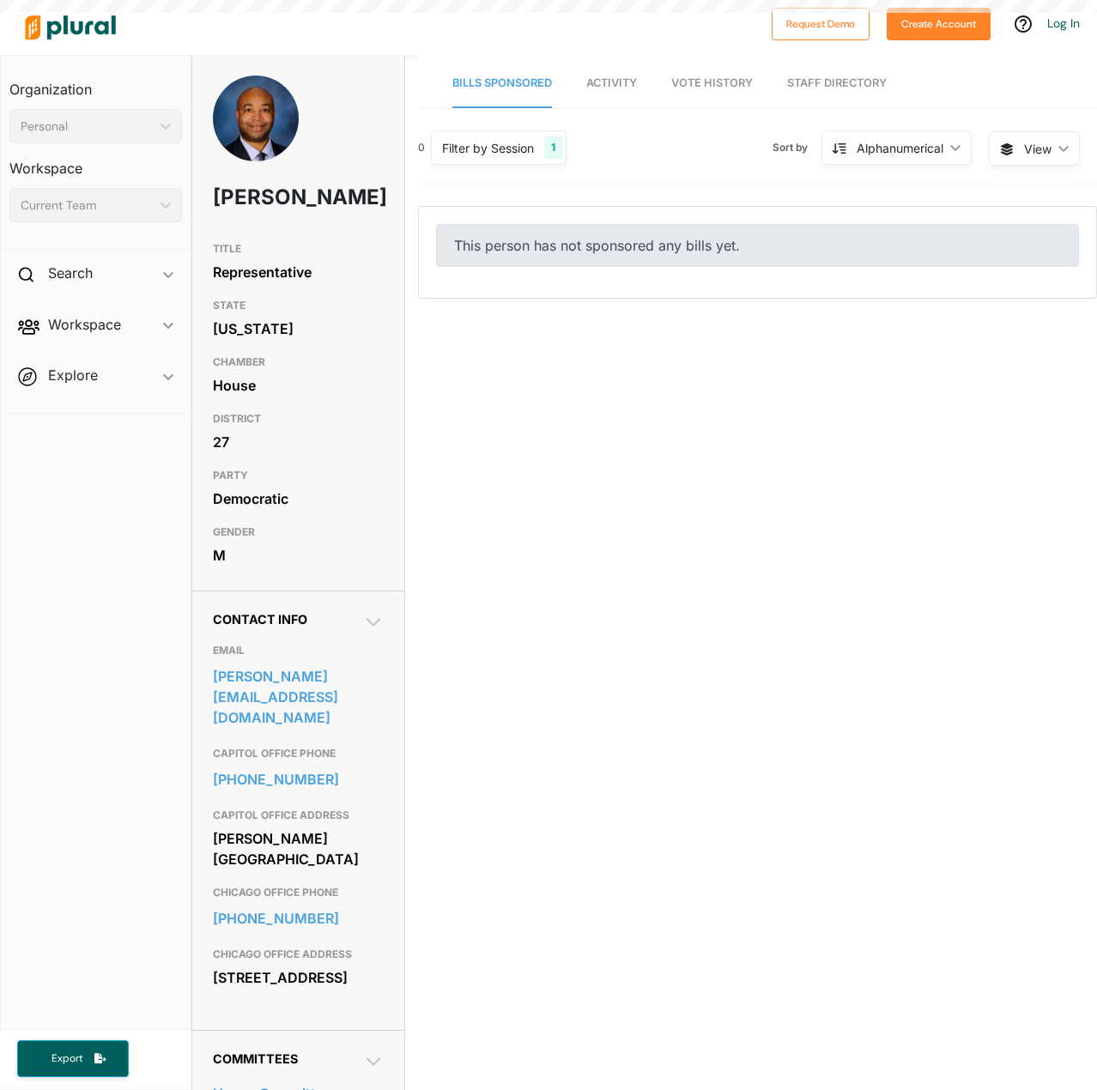
scroll to position [27016, 0]
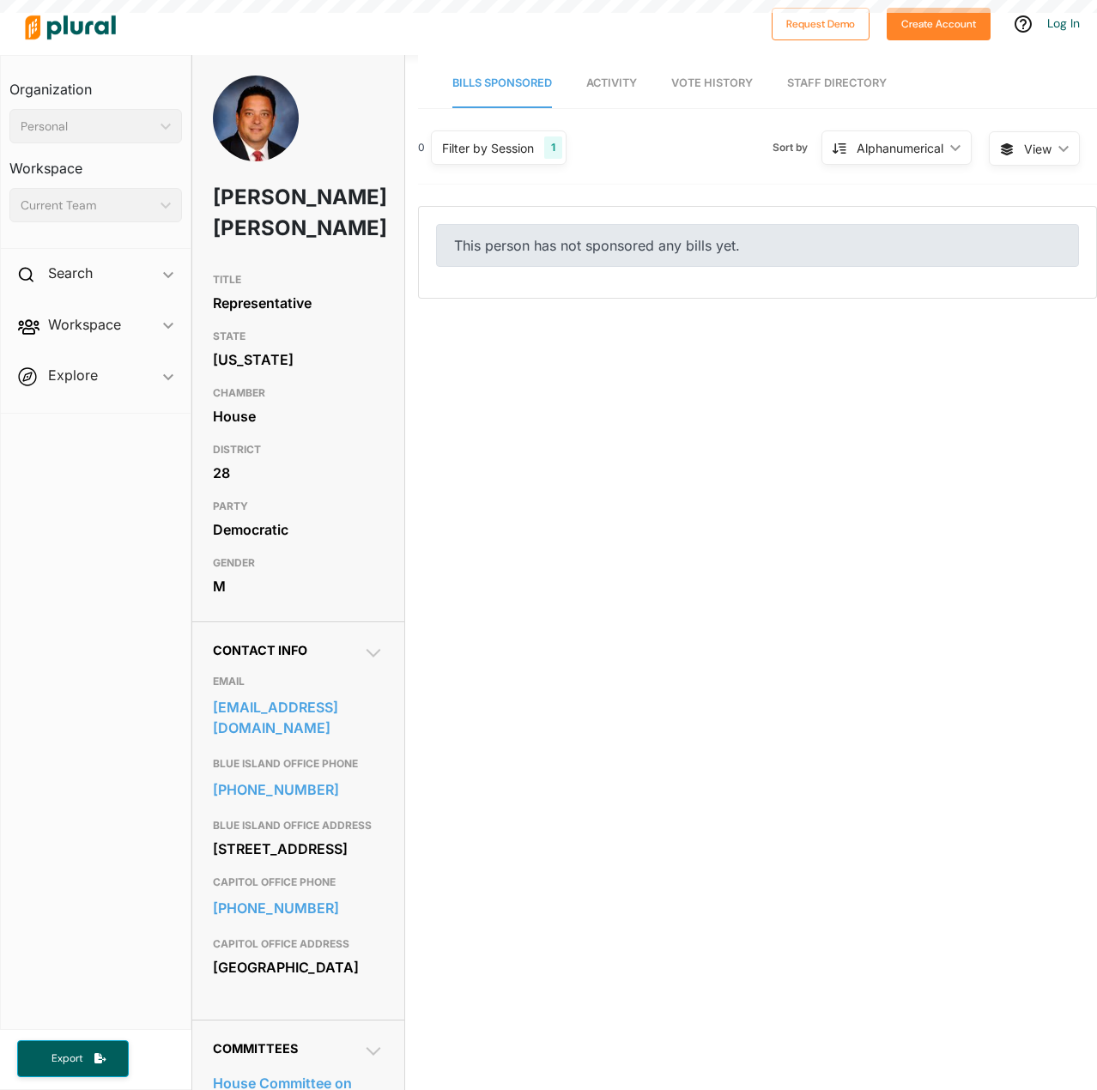
scroll to position [27016, 0]
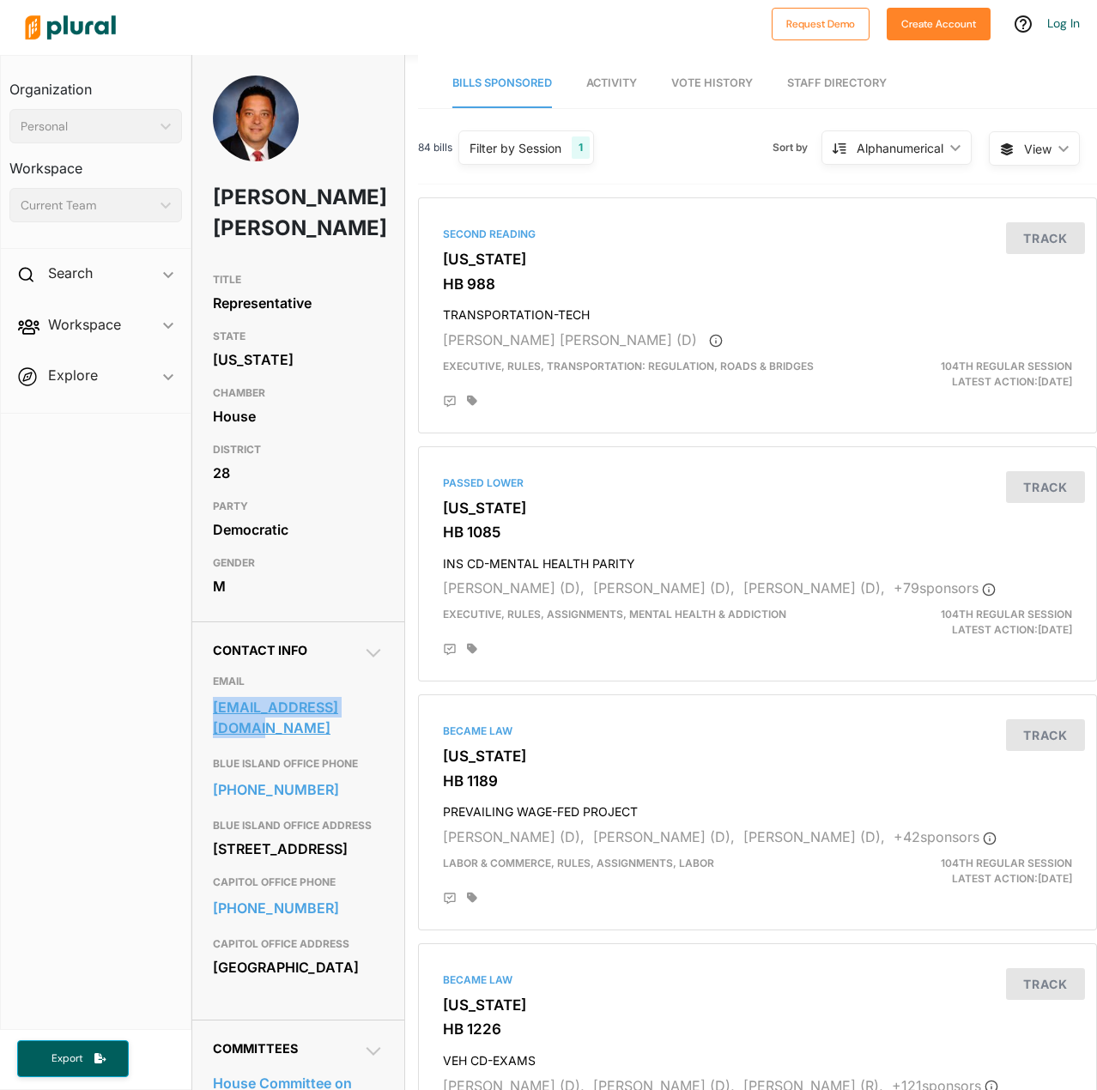
drag, startPoint x: 206, startPoint y: 676, endPoint x: 365, endPoint y: 674, distance: 158.8
type textarea "robertbobrita@aol.com"
click at [365, 674] on div "Contact Info EMAIL robertbobrita@aol.com BLUE ISLAND OFFICE PHONE 708-396-2822 …" at bounding box center [298, 820] width 212 height 398
copy link "robertbobrita@aol.com"
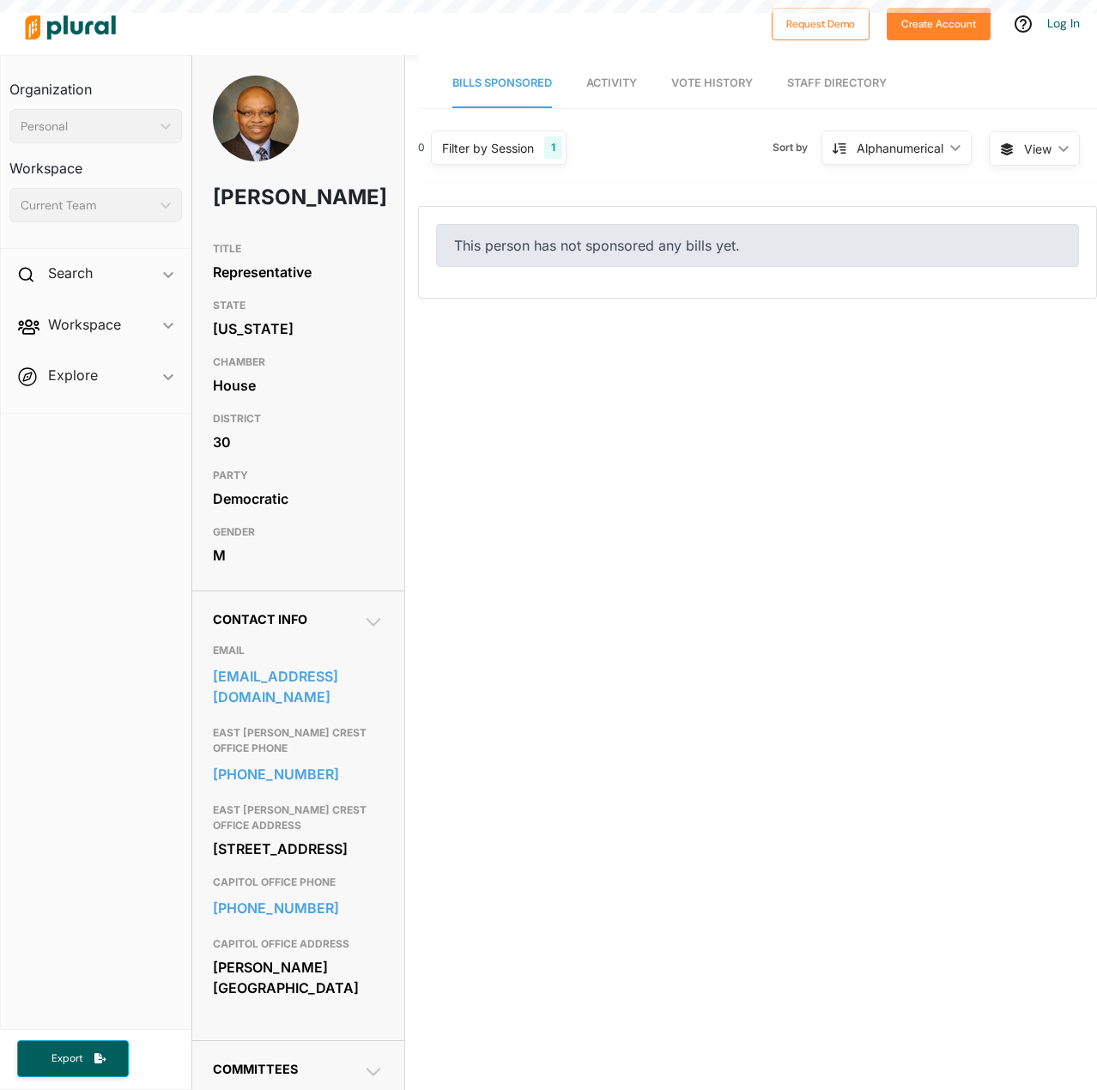
scroll to position [27016, 0]
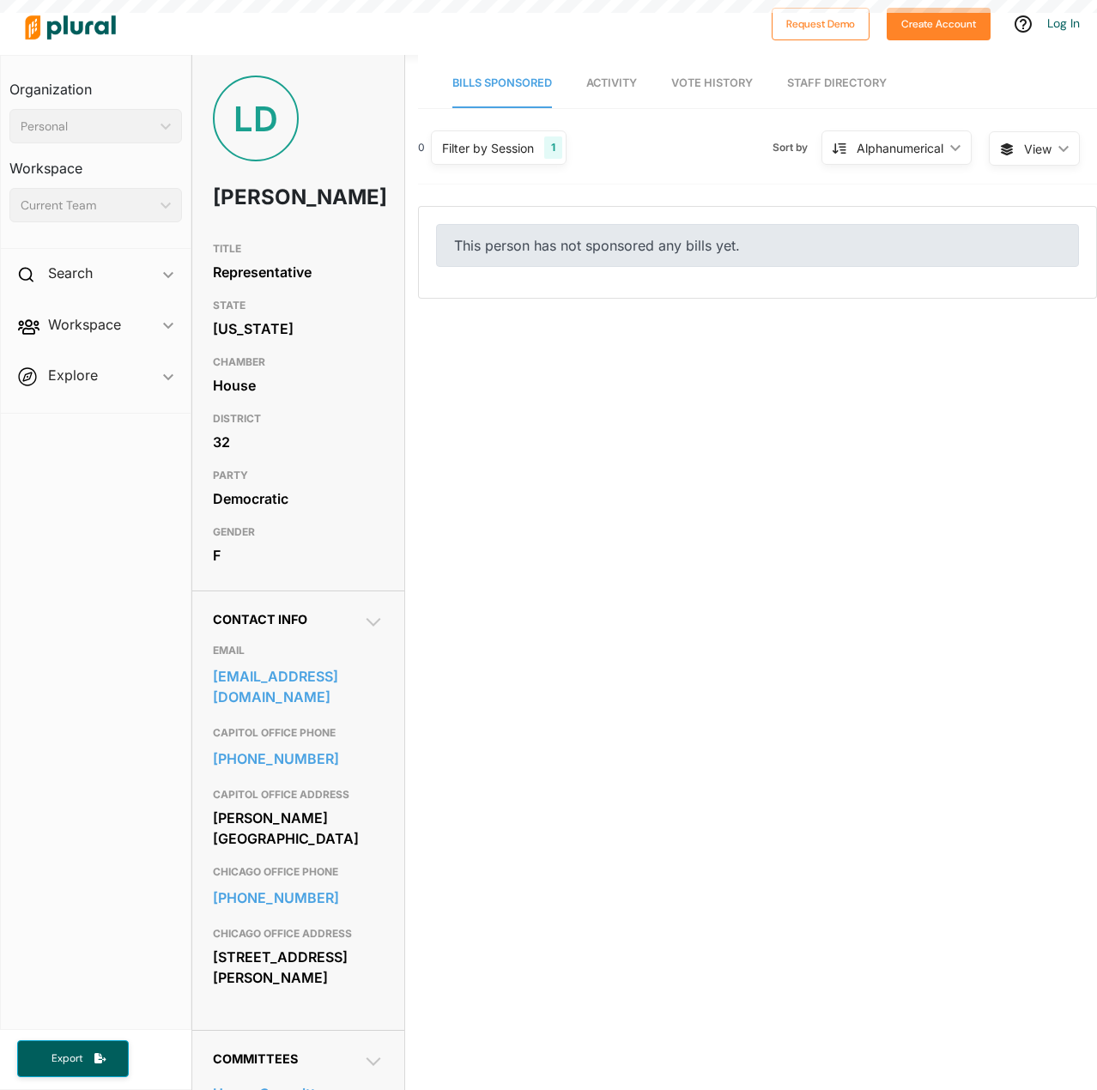
scroll to position [27016, 0]
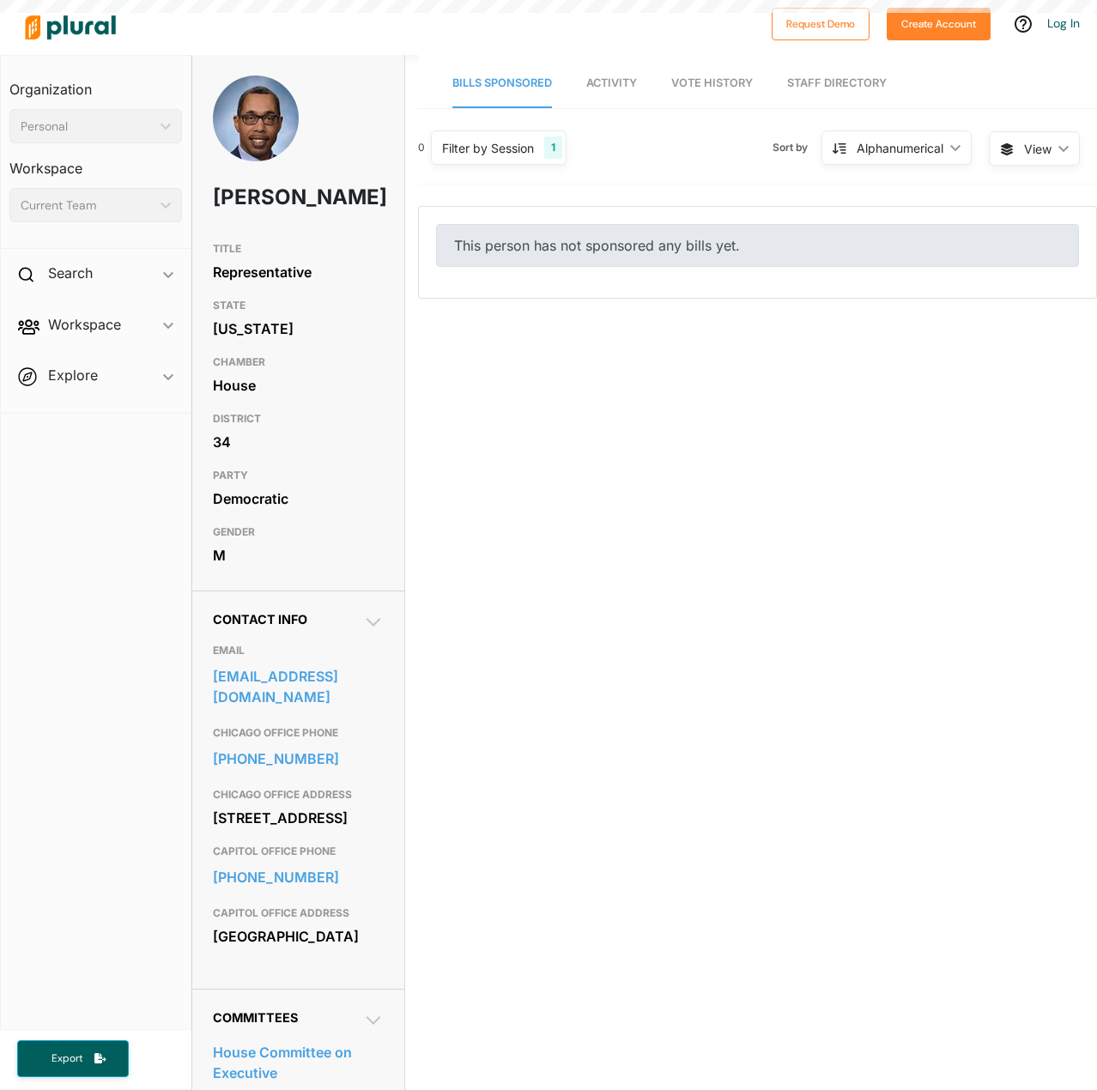
scroll to position [27016, 0]
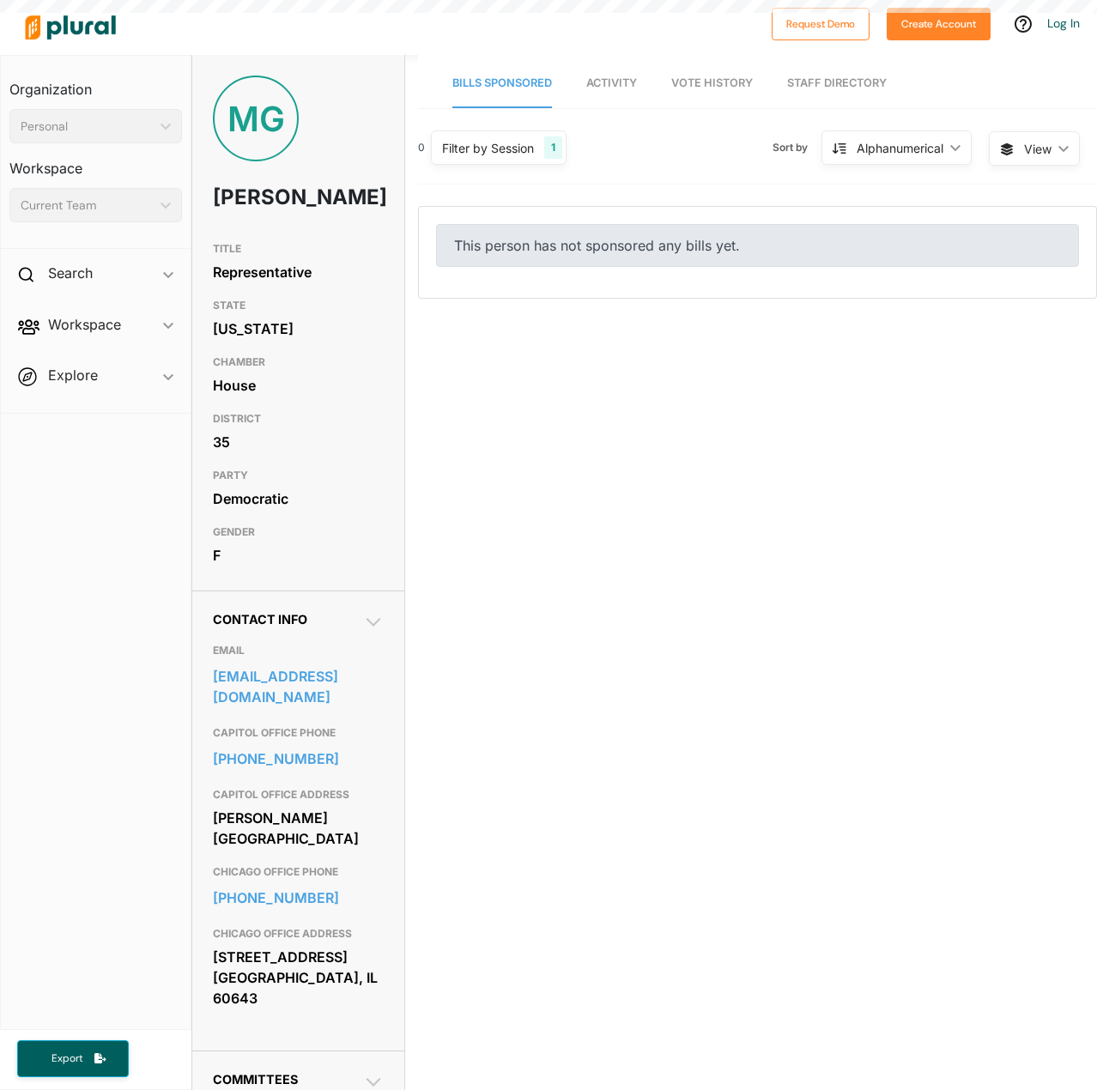
scroll to position [27016, 0]
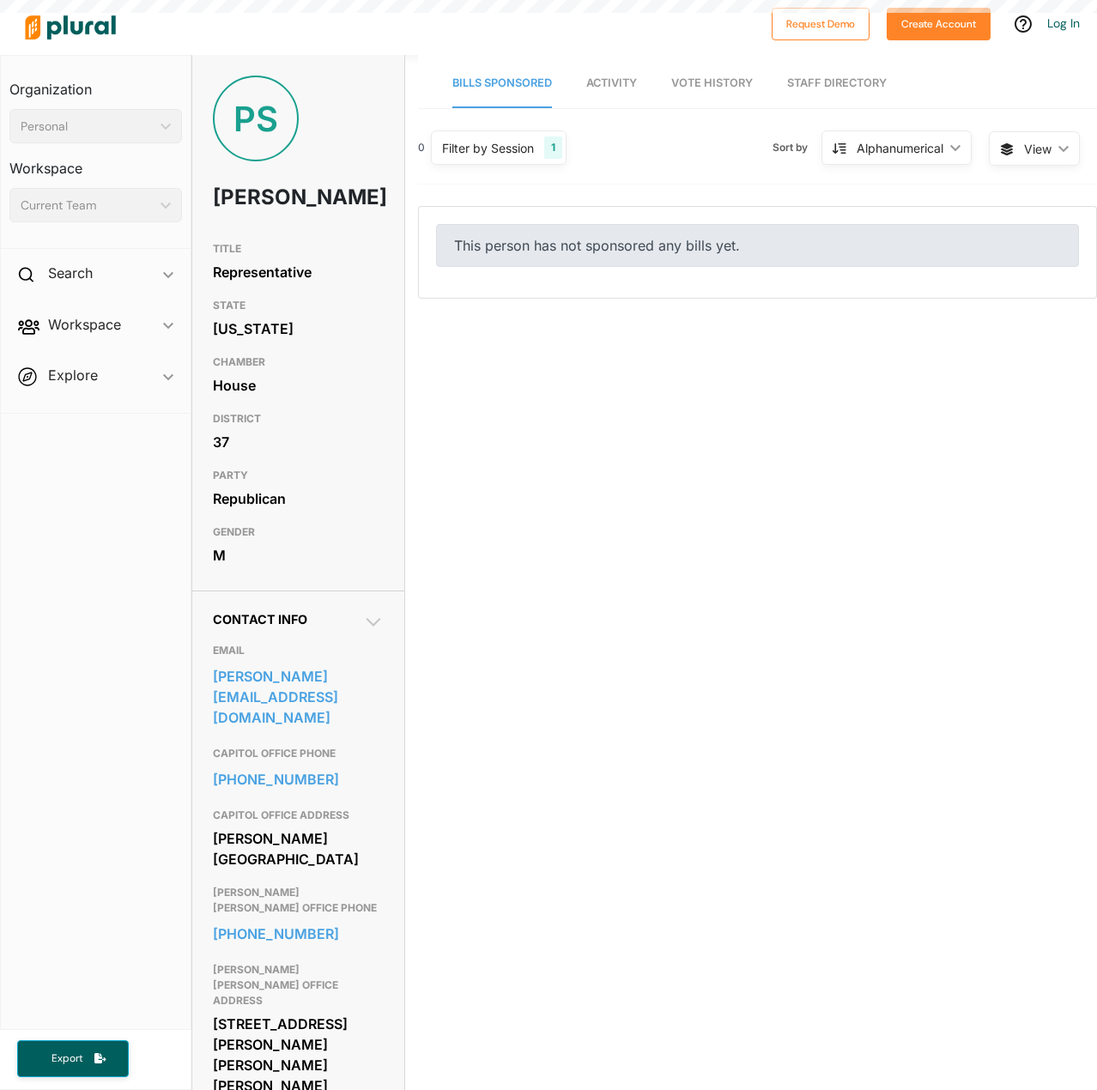
scroll to position [27016, 0]
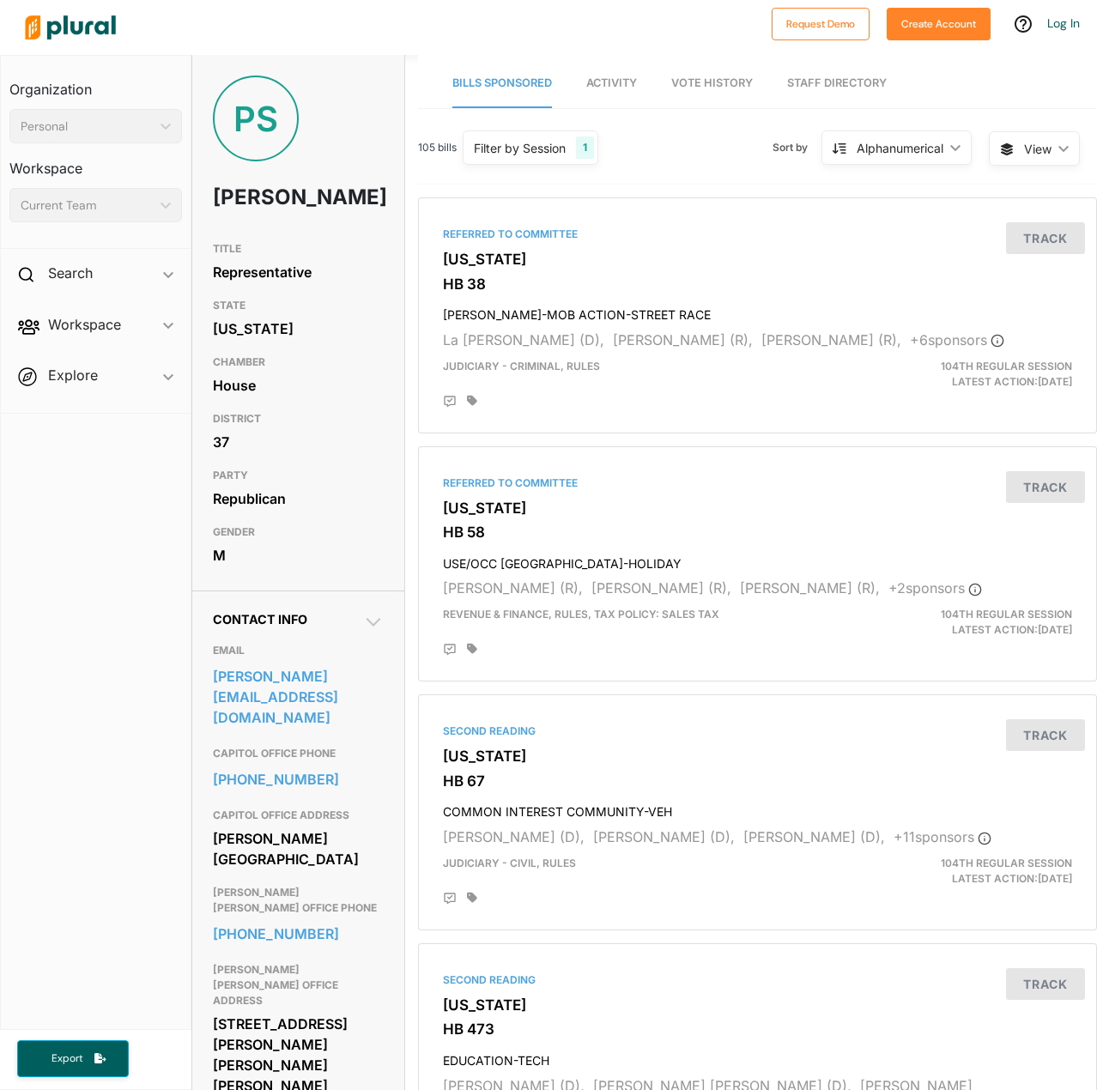
drag, startPoint x: 260, startPoint y: 32, endPoint x: 212, endPoint y: 26, distance: 48.4
click at [260, 32] on div at bounding box center [390, 27] width 746 height 60
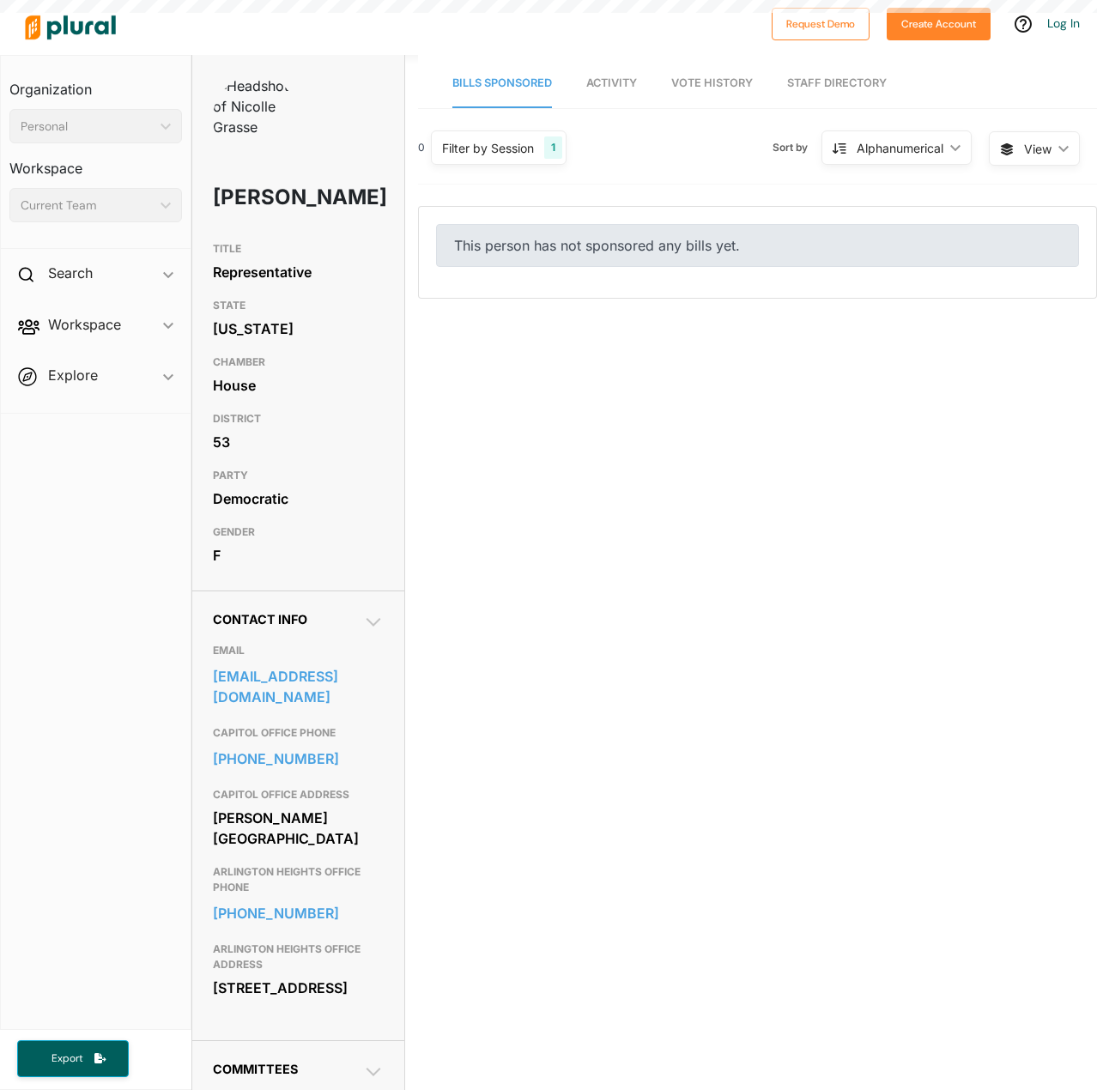
scroll to position [27016, 0]
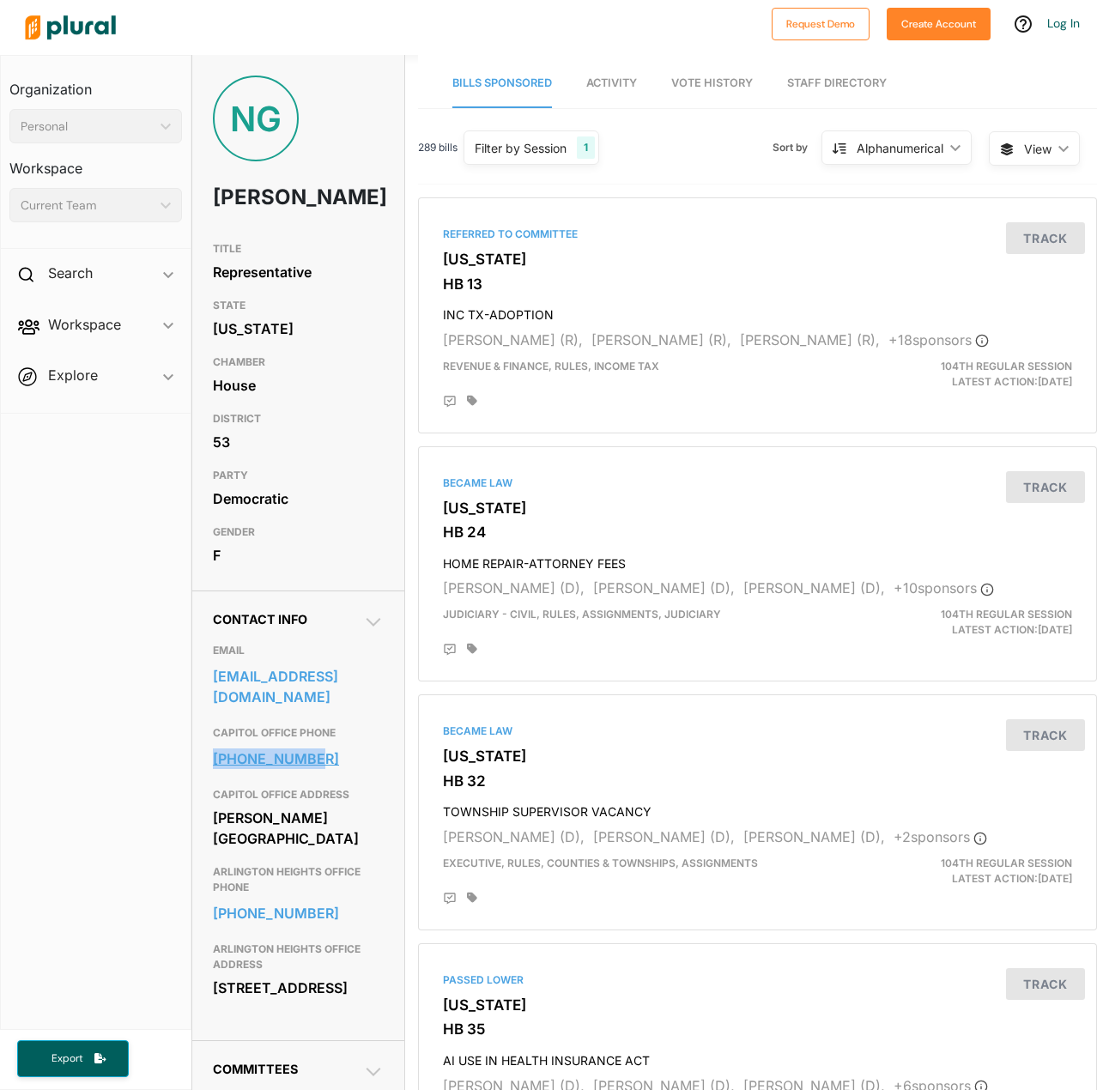
drag, startPoint x: 209, startPoint y: 786, endPoint x: 330, endPoint y: 786, distance: 120.1
type textarea "217-782-3739"
click at [330, 786] on div "Contact Info EMAIL contact@staterepgrasse.com CAPITOL OFFICE PHONE 217-782-3739…" at bounding box center [298, 815] width 212 height 450
copy link "217-782-3739"
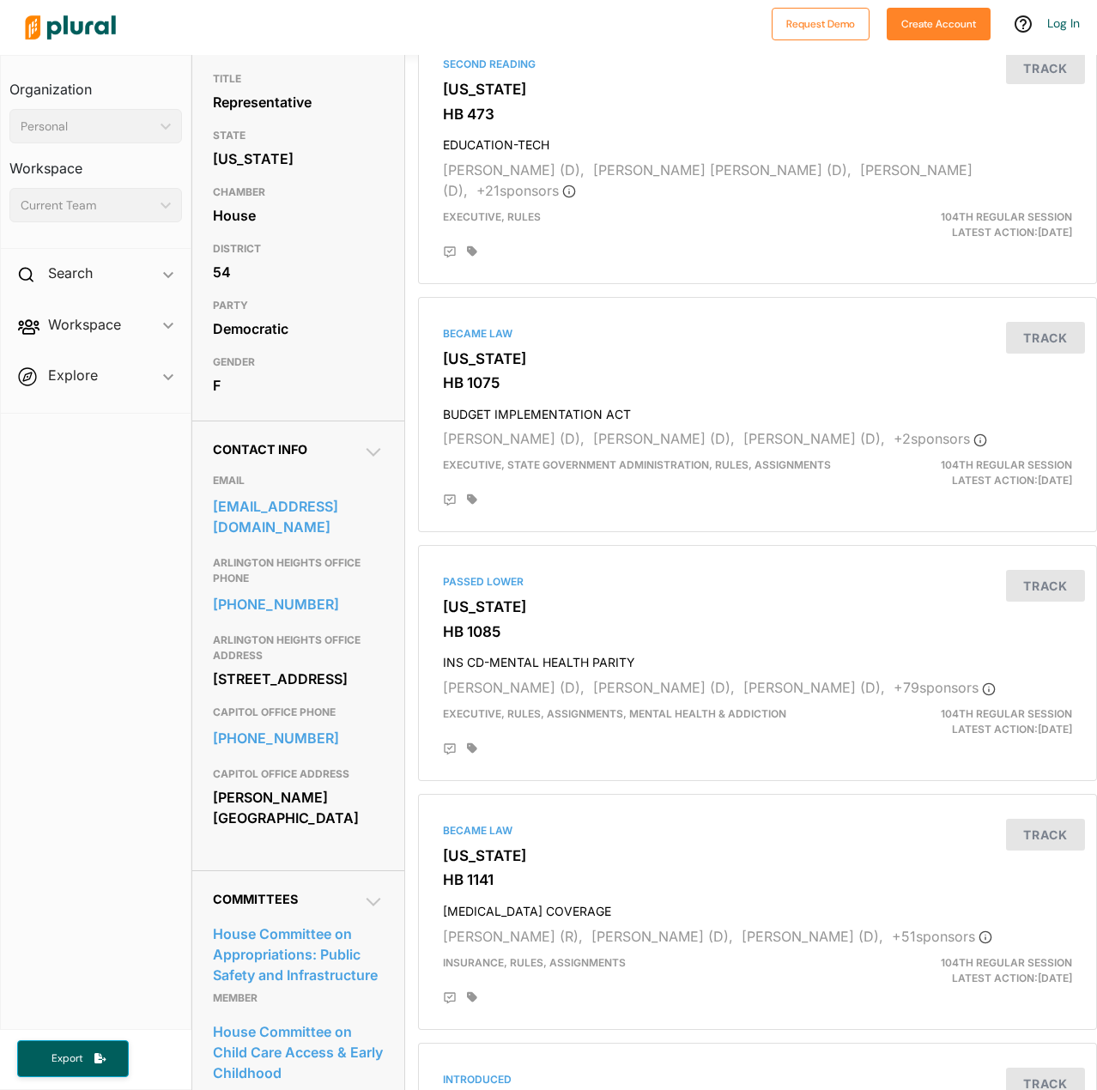
scroll to position [172, 0]
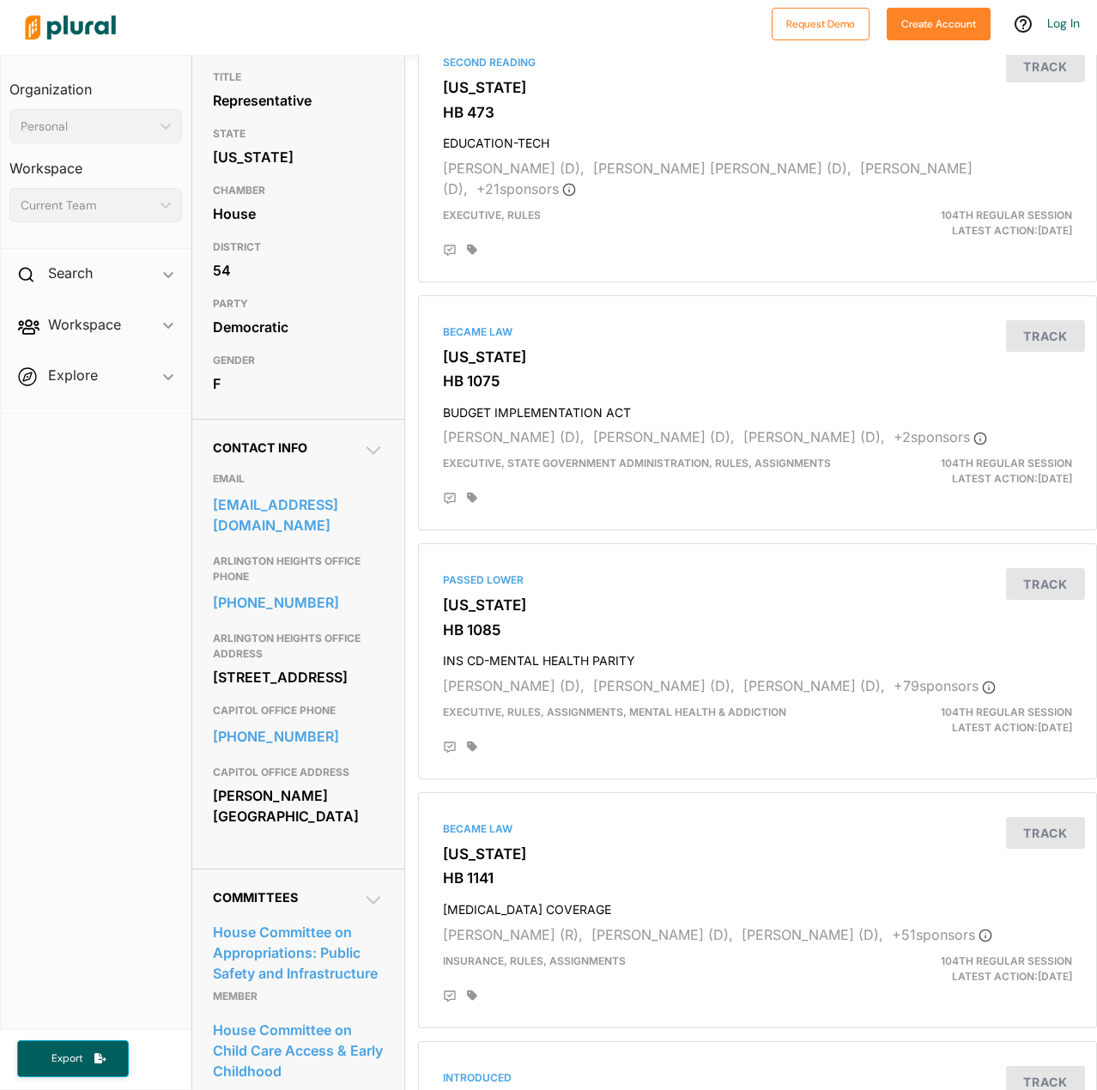
click at [424, 8] on div at bounding box center [390, 27] width 746 height 60
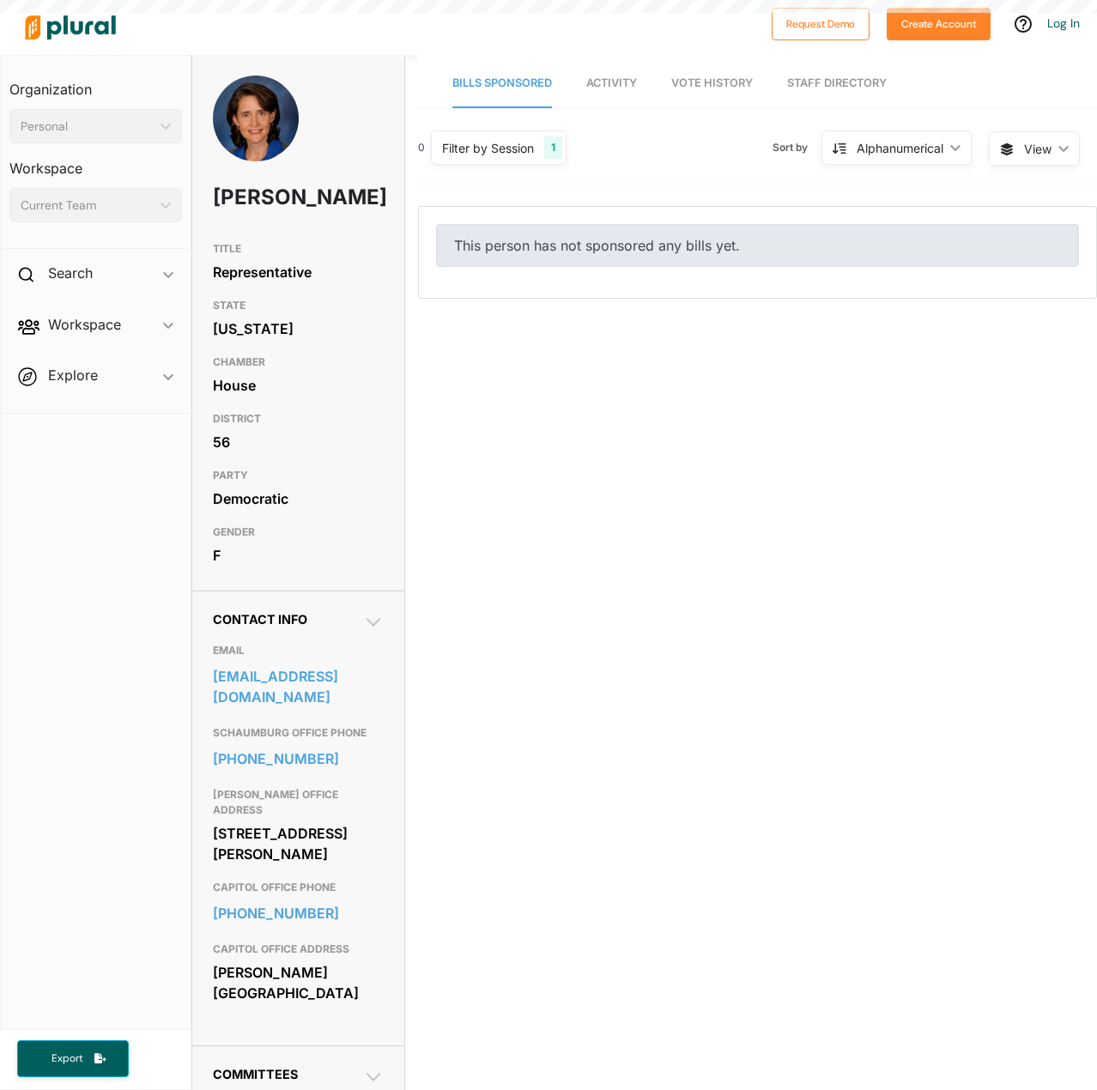
scroll to position [27016, 0]
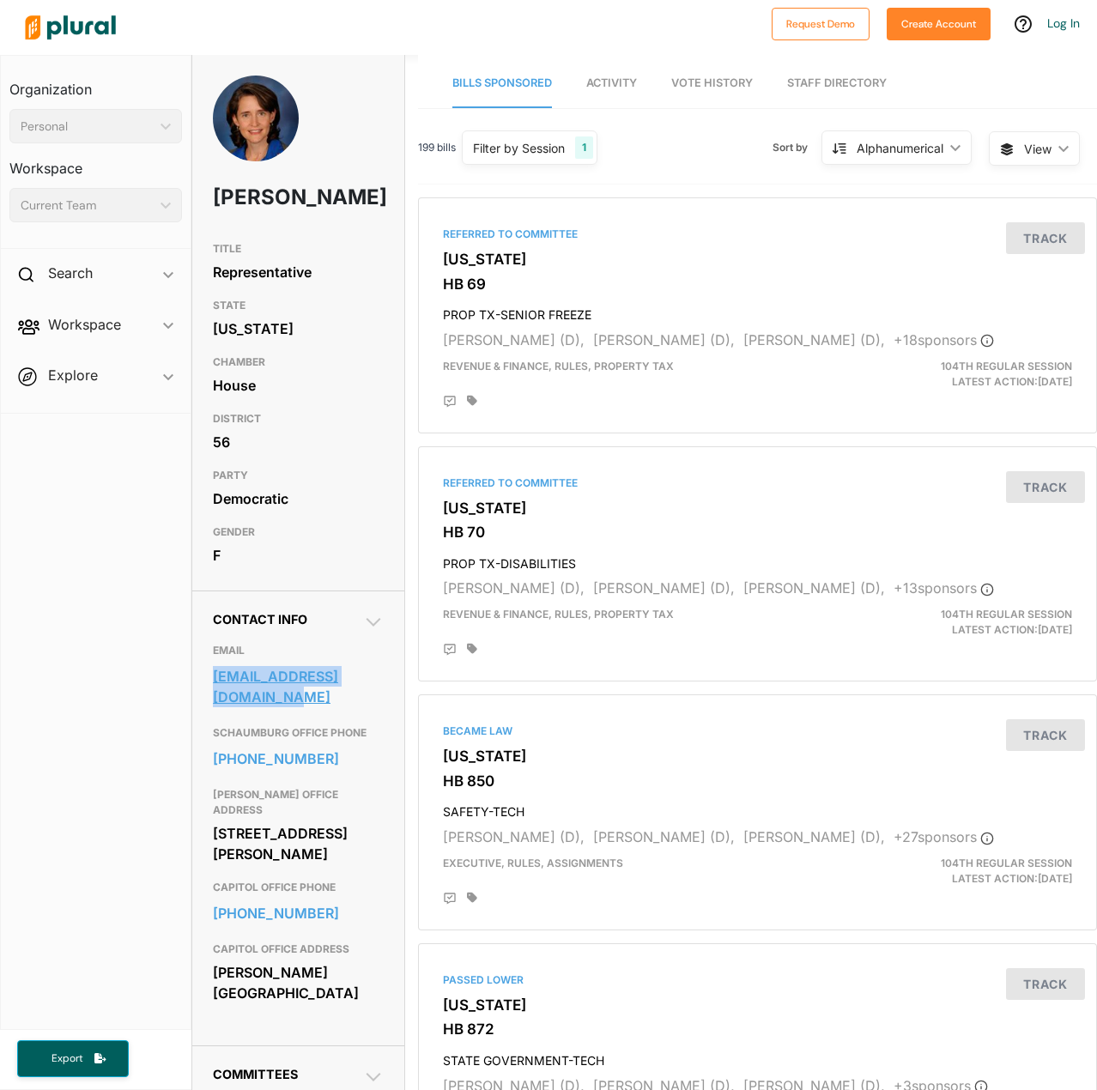
drag, startPoint x: 207, startPoint y: 706, endPoint x: 251, endPoint y: 731, distance: 50.3
type textarea "[EMAIL_ADDRESS][DOMAIN_NAME]"
click at [251, 731] on div "Contact Info EMAIL [EMAIL_ADDRESS][DOMAIN_NAME] SCHAUMBURG OFFICE PHONE [PHONE_…" at bounding box center [298, 817] width 212 height 455
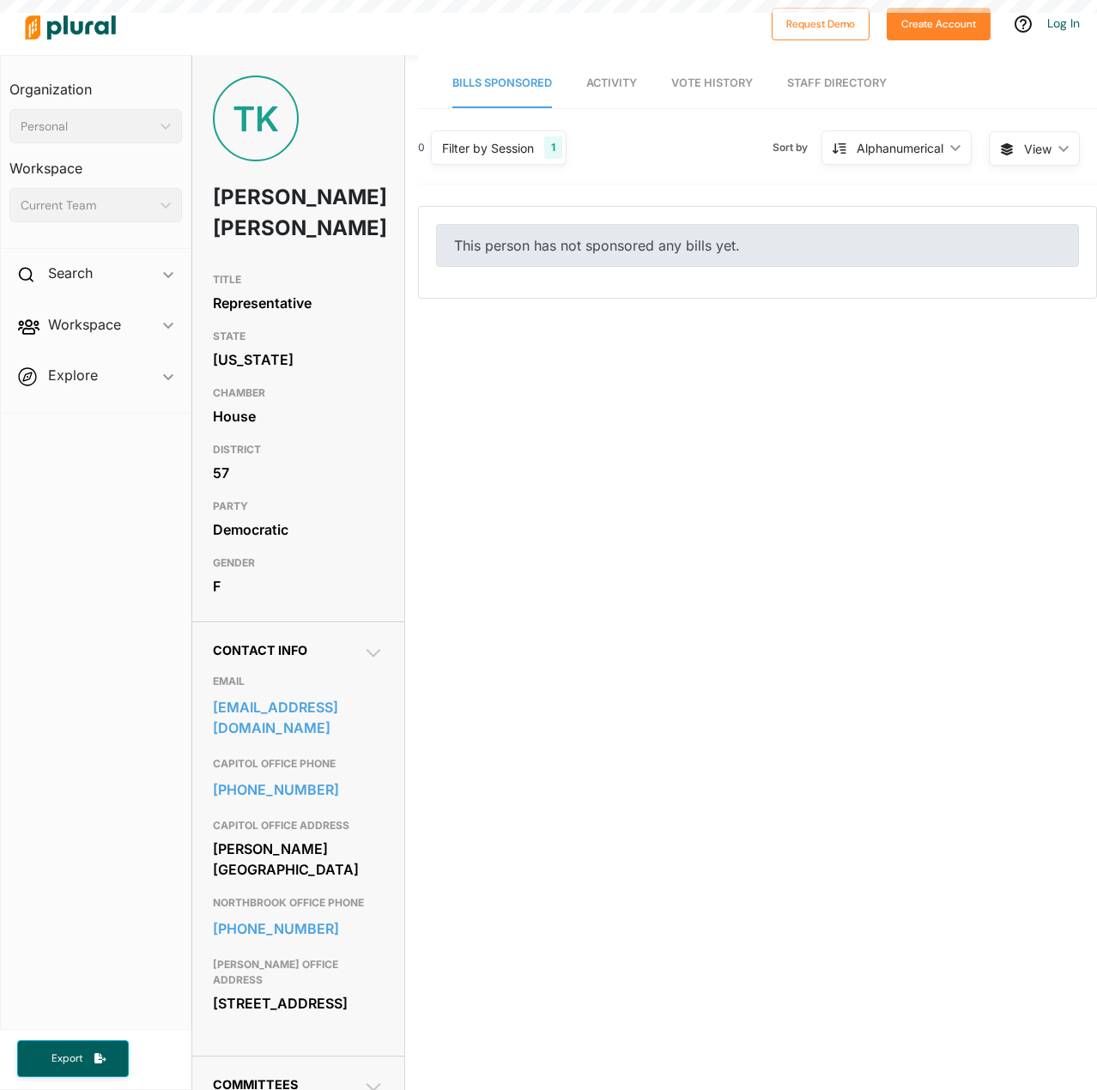
scroll to position [27016, 0]
